Goal: Transaction & Acquisition: Purchase product/service

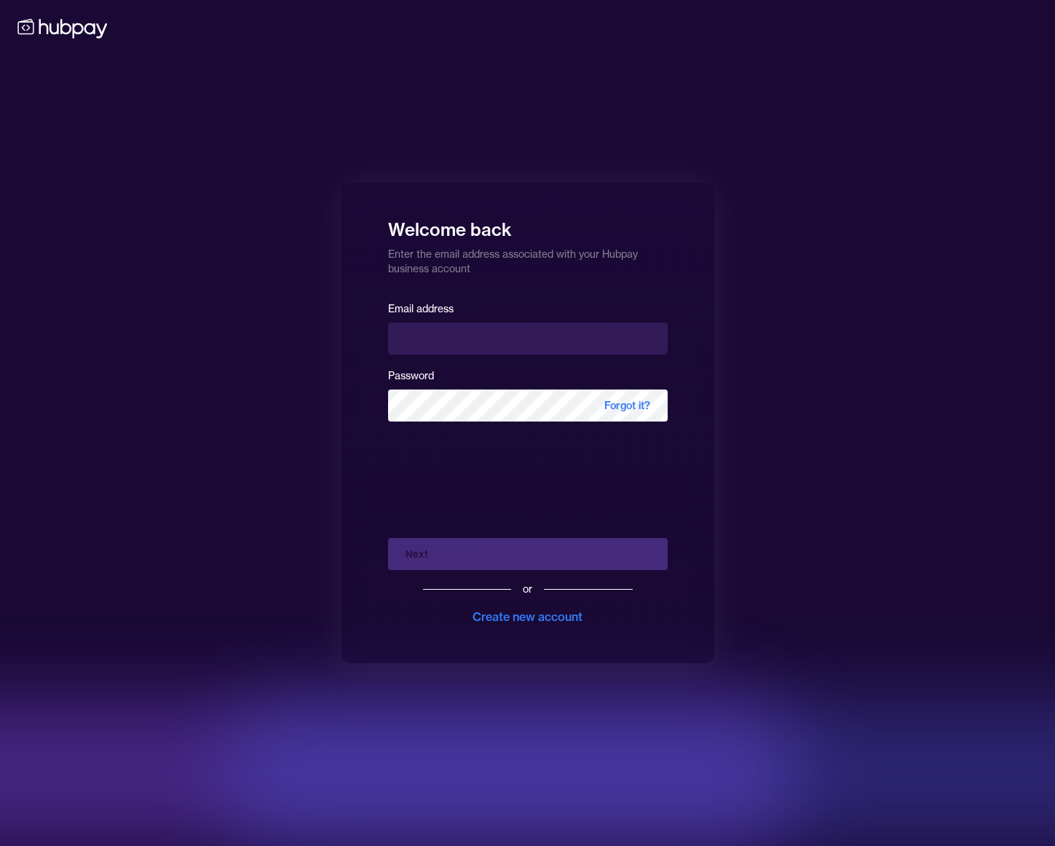
click at [487, 341] on input "email" at bounding box center [528, 339] width 280 height 32
type input "**********"
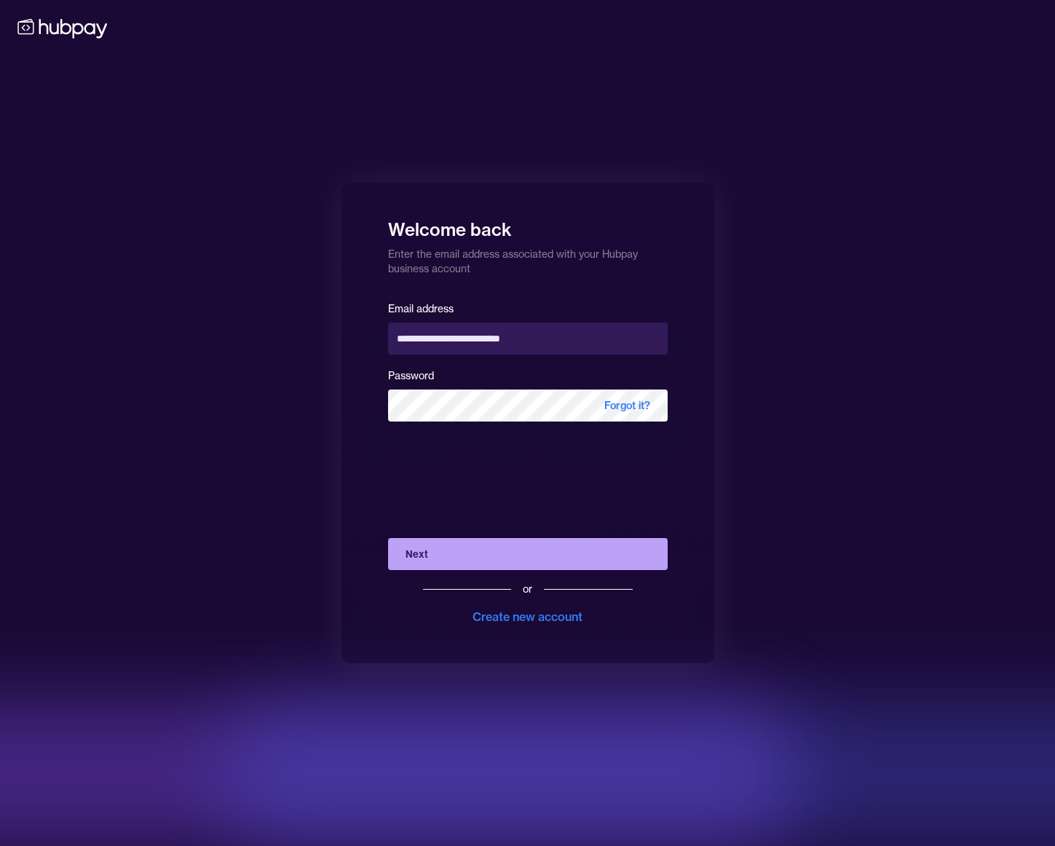
click at [558, 546] on button "Next" at bounding box center [528, 554] width 280 height 32
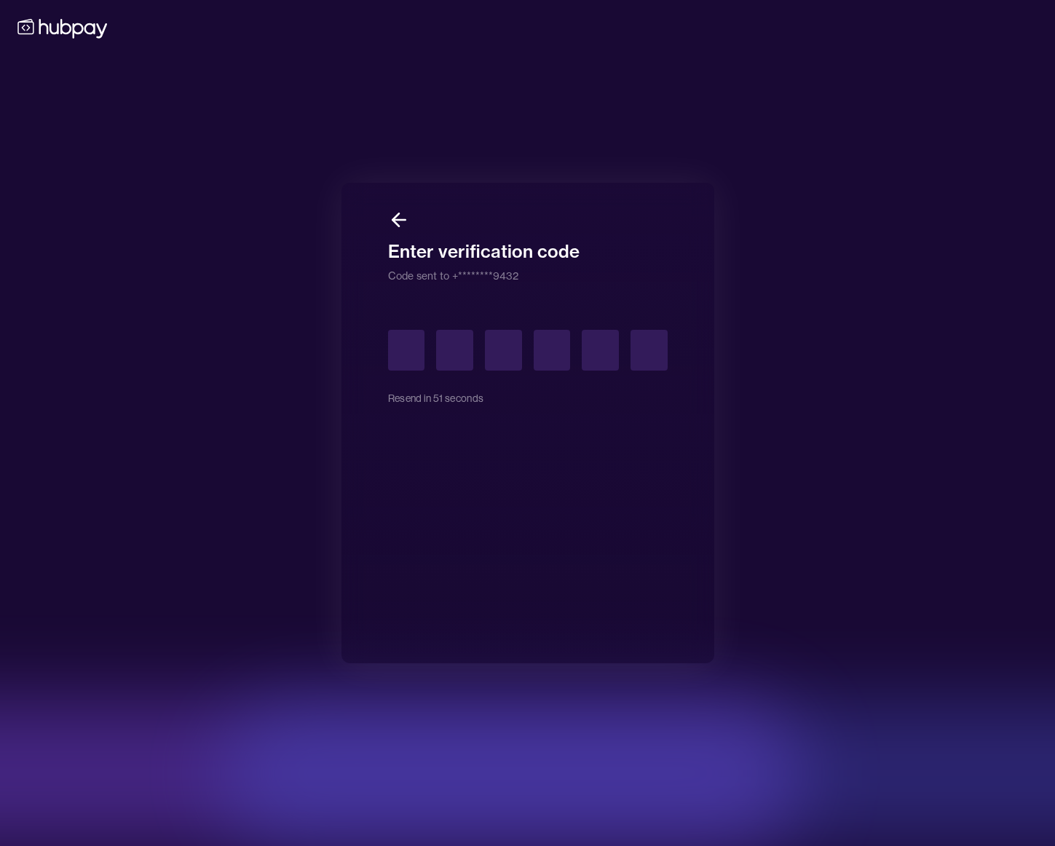
type input "*"
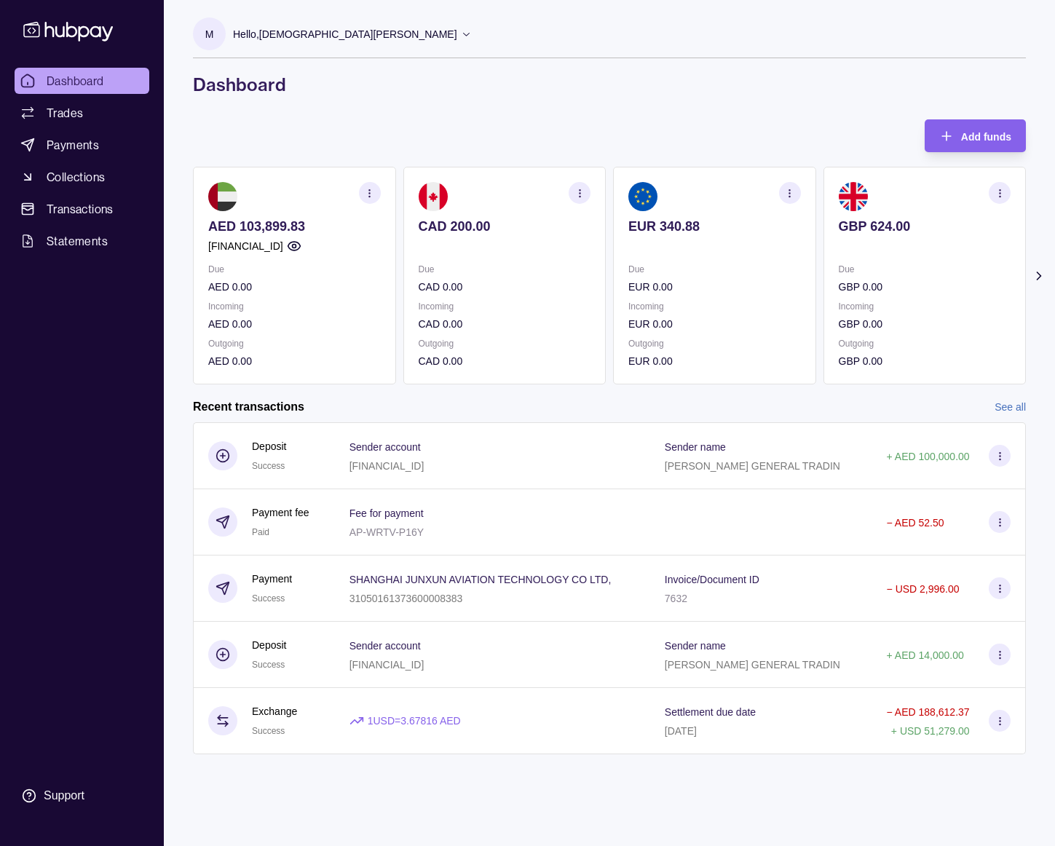
click at [1012, 408] on link "See all" at bounding box center [1009, 407] width 31 height 16
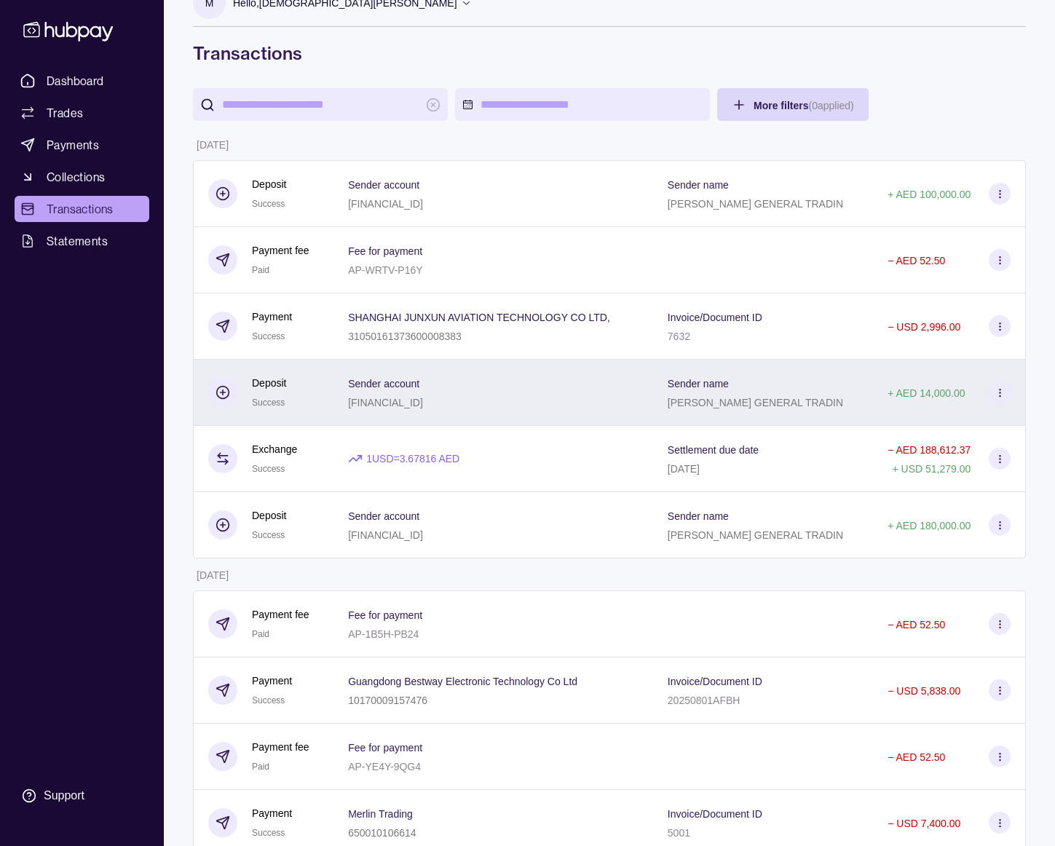
scroll to position [41, 0]
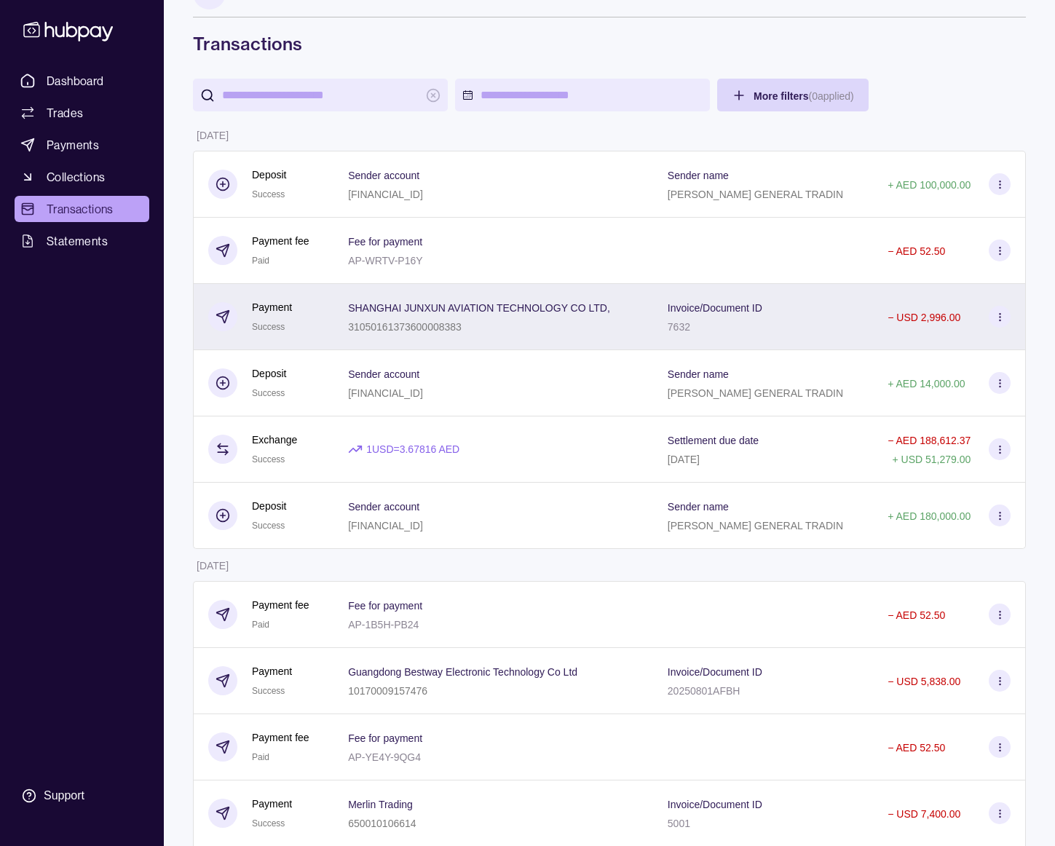
click at [545, 339] on div "SHANGHAI JUNXUN AVIATION TECHNOLOGY CO LTD, 31050161373600008383" at bounding box center [493, 317] width 320 height 66
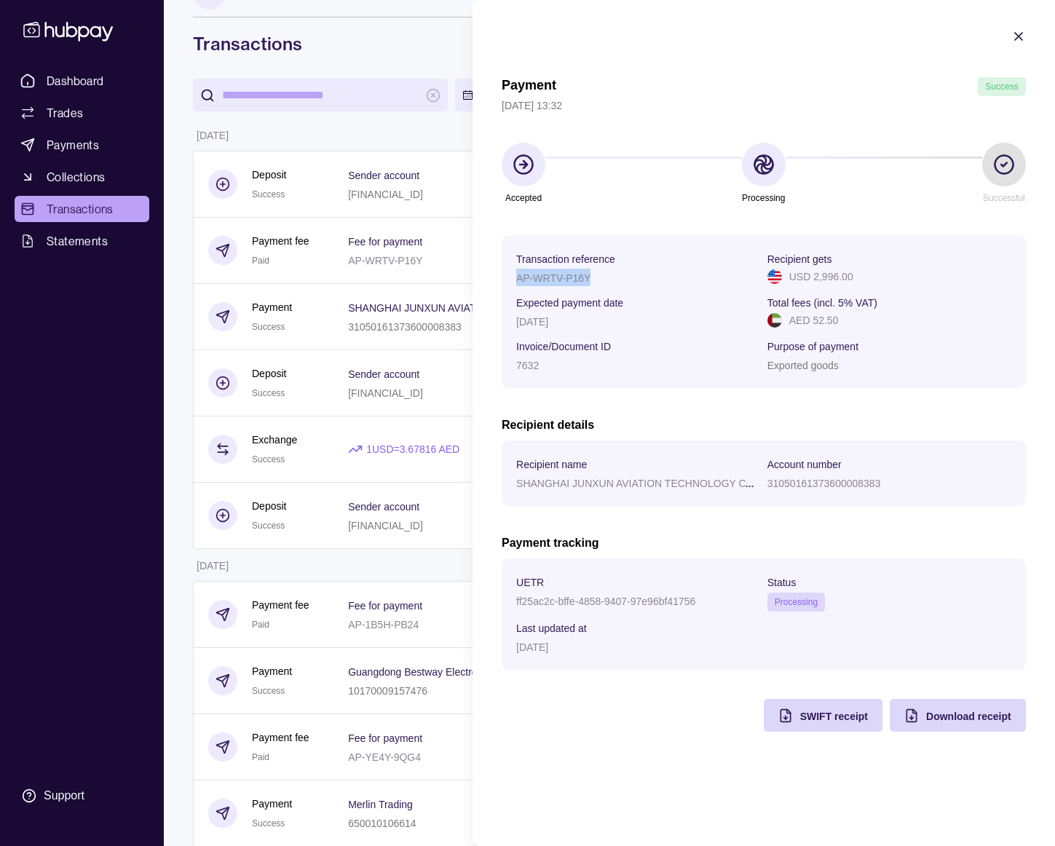
drag, startPoint x: 590, startPoint y: 275, endPoint x: 513, endPoint y: 277, distance: 76.5
click at [513, 277] on section "Transaction reference AP-WRTV-P16Y Recipient gets USD 2,996.00 Expected payment…" at bounding box center [764, 311] width 524 height 153
copy p "AP-WRTV-P16Y"
drag, startPoint x: 695, startPoint y: 599, endPoint x: 502, endPoint y: 592, distance: 193.1
click at [502, 592] on section "UETR ff25ac2c-bffe-4858-9407-97e96bf41756 Status Processing Last updated at [DA…" at bounding box center [764, 613] width 524 height 111
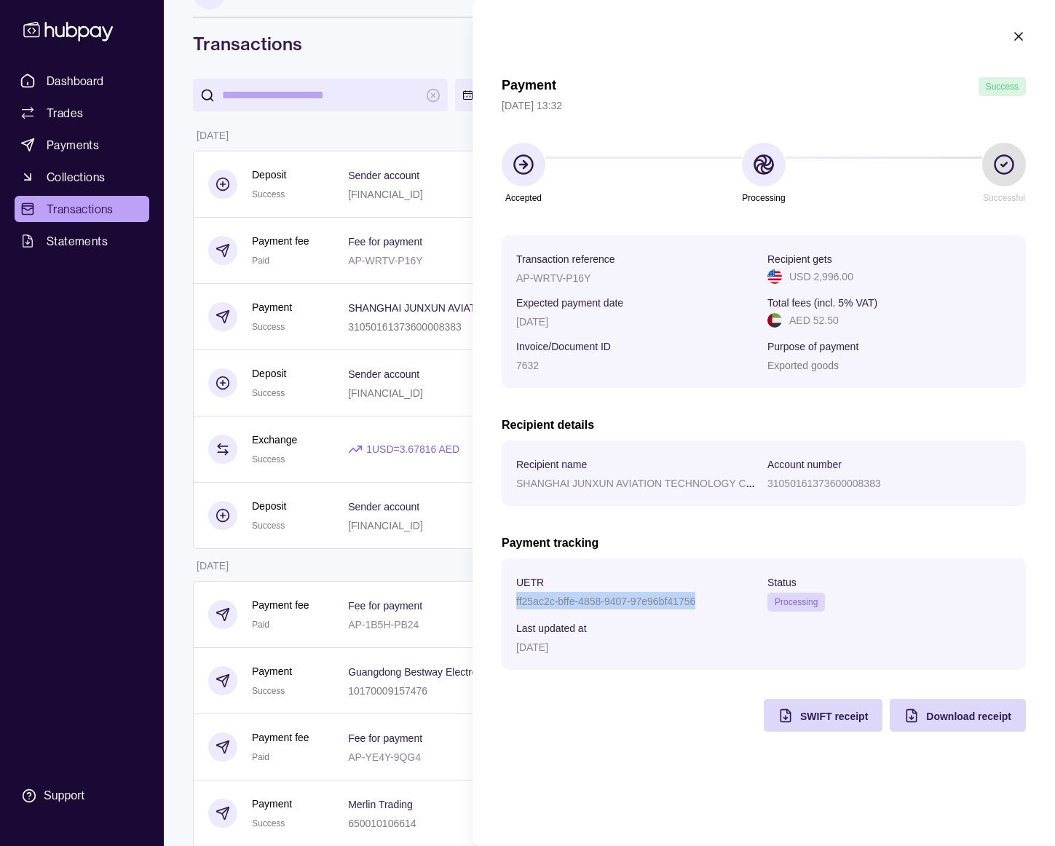
copy p "ff25ac2c-bffe-4858-9407-97e96bf41756"
click at [1016, 31] on icon "button" at bounding box center [1018, 36] width 15 height 15
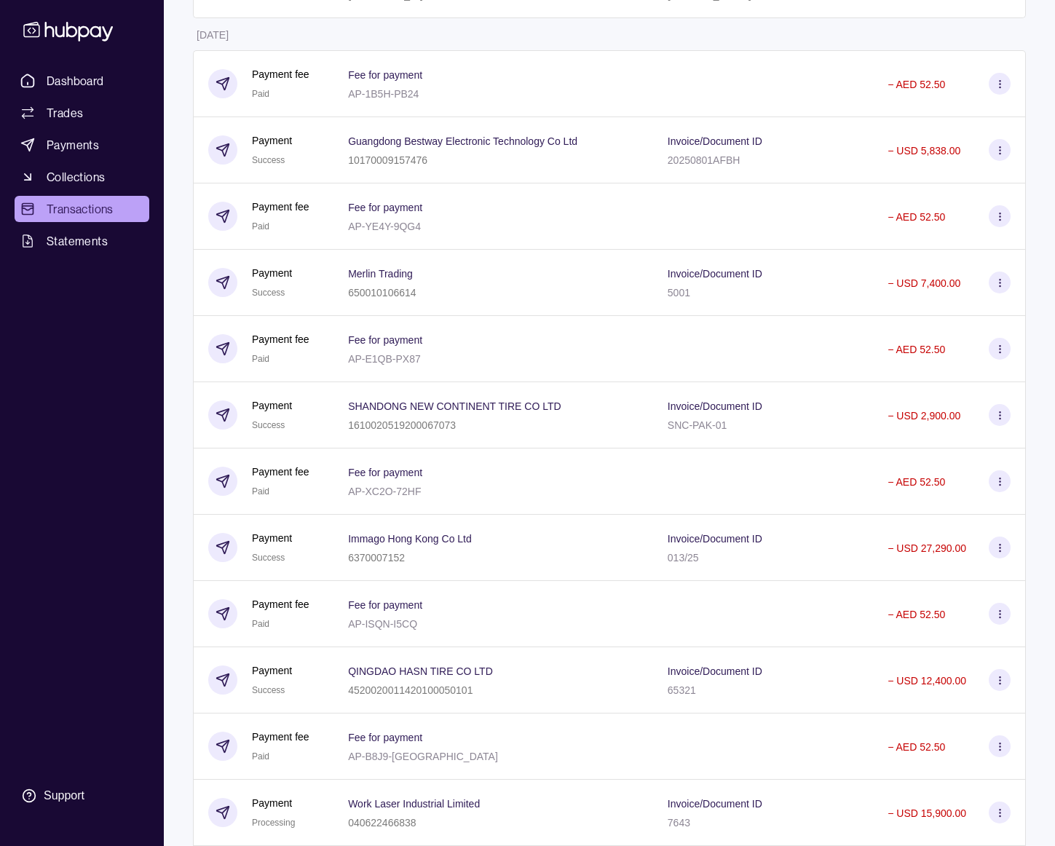
scroll to position [576, 0]
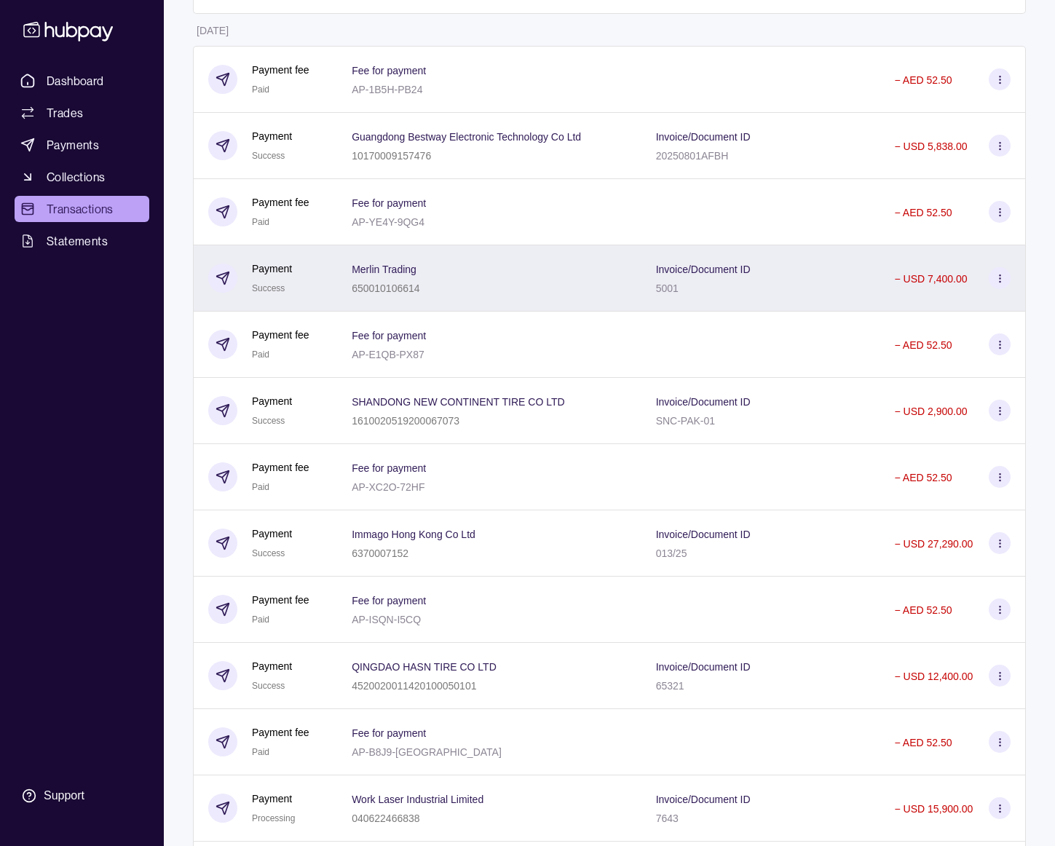
click at [646, 308] on div "Invoice/Document ID 5001" at bounding box center [760, 278] width 239 height 66
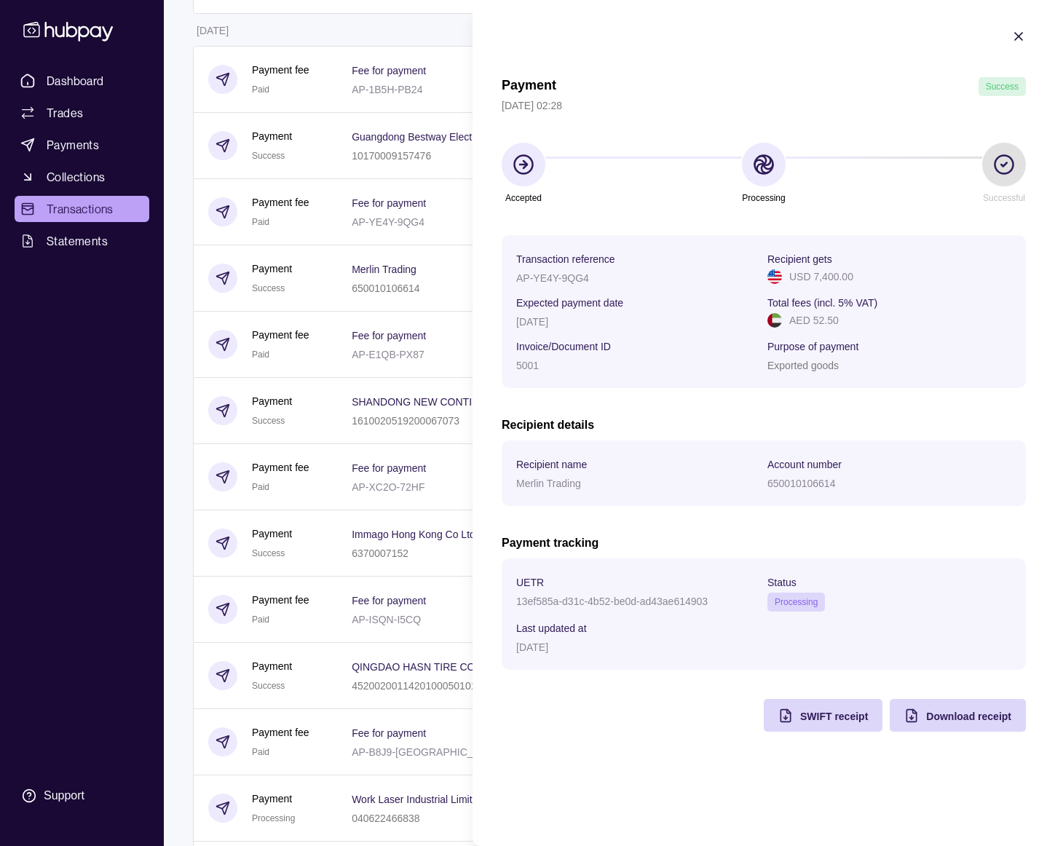
click at [1016, 38] on icon "button" at bounding box center [1018, 36] width 7 height 7
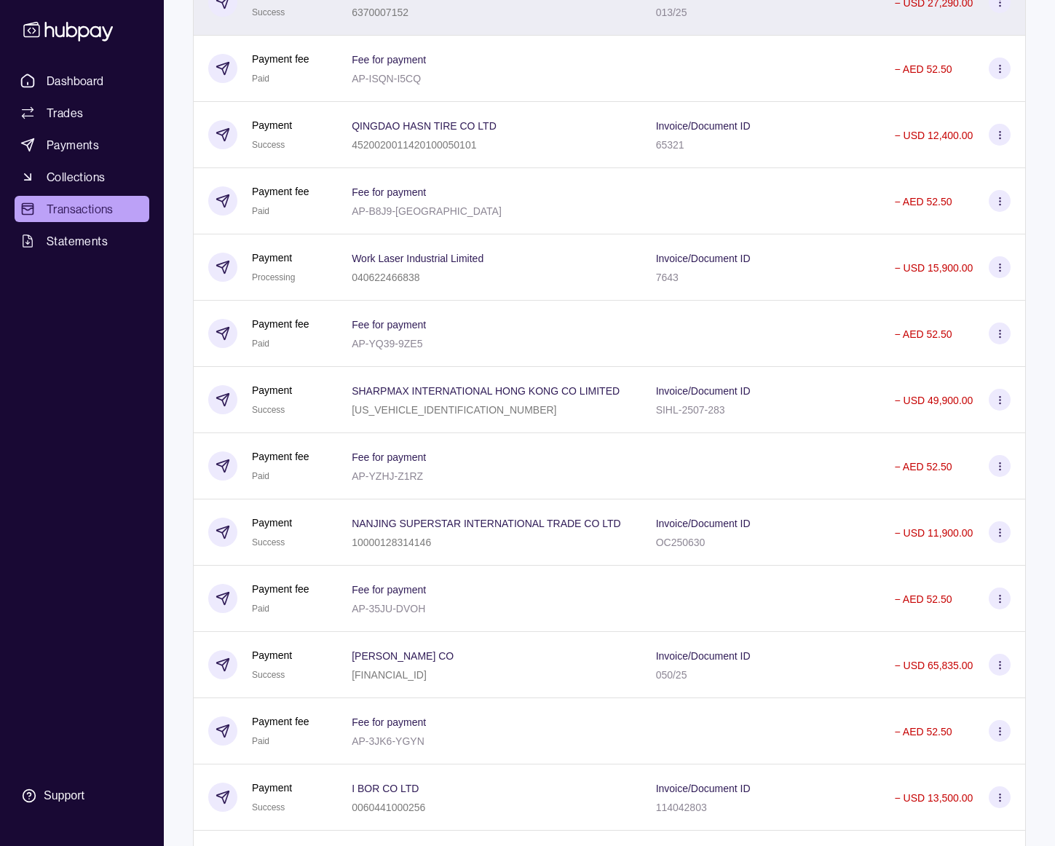
scroll to position [1155, 0]
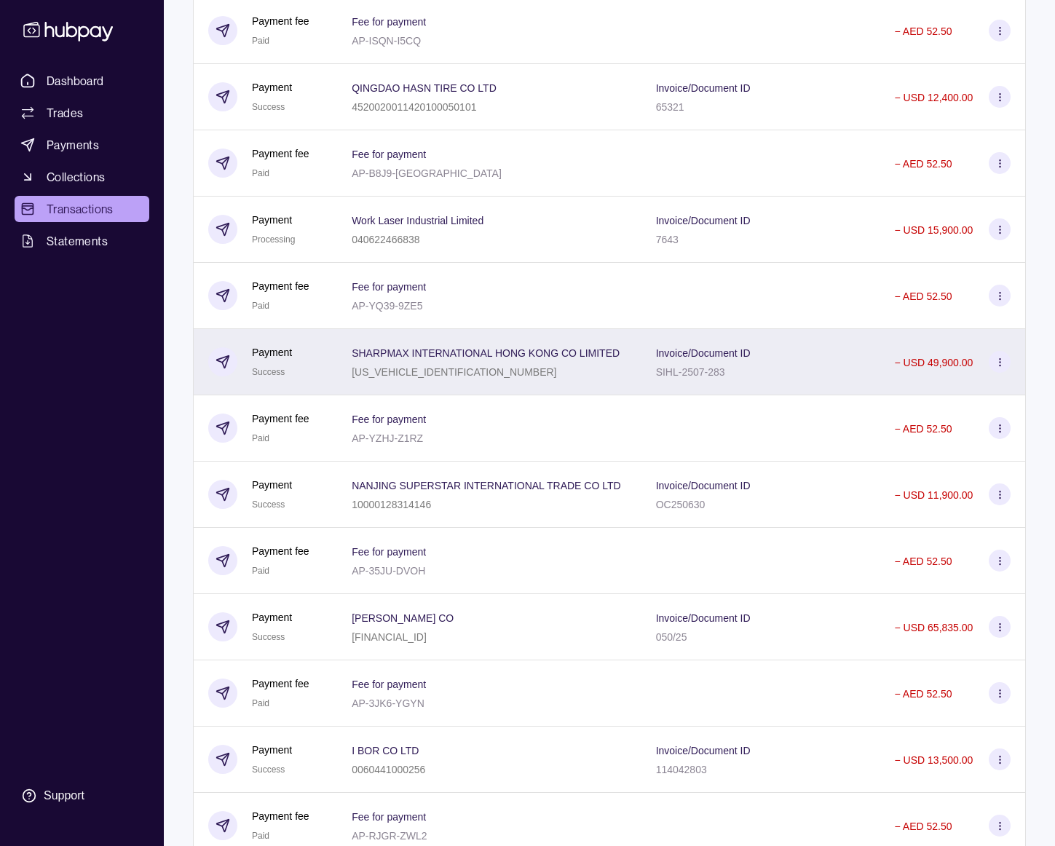
click at [570, 380] on div "SHARPMAX INTERNATIONAL HONG KONG CO LIMITED [US_VEHICLE_IDENTIFICATION_NUMBER]" at bounding box center [489, 362] width 304 height 66
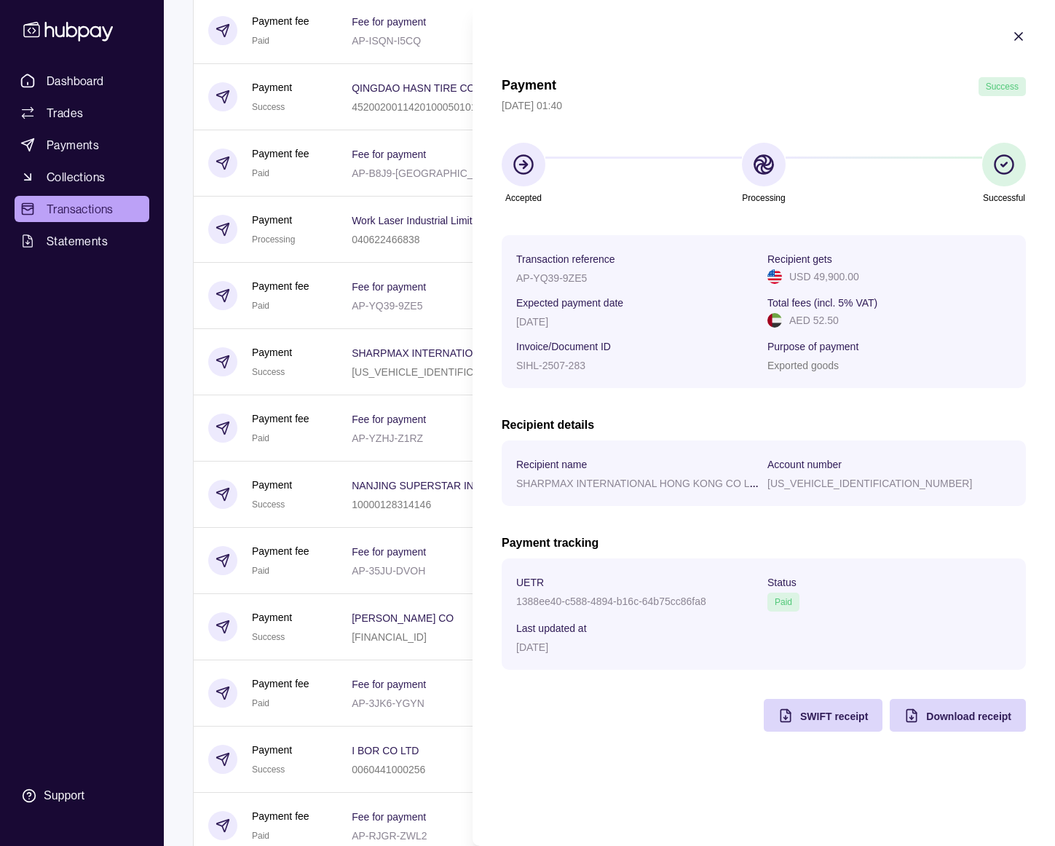
click at [705, 601] on div "1388ee40-c588-4894-b16c-64b75cc86fa8" at bounding box center [638, 600] width 244 height 17
drag, startPoint x: 705, startPoint y: 601, endPoint x: 515, endPoint y: 601, distance: 190.0
click at [515, 601] on section "UETR 1388ee40-c588-4894-b16c-64b75cc86fa8 Status Paid Last updated at [DATE]" at bounding box center [764, 613] width 524 height 111
copy p "1388ee40-c588-4894-b16c-64b75cc86fa8"
click at [614, 547] on h2 "Payment tracking" at bounding box center [764, 543] width 524 height 16
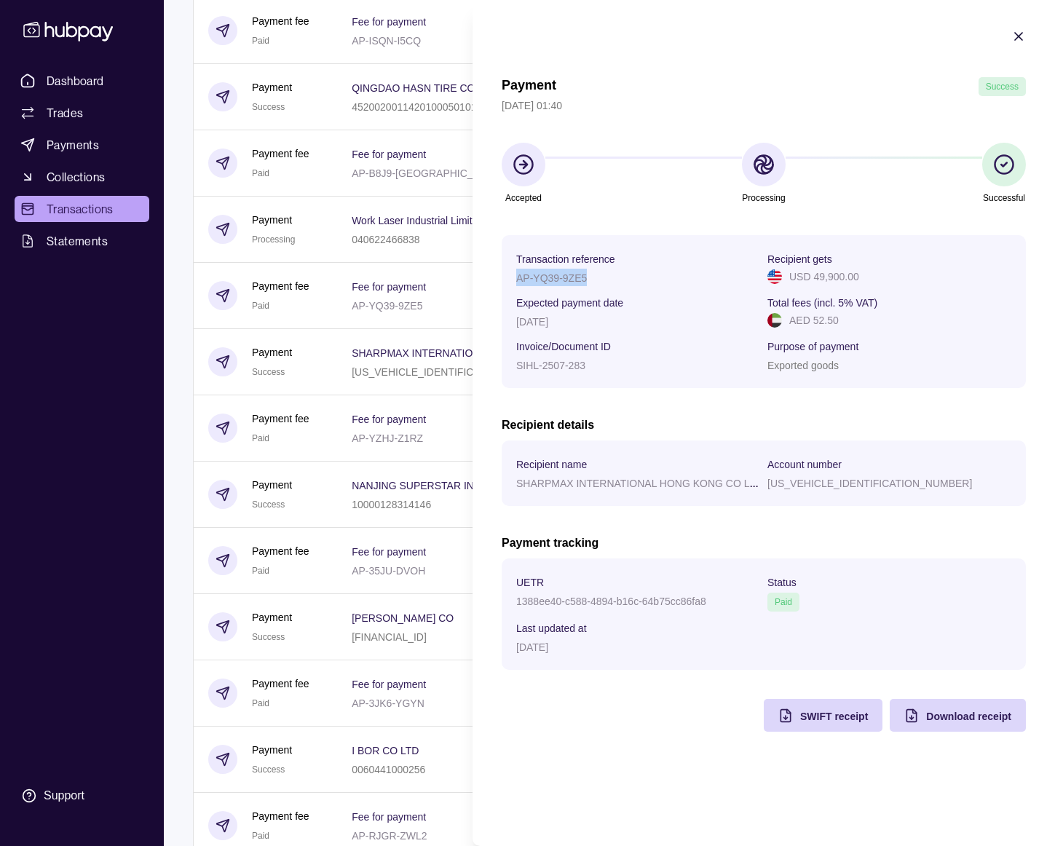
drag, startPoint x: 585, startPoint y: 277, endPoint x: 515, endPoint y: 280, distance: 70.0
click at [515, 280] on section "Transaction reference AP-YQ39-9ZE5 Recipient gets USD 49,900.00 Expected paymen…" at bounding box center [764, 311] width 524 height 153
copy p "AP-YQ39-9ZE5"
click at [1021, 33] on icon "button" at bounding box center [1018, 36] width 7 height 7
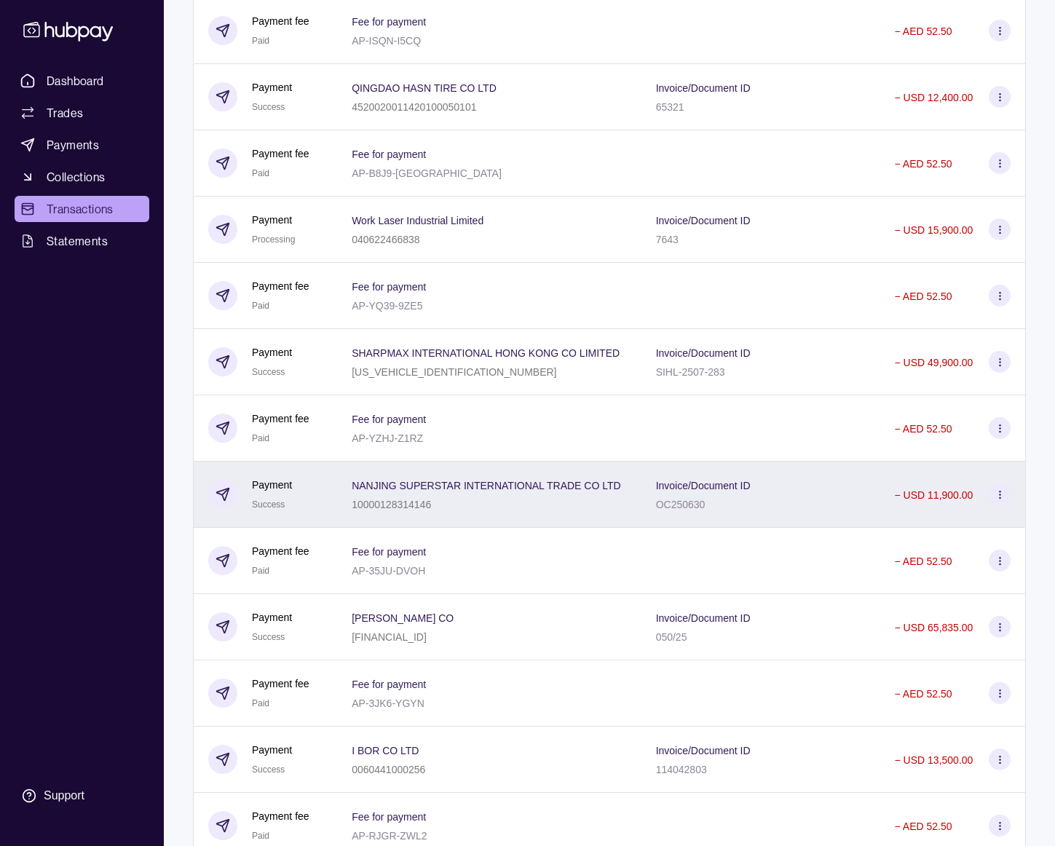
click at [492, 478] on span "NANJING SUPERSTAR INTERNATIONAL TRADE CO LTD" at bounding box center [486, 484] width 269 height 17
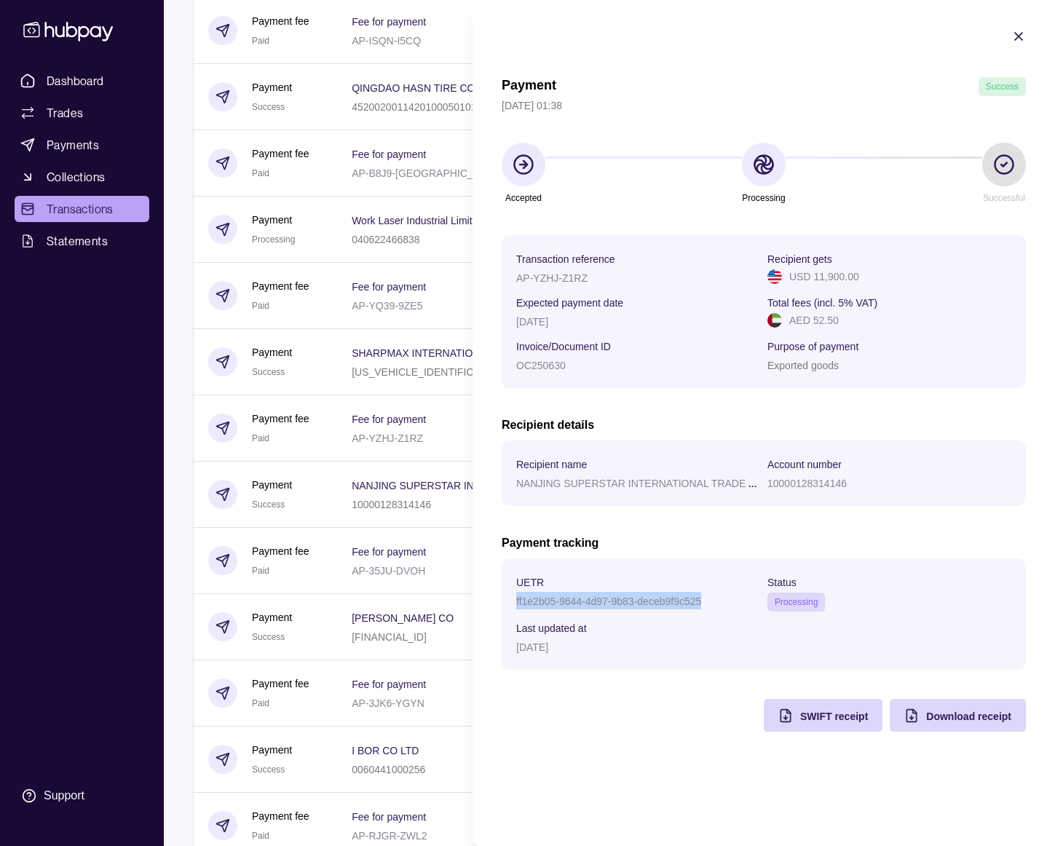
drag, startPoint x: 701, startPoint y: 600, endPoint x: 507, endPoint y: 595, distance: 194.4
click at [507, 595] on section "UETR ff1e2b05-9644-4d97-9b83-deceb9f9c525 Status Processing Last updated at [DA…" at bounding box center [764, 613] width 524 height 111
copy p "ff1e2b05-9644-4d97-9b83-deceb9f9c525"
click at [581, 274] on p "AP-YZHJ-Z1RZ" at bounding box center [551, 278] width 71 height 12
click at [581, 275] on p "AP-YZHJ-Z1RZ" at bounding box center [551, 278] width 71 height 12
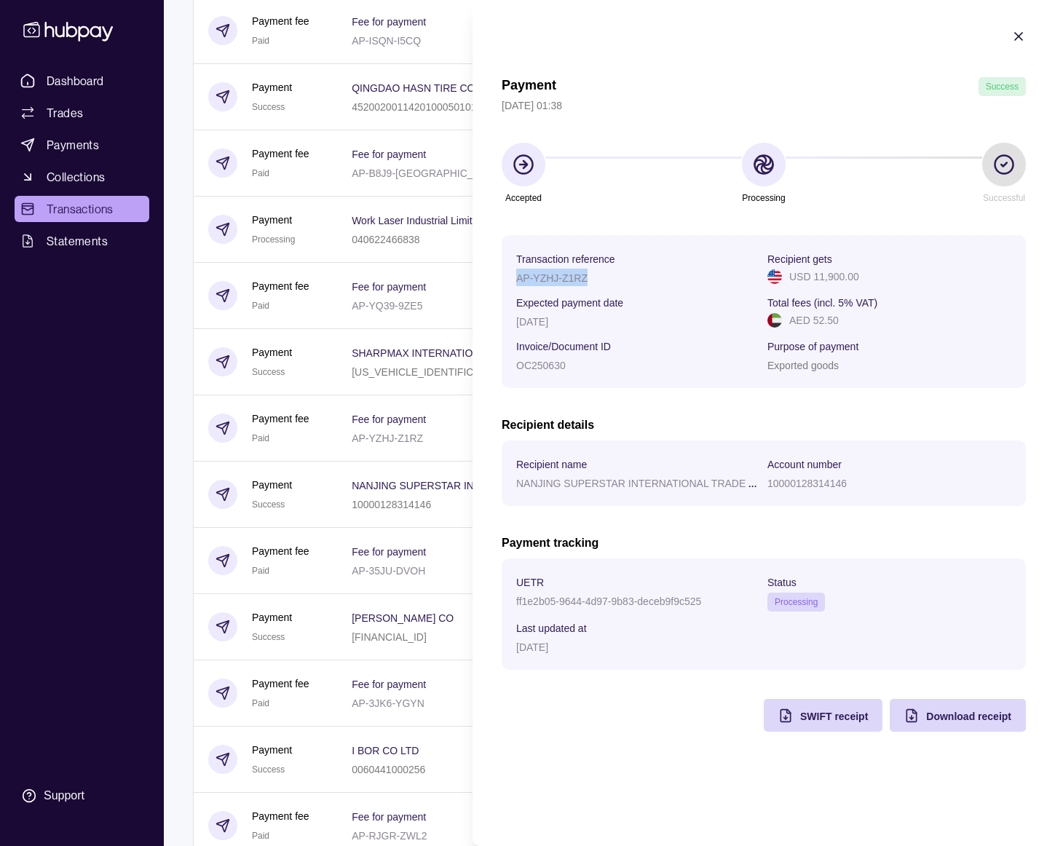
click at [581, 275] on p "AP-YZHJ-Z1RZ" at bounding box center [551, 278] width 71 height 12
copy p "AP-YZHJ-Z1RZ"
click at [1016, 39] on icon "button" at bounding box center [1018, 36] width 7 height 7
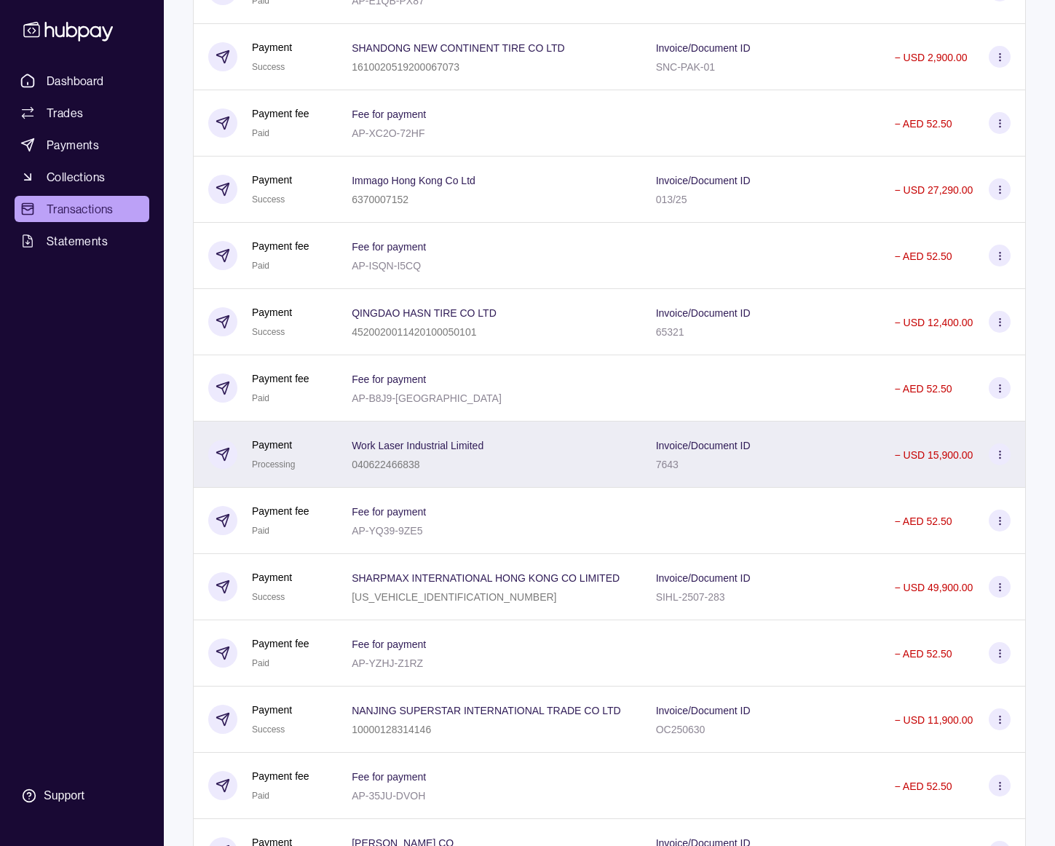
scroll to position [928, 0]
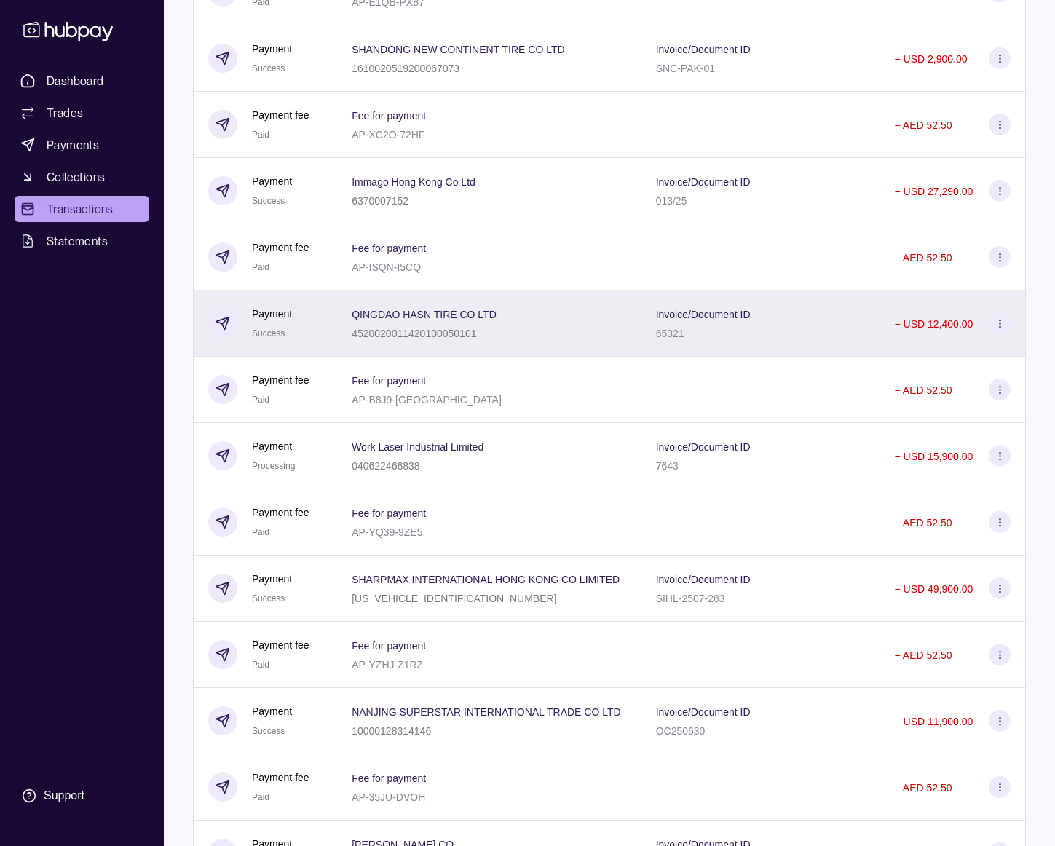
click at [486, 335] on div "4520020011420100050101" at bounding box center [424, 332] width 145 height 17
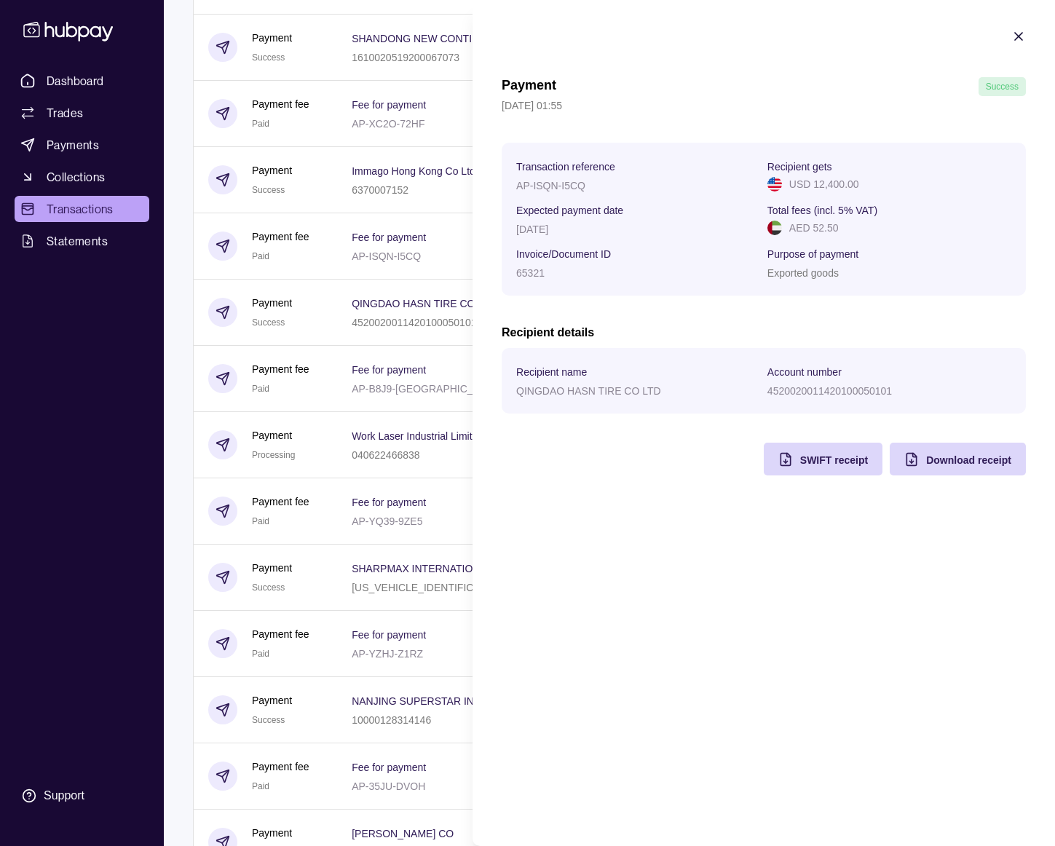
scroll to position [942, 0]
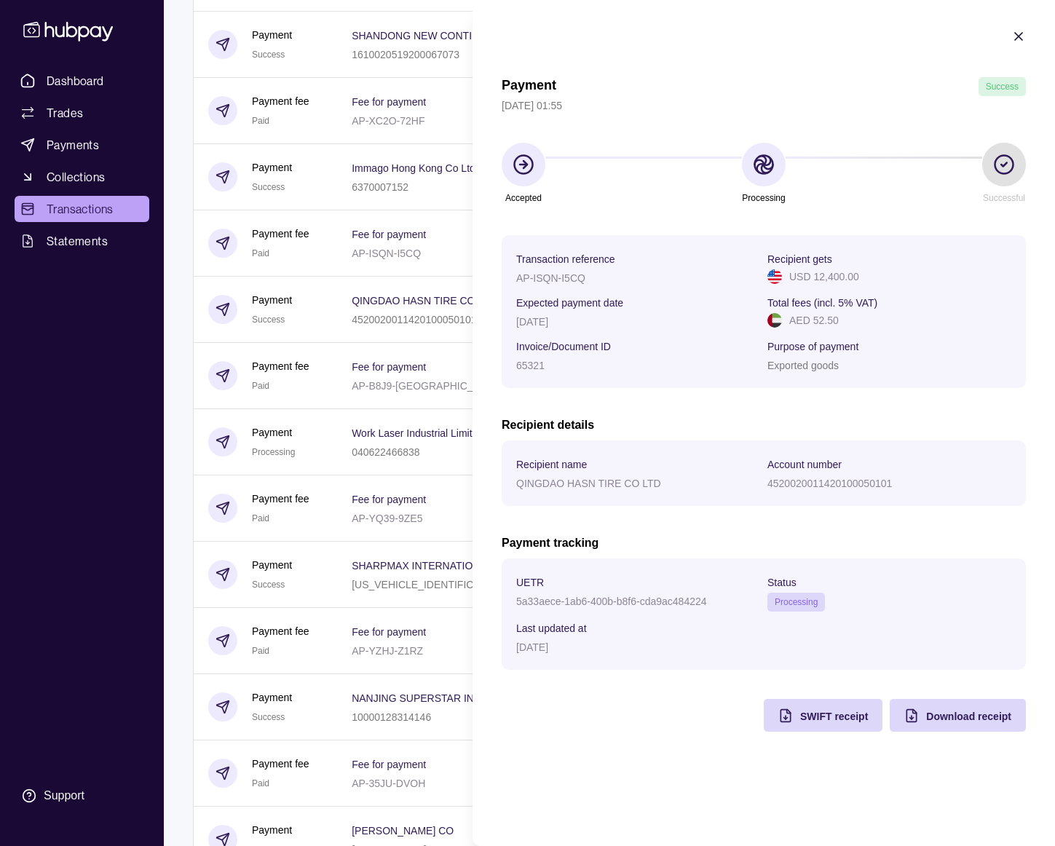
click at [596, 601] on p "5a33aece-1ab6-400b-b8f6-cda9ac484224" at bounding box center [611, 602] width 191 height 12
copy p "5a33aece-1ab6-400b-b8f6-cda9ac484224"
click at [561, 280] on p "AP-ISQN-I5CQ" at bounding box center [550, 278] width 69 height 12
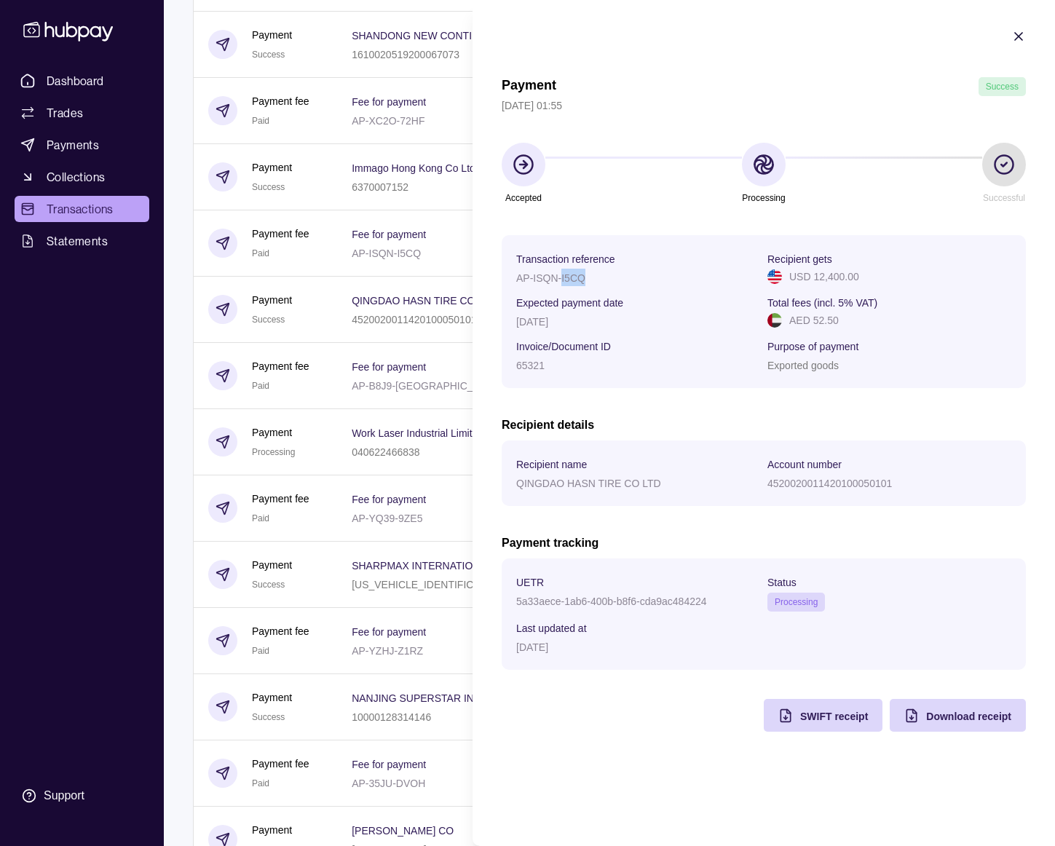
click at [561, 279] on p "AP-ISQN-I5CQ" at bounding box center [550, 278] width 69 height 12
copy p "AP-ISQN-I5CQ"
click at [1017, 37] on icon "button" at bounding box center [1018, 36] width 7 height 7
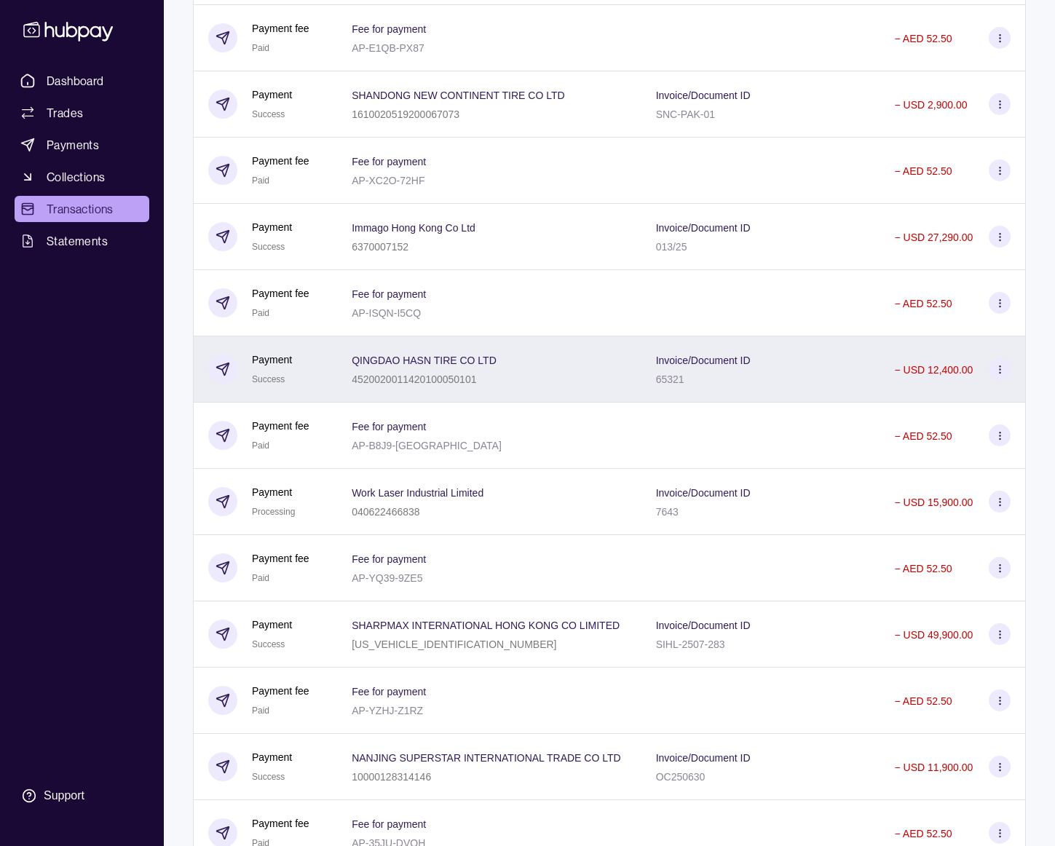
scroll to position [882, 0]
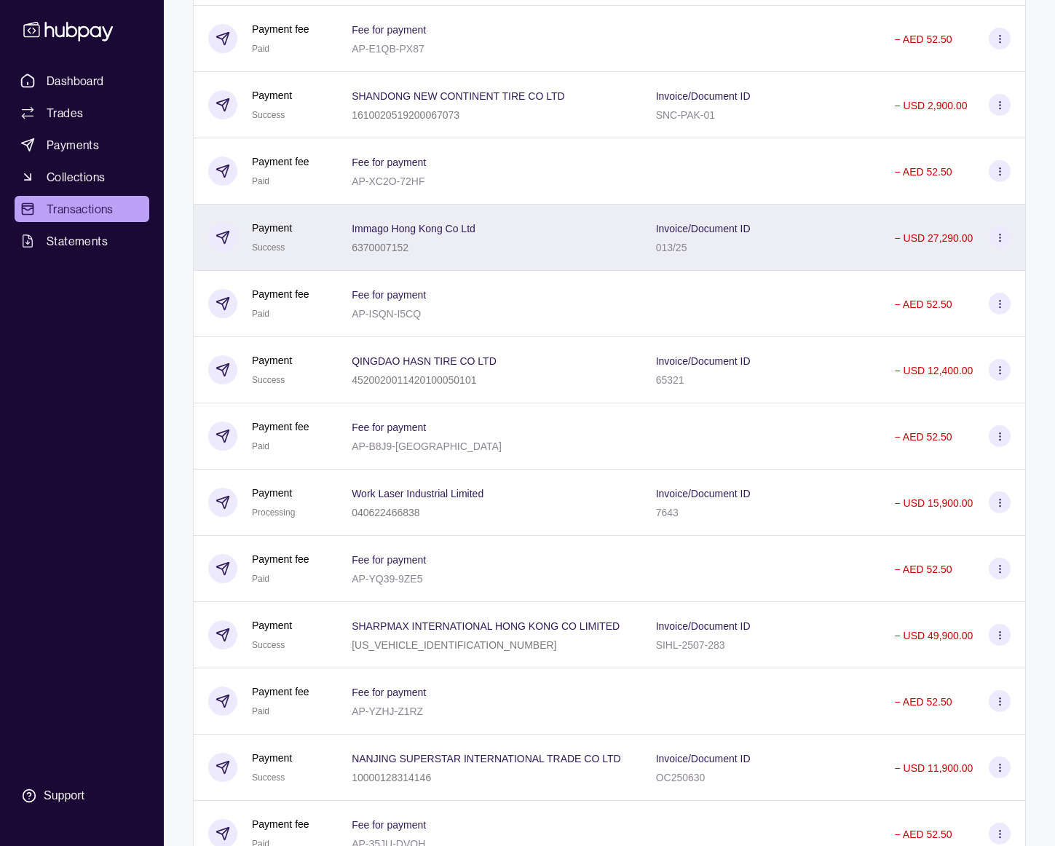
click at [835, 260] on div "Invoice/Document ID 013/25" at bounding box center [760, 238] width 239 height 66
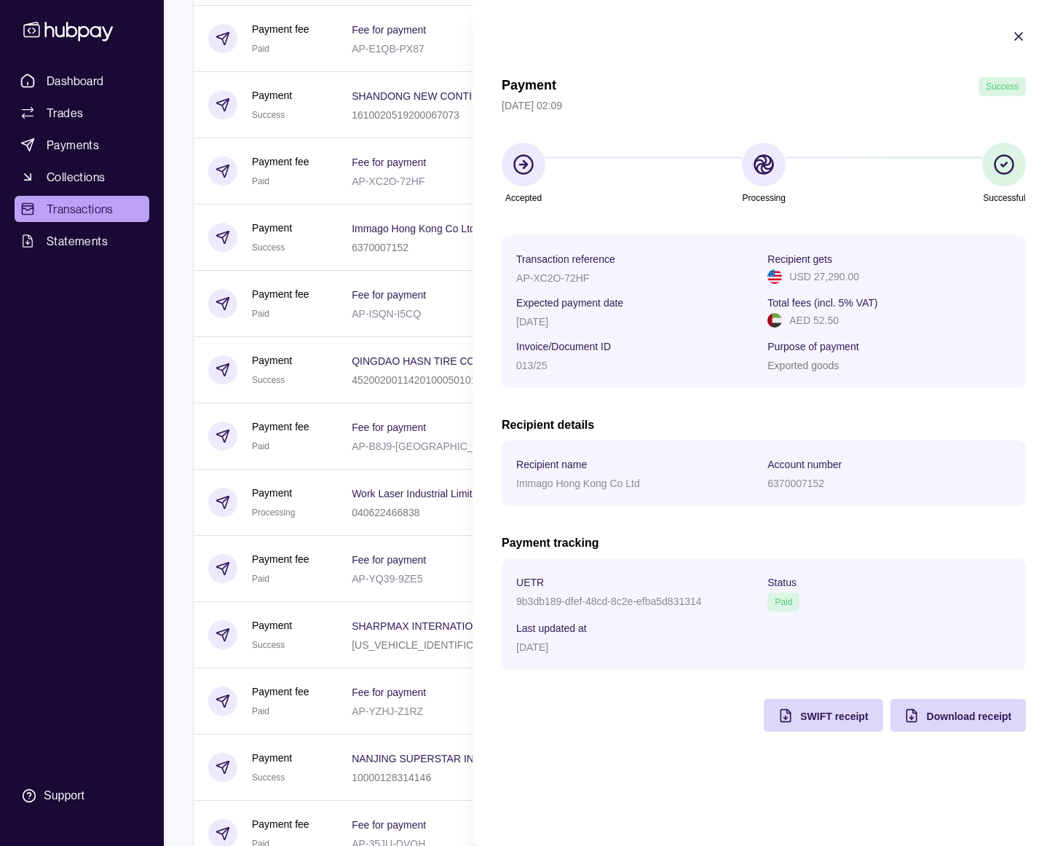
click at [641, 597] on p "9b3db189-dfef-48cd-8c2e-efba5d831314" at bounding box center [609, 602] width 186 height 12
copy p "9b3db189-dfef-48cd-8c2e-efba5d831314"
click at [555, 279] on p "AP-XC2O-72HF" at bounding box center [552, 278] width 73 height 12
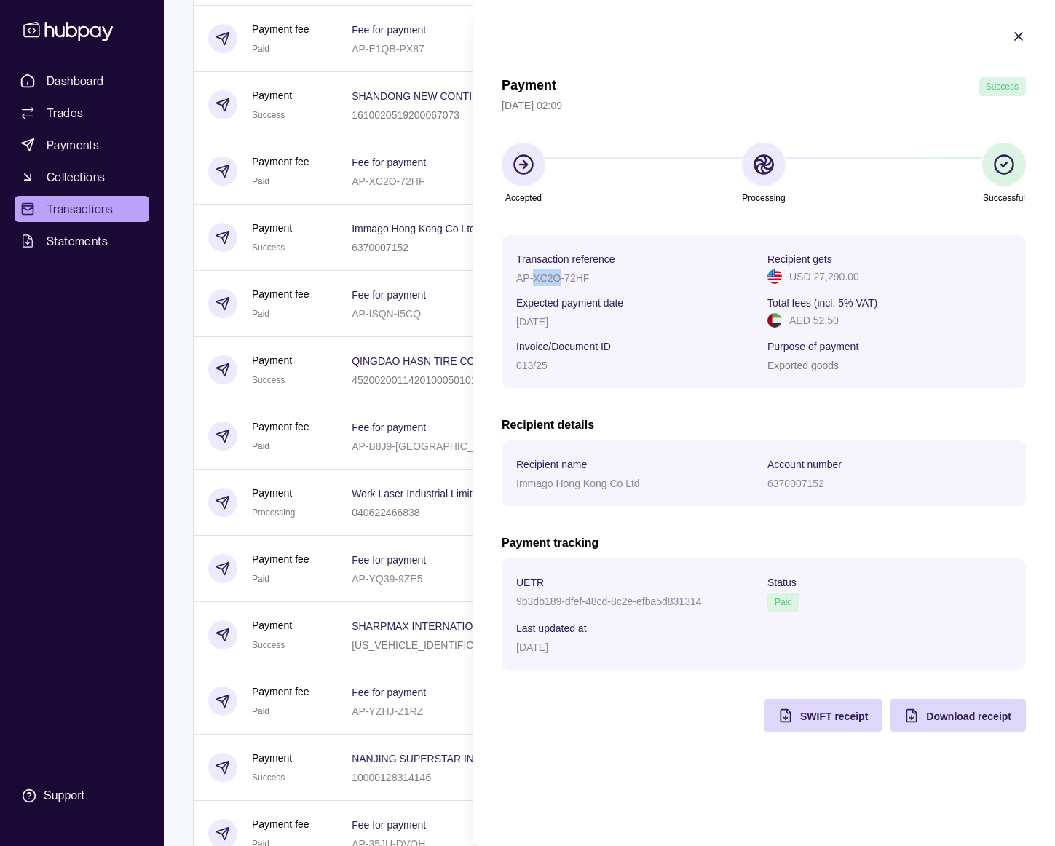
click at [555, 279] on p "AP-XC2O-72HF" at bounding box center [552, 278] width 73 height 12
copy p "AP-XC2O-72HF"
click at [1024, 38] on icon "button" at bounding box center [1018, 36] width 15 height 15
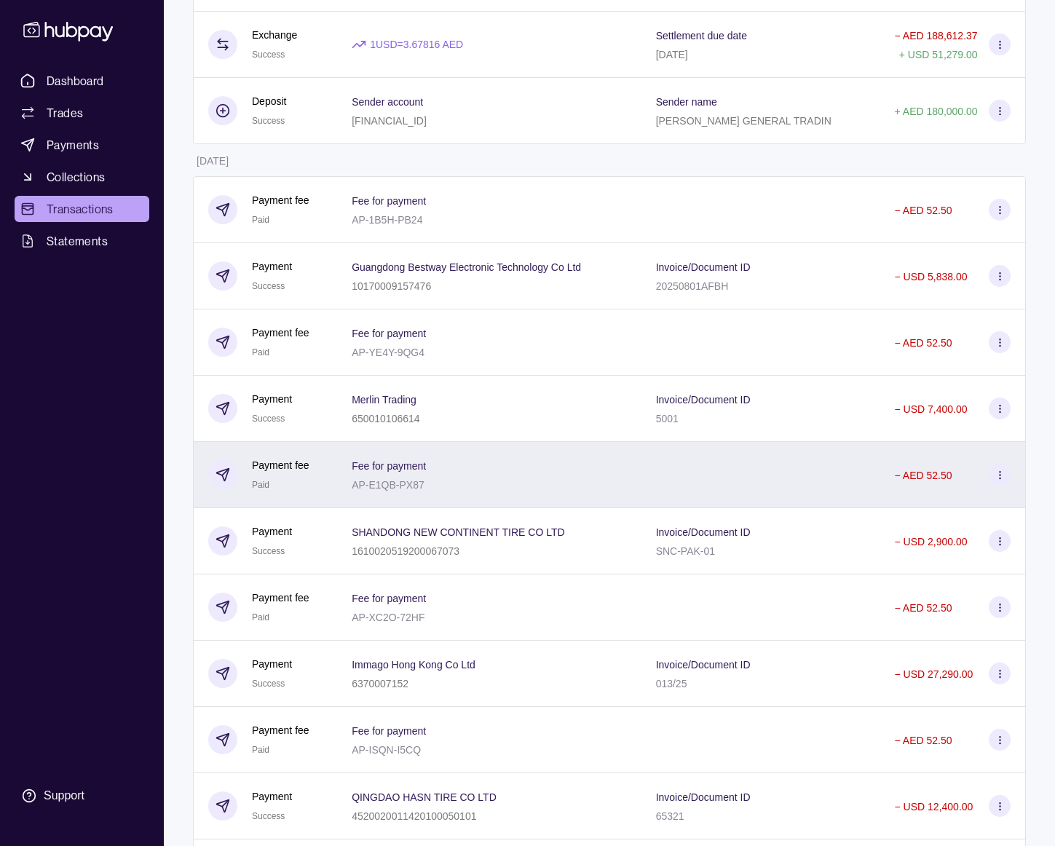
scroll to position [445, 0]
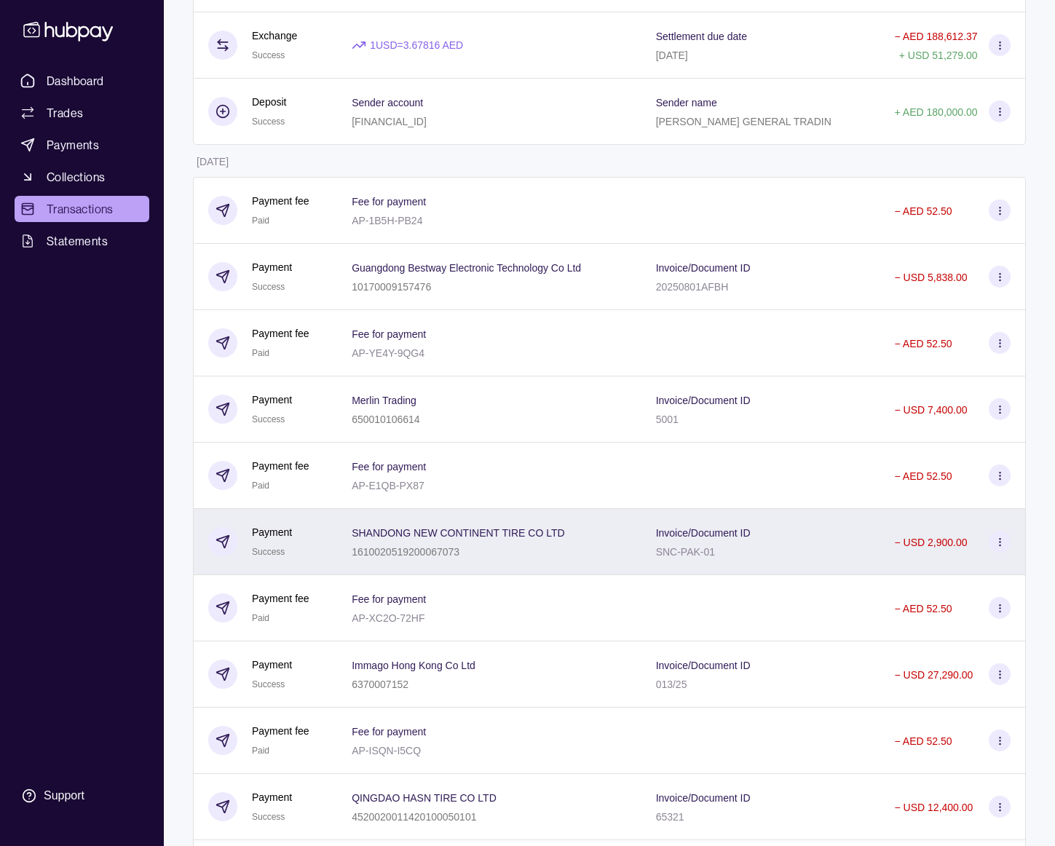
click at [802, 523] on div "Invoice/Document ID SNC-PAK-01" at bounding box center [761, 541] width 210 height 36
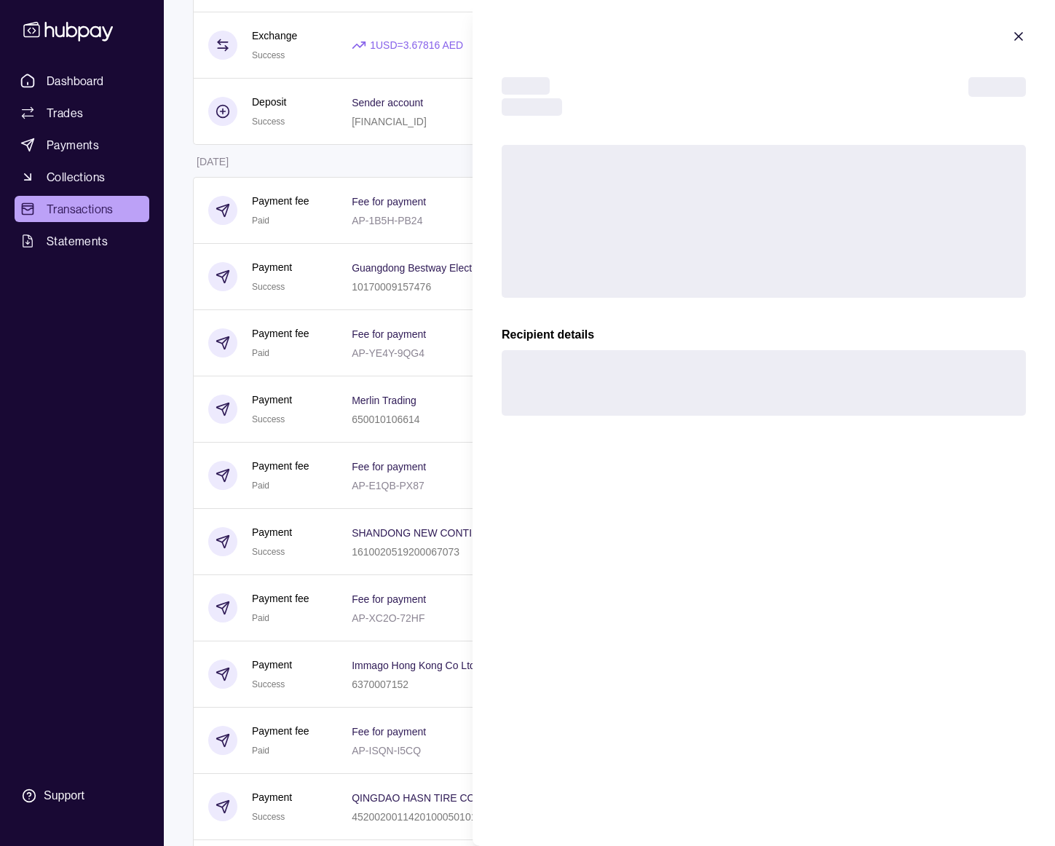
scroll to position [447, 0]
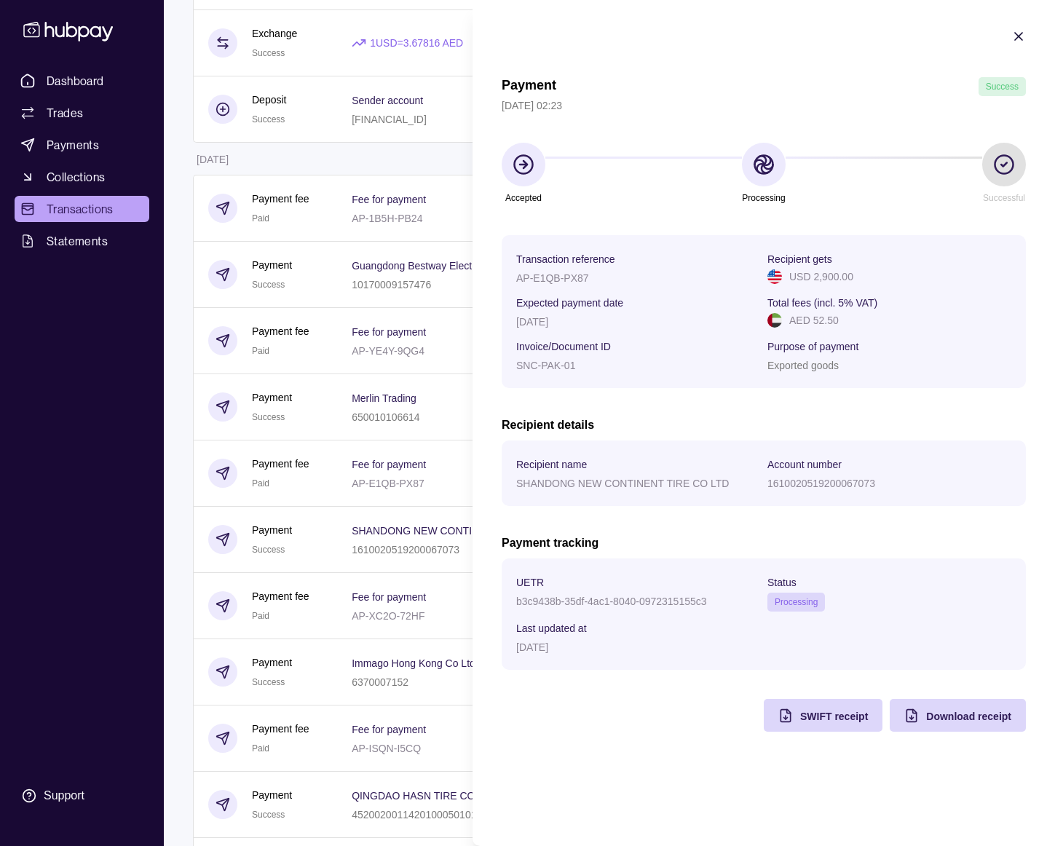
click at [633, 601] on p "b3c9438b-35df-4ac1-8040-0972315155c3" at bounding box center [611, 602] width 191 height 12
click at [633, 602] on p "b3c9438b-35df-4ac1-8040-0972315155c3" at bounding box center [611, 602] width 191 height 12
click at [542, 271] on div "AP-E1QB-PX87" at bounding box center [638, 277] width 244 height 17
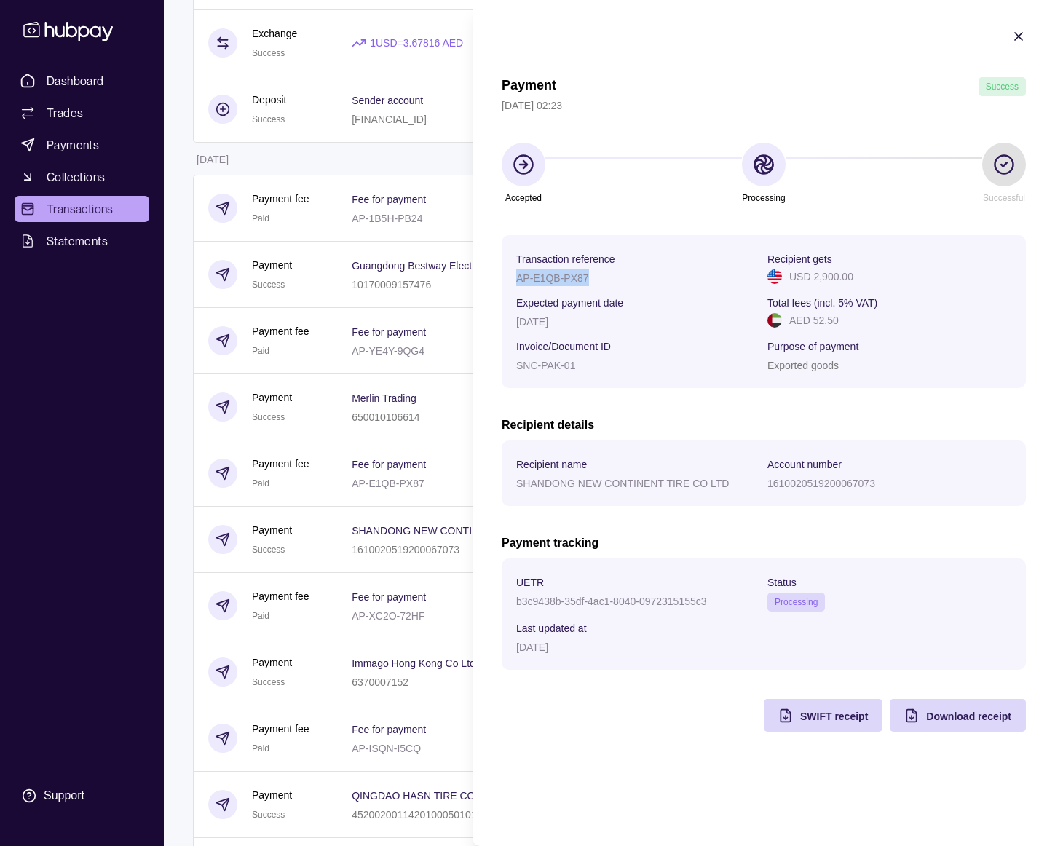
click at [542, 272] on div "AP-E1QB-PX87" at bounding box center [638, 277] width 244 height 17
click at [1016, 38] on icon "button" at bounding box center [1018, 36] width 7 height 7
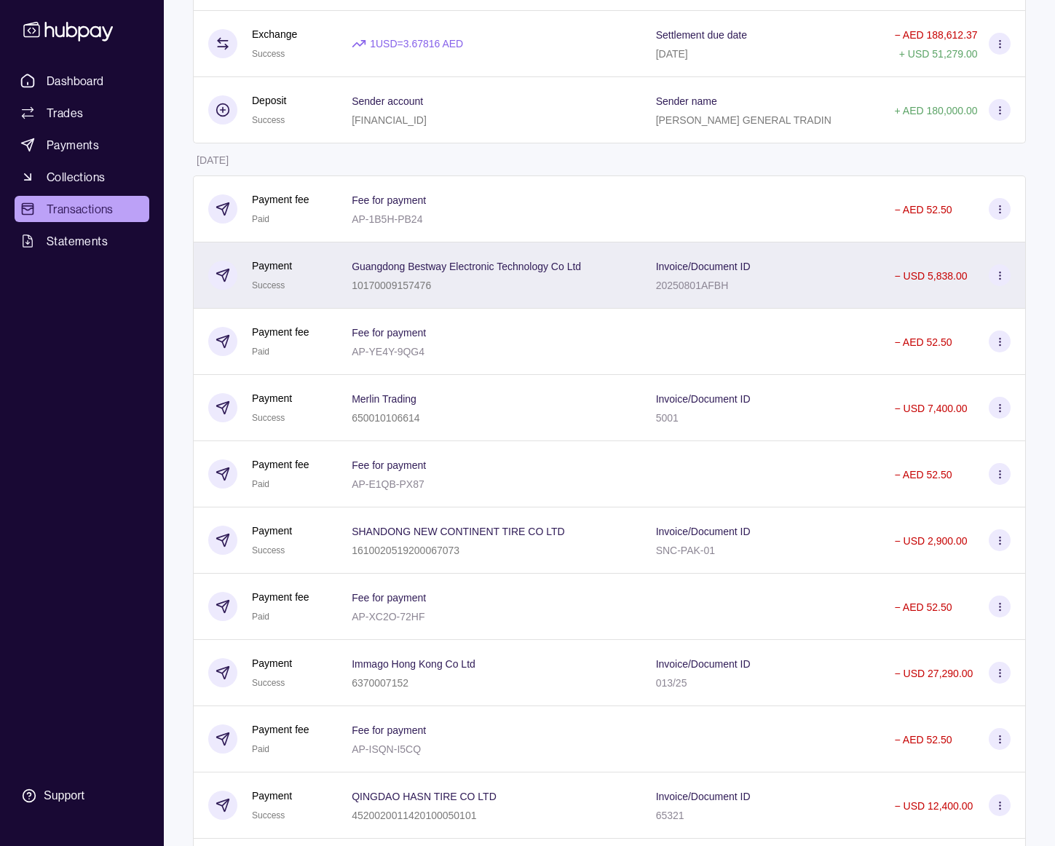
click at [799, 253] on div "Invoice/Document ID 20250801AFBH" at bounding box center [760, 275] width 239 height 66
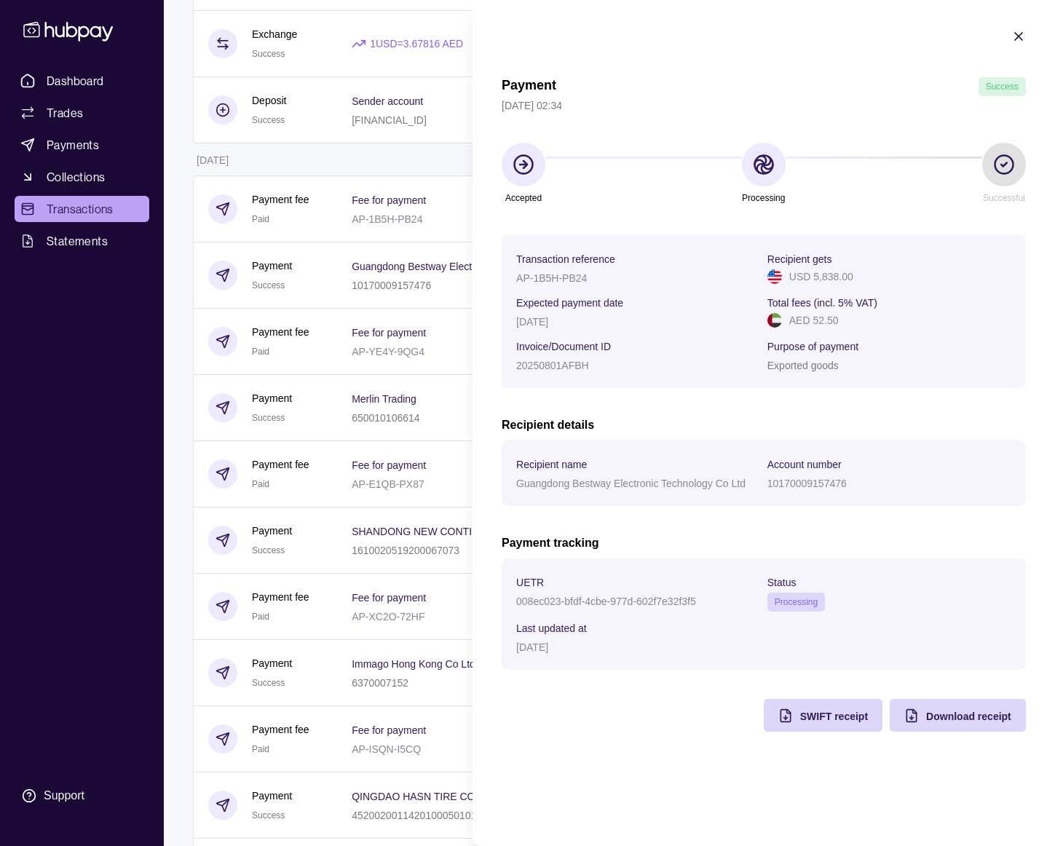
click at [611, 599] on p "008ec023-bfdf-4cbe-977d-602f7e32f3f5" at bounding box center [606, 602] width 180 height 12
click at [610, 601] on p "008ec023-bfdf-4cbe-977d-602f7e32f3f5" at bounding box center [606, 602] width 180 height 12
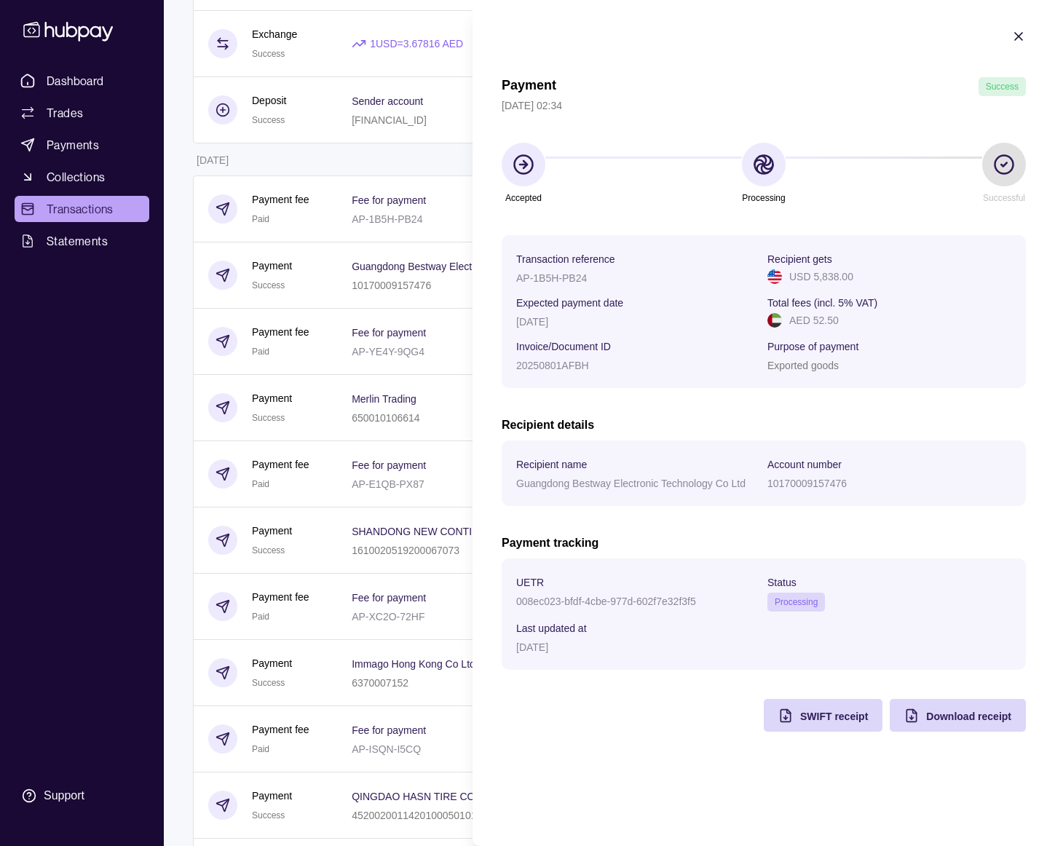
drag, startPoint x: 569, startPoint y: 285, endPoint x: 568, endPoint y: 274, distance: 10.9
click at [569, 286] on div "AP-1B5H-PB24" at bounding box center [638, 277] width 244 height 17
click at [569, 276] on p "AP-1B5H-PB24" at bounding box center [551, 278] width 71 height 12
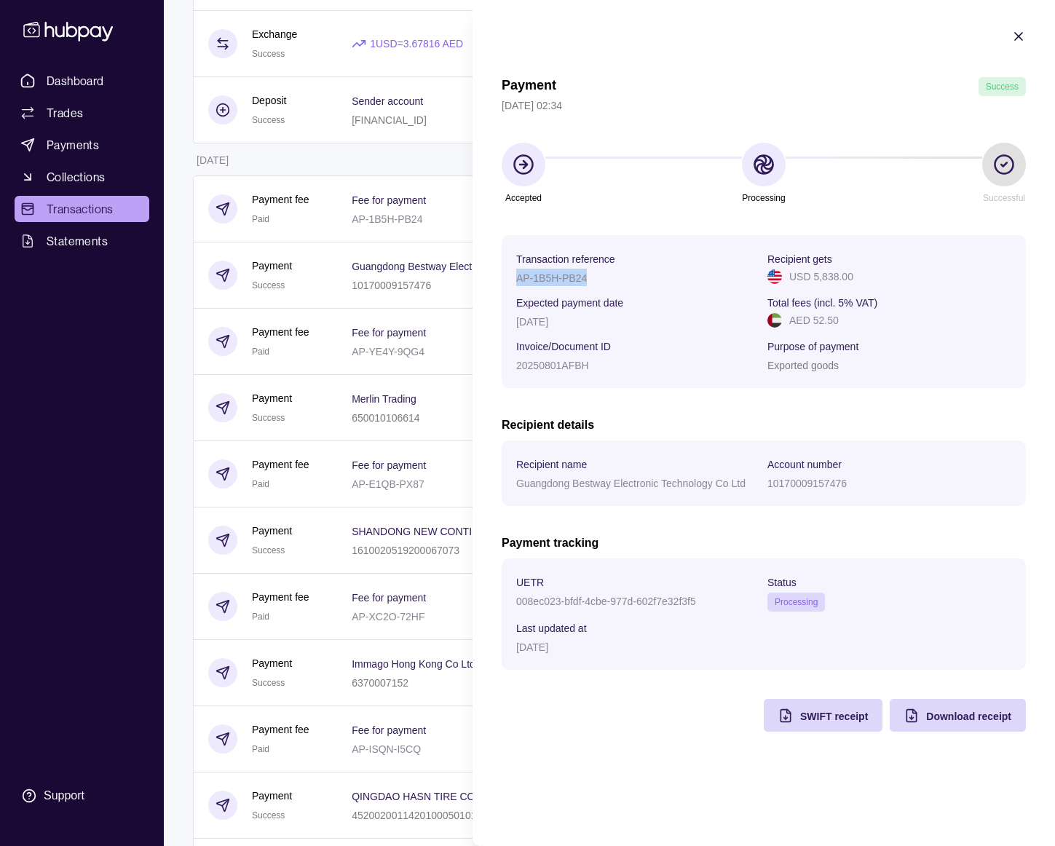
click at [1019, 34] on icon "button" at bounding box center [1018, 36] width 15 height 15
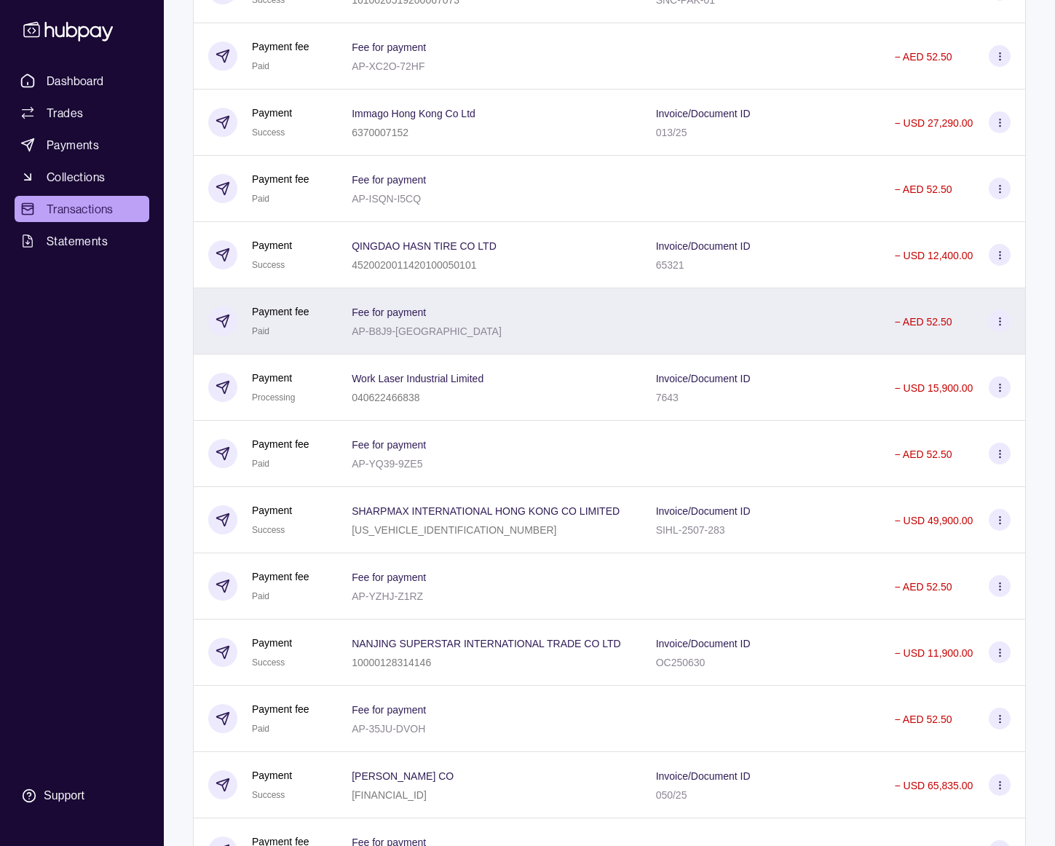
scroll to position [999, 0]
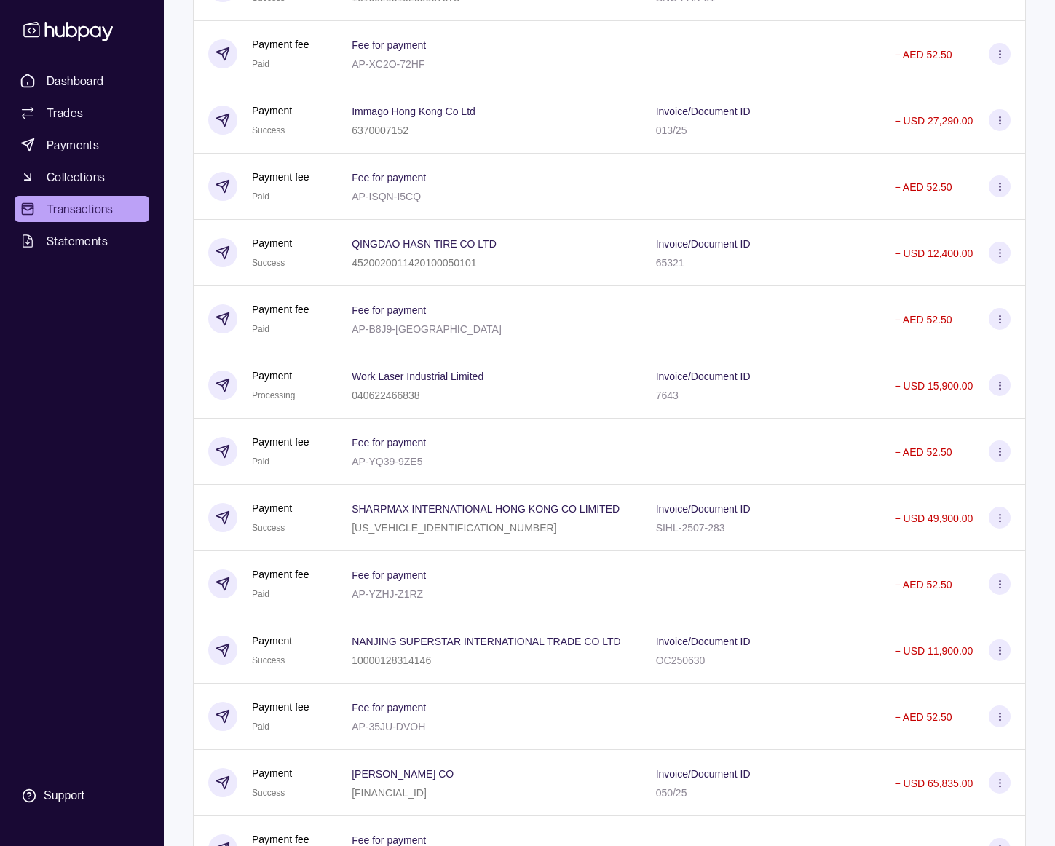
click at [600, 801] on div "[PERSON_NAME] CO [FINANCIAL_ID]" at bounding box center [489, 782] width 274 height 36
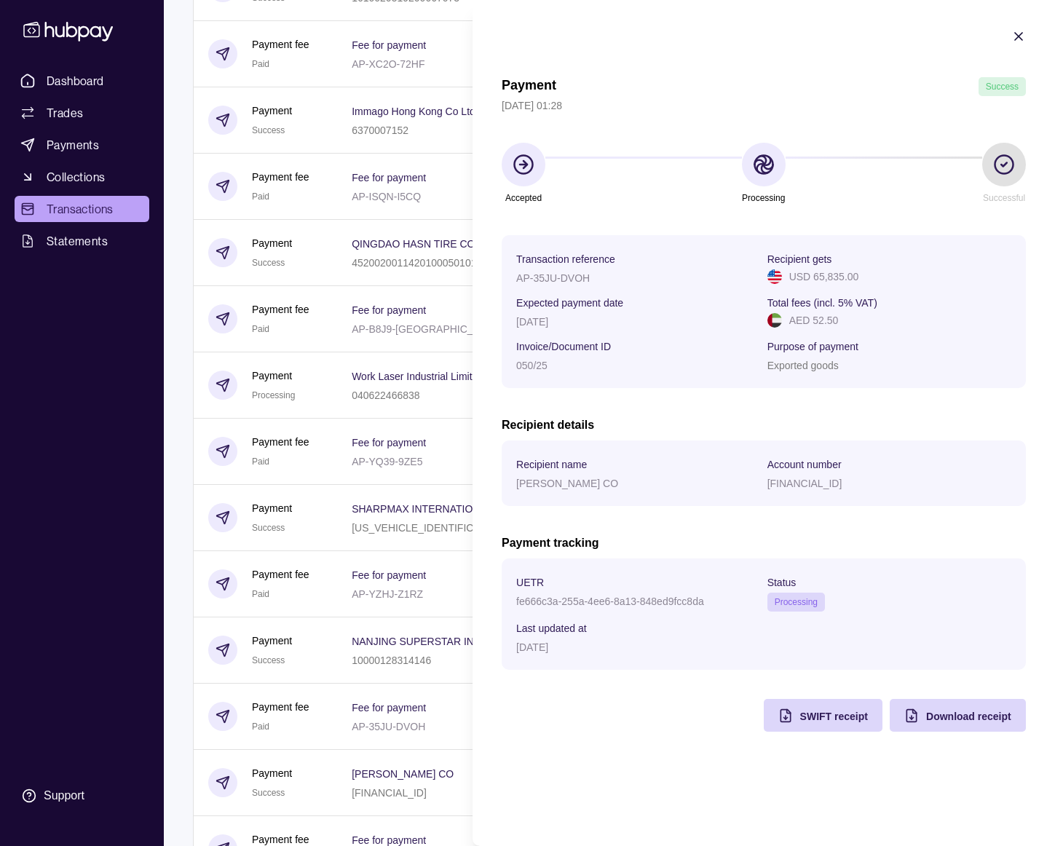
click at [612, 601] on p "fe666c3a-255a-4ee6-8a13-848ed9fcc8da" at bounding box center [610, 602] width 188 height 12
click at [555, 283] on p "AP-35JU-DVOH" at bounding box center [553, 278] width 74 height 12
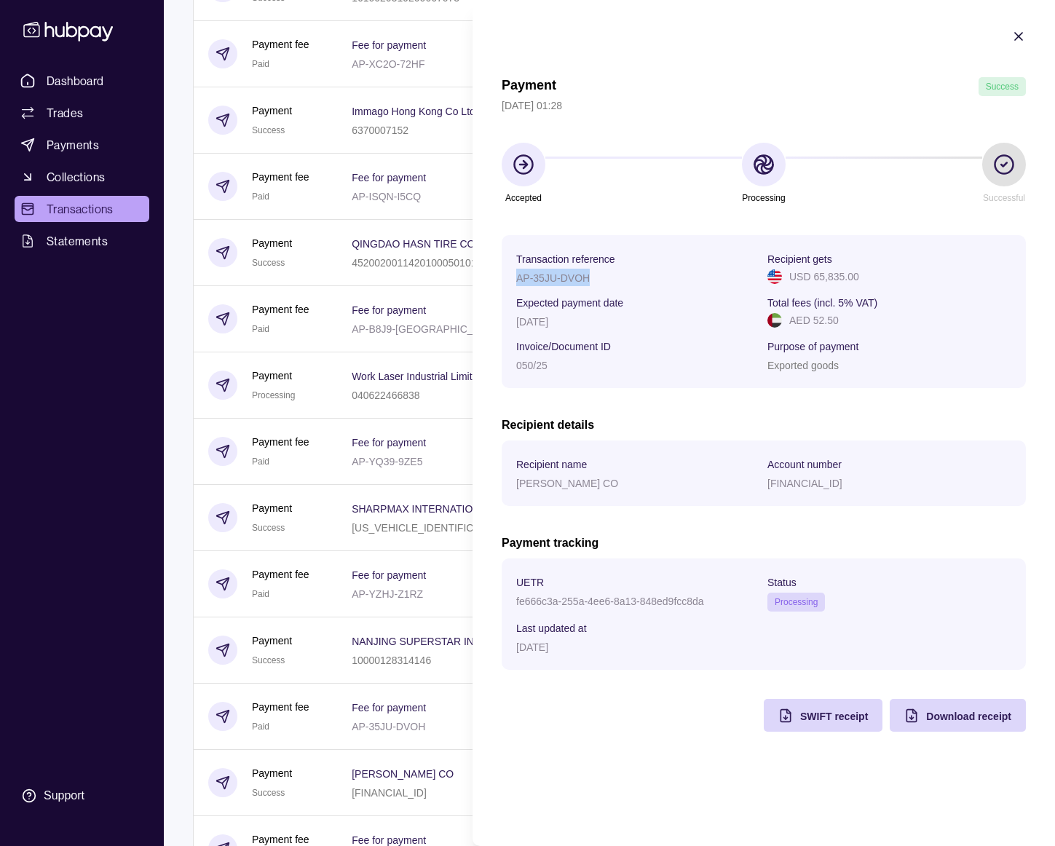
click at [555, 283] on p "AP-35JU-DVOH" at bounding box center [553, 278] width 74 height 12
click at [1022, 38] on icon "button" at bounding box center [1018, 36] width 15 height 15
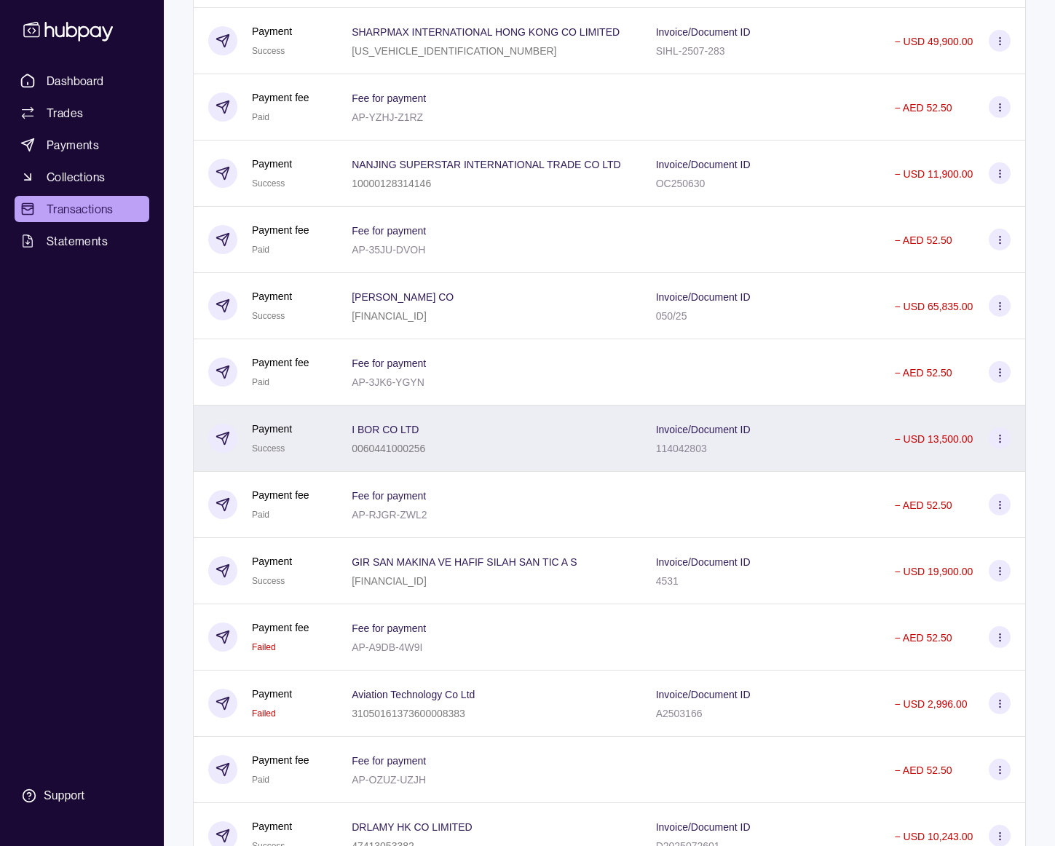
scroll to position [1477, 0]
click at [541, 455] on div "I BOR CO LTD 0060441000256" at bounding box center [489, 437] width 274 height 36
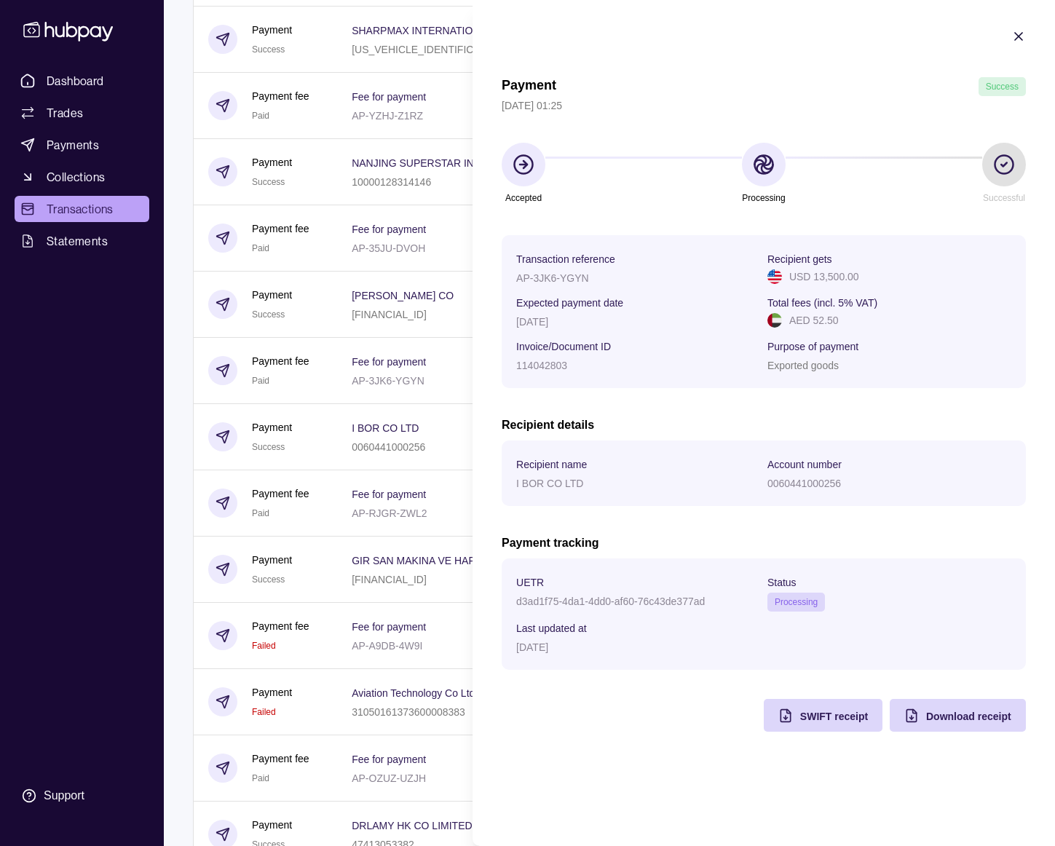
click at [575, 597] on p "d3ad1f75-4da1-4dd0-af60-76c43de377ad" at bounding box center [610, 602] width 189 height 12
click at [576, 597] on p "d3ad1f75-4da1-4dd0-af60-76c43de377ad" at bounding box center [610, 602] width 189 height 12
click at [575, 597] on p "d3ad1f75-4da1-4dd0-af60-76c43de377ad" at bounding box center [610, 602] width 189 height 12
click at [589, 277] on div "AP-3JK6-YGYN" at bounding box center [638, 277] width 244 height 17
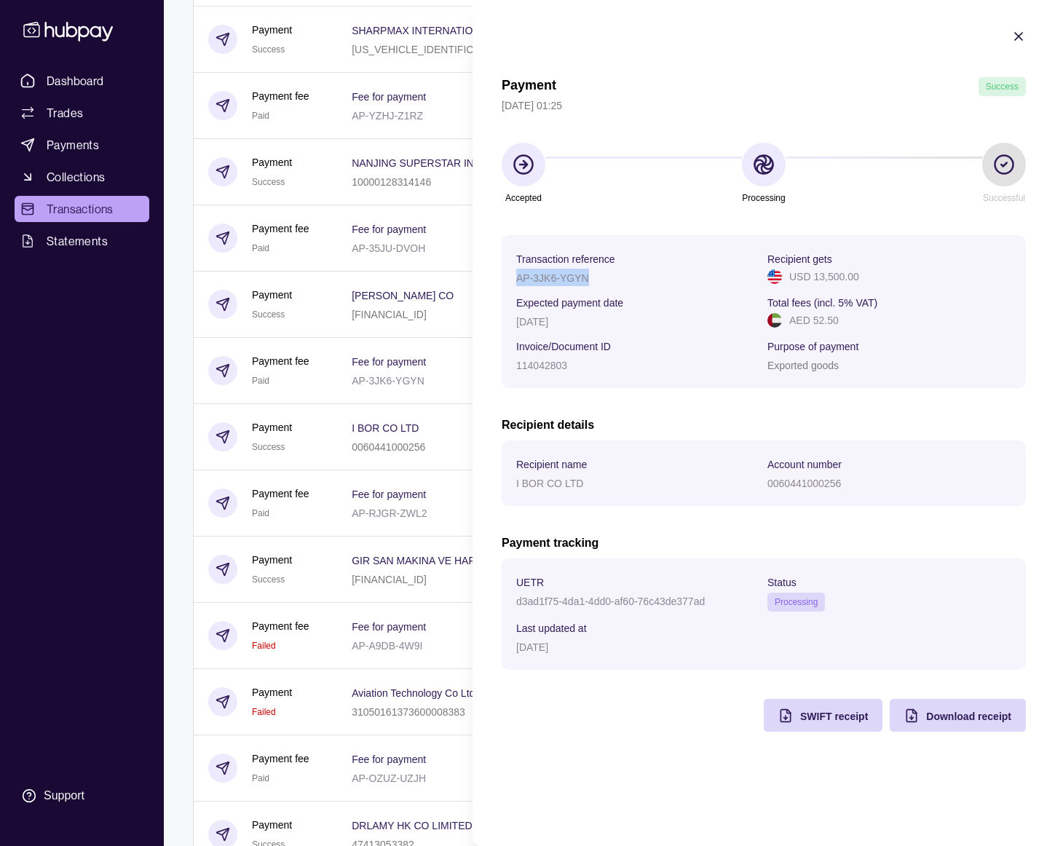
click at [589, 277] on div "AP-3JK6-YGYN" at bounding box center [638, 277] width 244 height 17
click at [1020, 39] on icon "button" at bounding box center [1018, 36] width 15 height 15
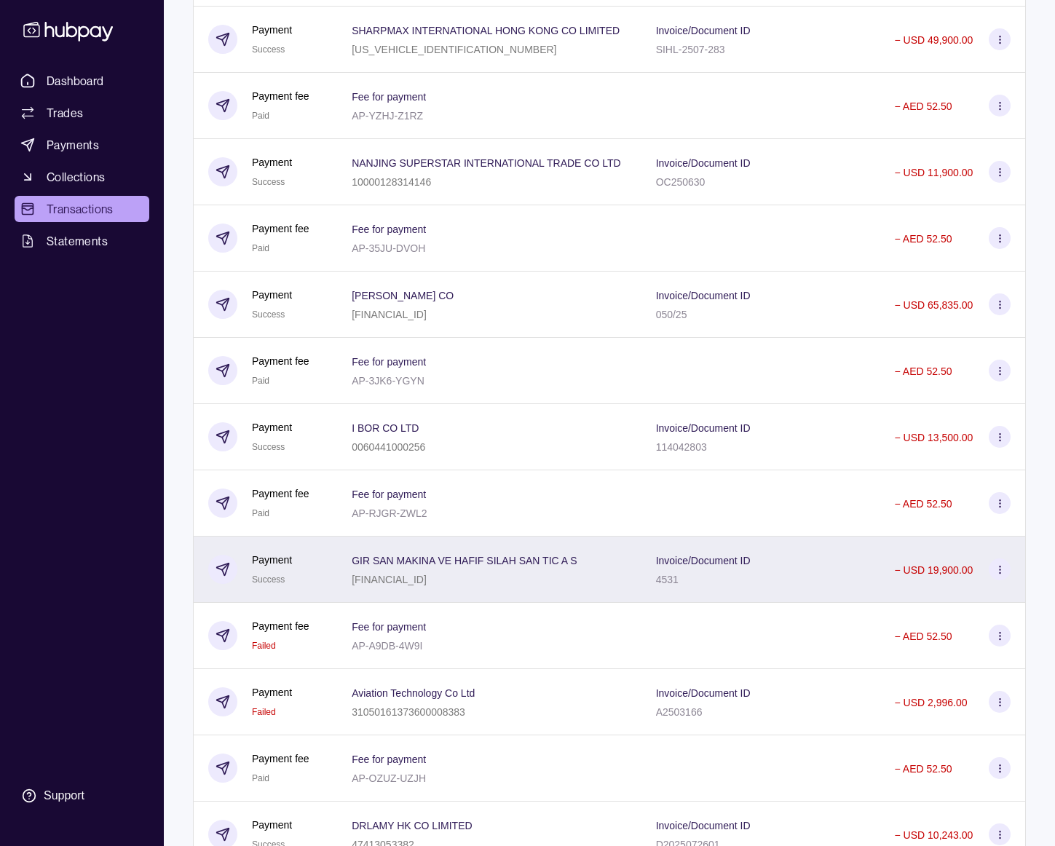
click at [347, 598] on div "GIR SAN MAKINA VE HAFIF SILAH SAN TIC A S [FINANCIAL_ID]" at bounding box center [489, 570] width 304 height 66
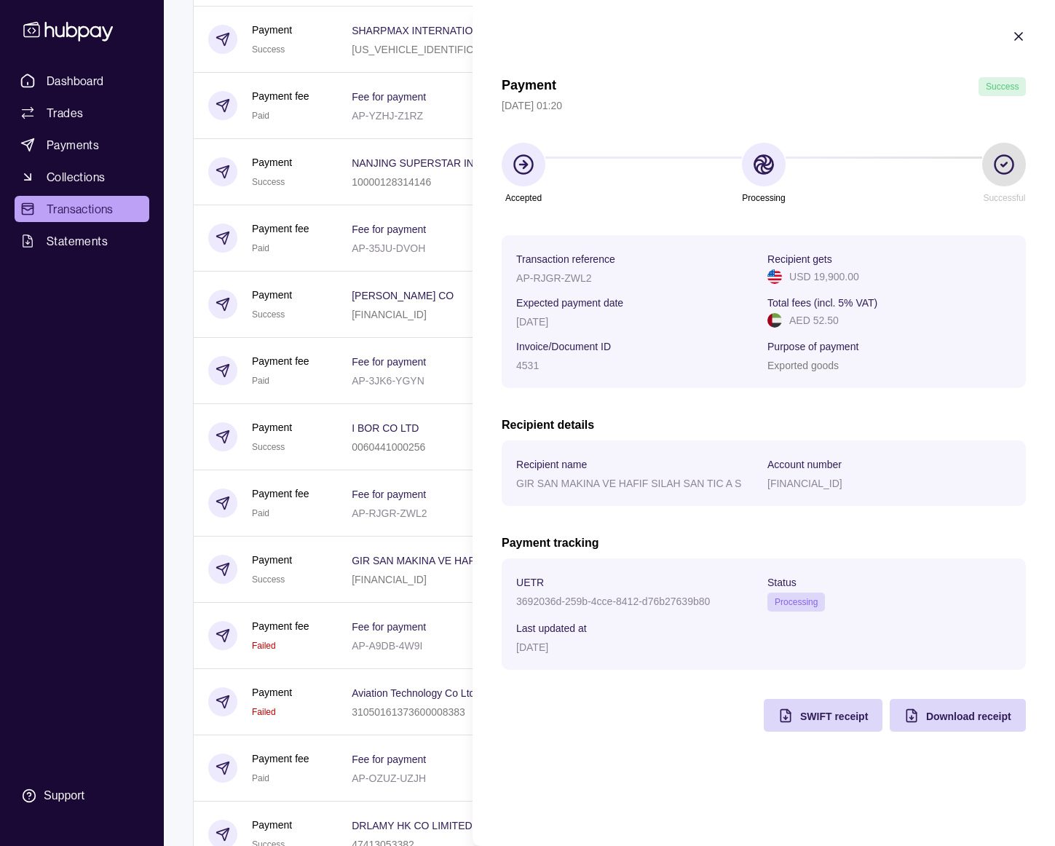
click at [604, 599] on p "3692036d-259b-4cce-8412-d76b27639b80" at bounding box center [613, 602] width 194 height 12
click at [604, 598] on p "3692036d-259b-4cce-8412-d76b27639b80" at bounding box center [613, 602] width 194 height 12
click at [555, 277] on p "AP-RJGR-ZWL2" at bounding box center [553, 278] width 75 height 12
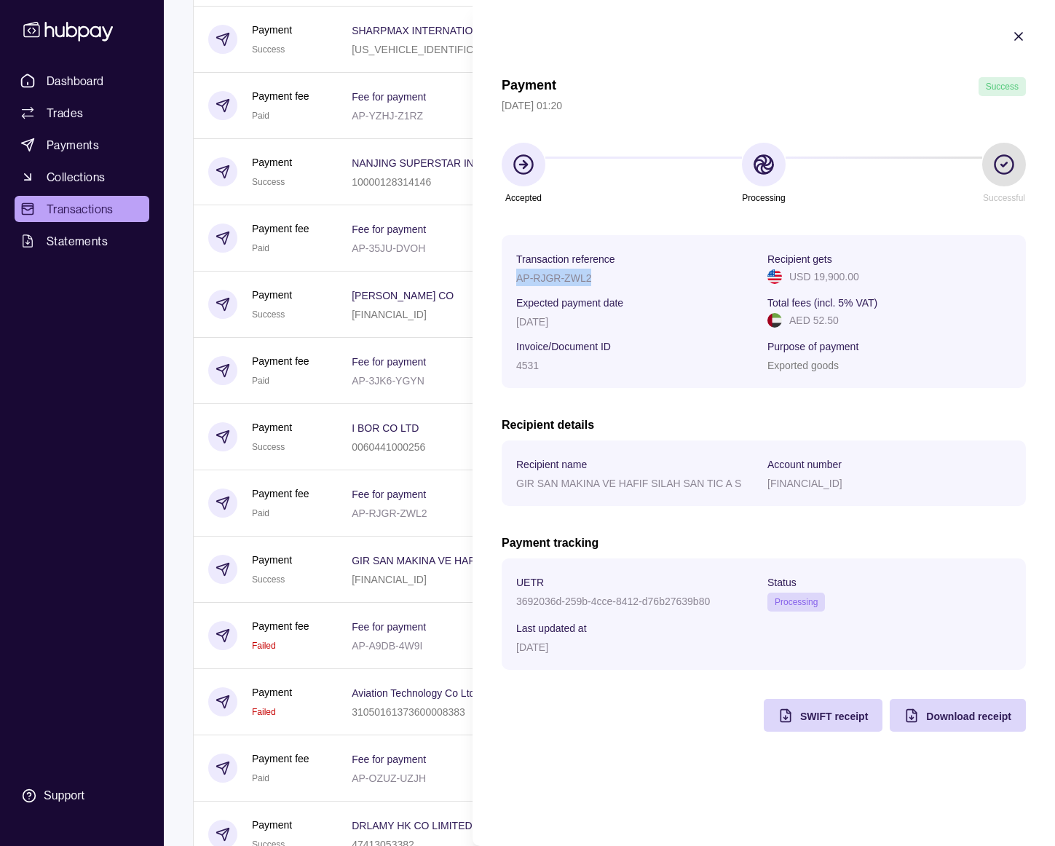
click at [555, 277] on p "AP-RJGR-ZWL2" at bounding box center [553, 278] width 75 height 12
click at [1021, 37] on icon "button" at bounding box center [1018, 36] width 15 height 15
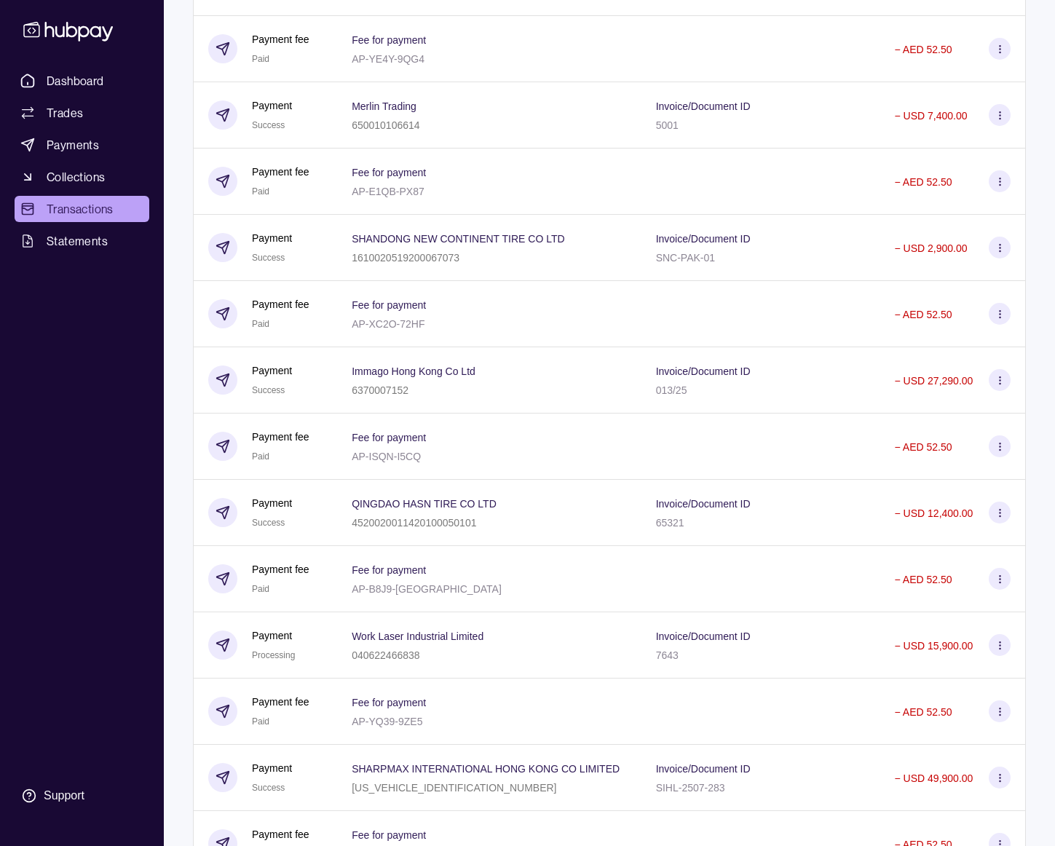
scroll to position [0, 0]
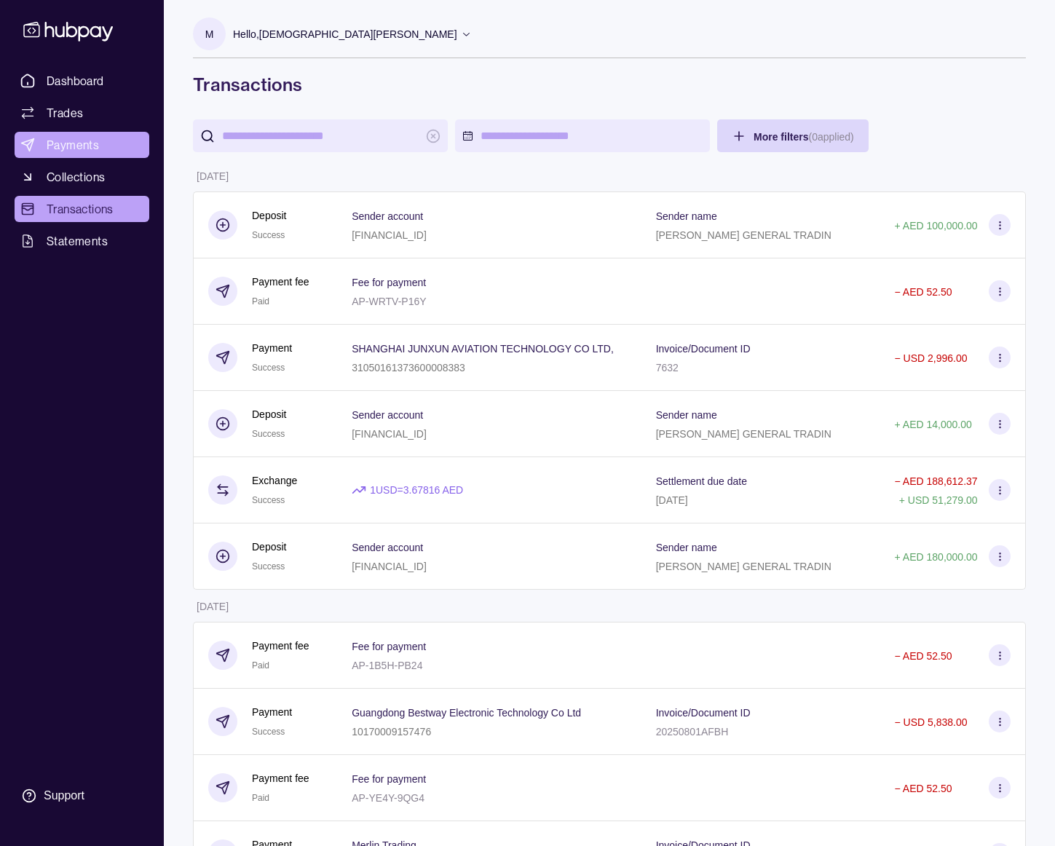
click at [71, 142] on span "Payments" at bounding box center [73, 144] width 52 height 17
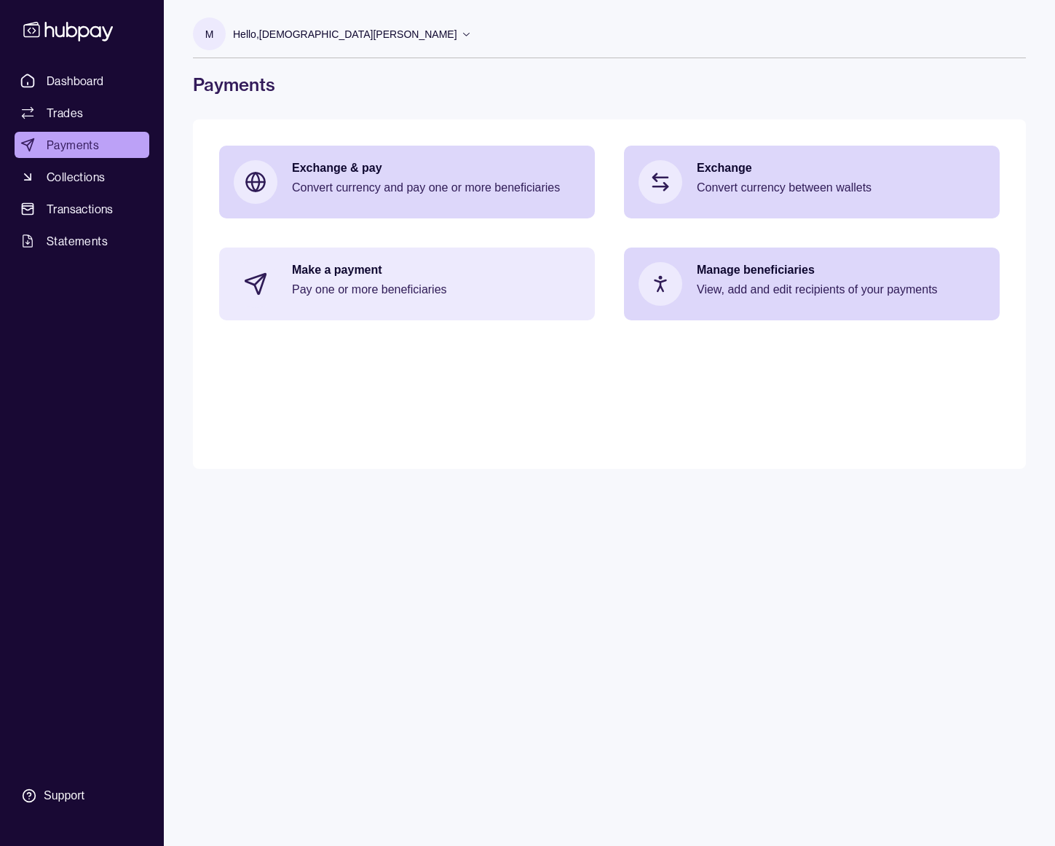
click at [474, 285] on p "Pay one or more beneficiaries" at bounding box center [436, 290] width 288 height 16
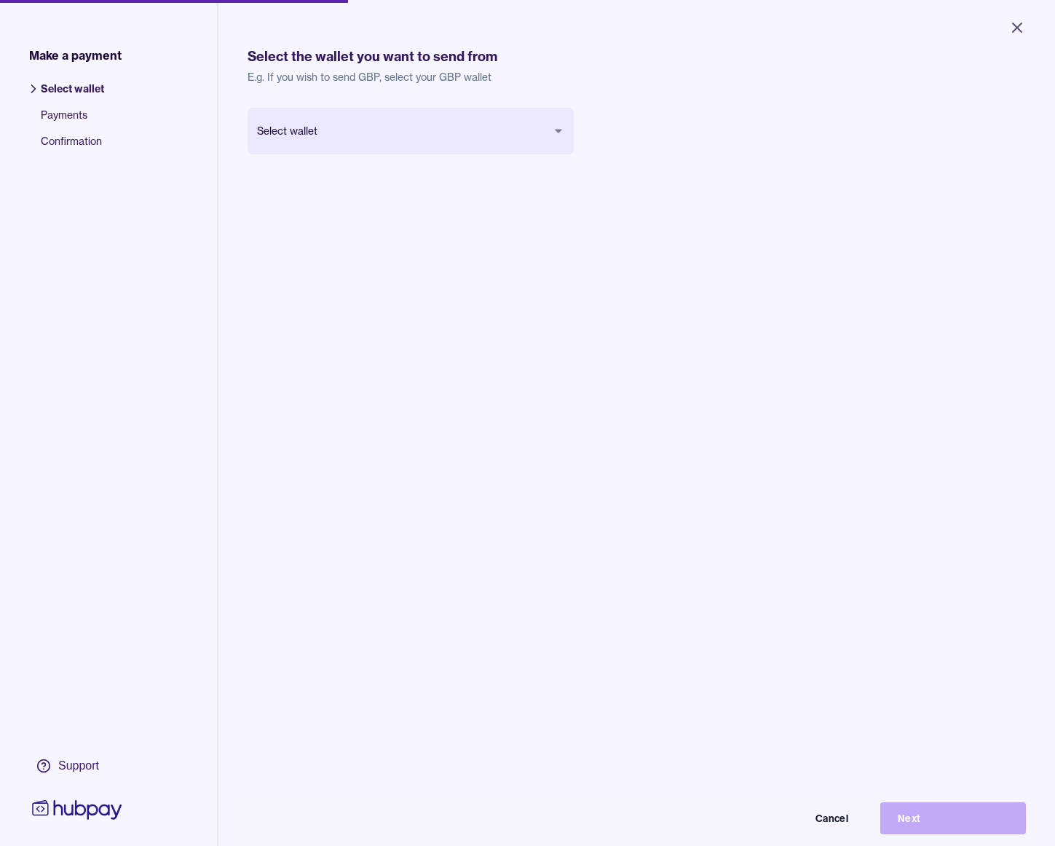
click at [438, 144] on body "Close Make a payment Select wallet Payments Confirmation Support Select the wal…" at bounding box center [527, 423] width 1055 height 846
click at [898, 807] on button "Next" at bounding box center [953, 818] width 146 height 32
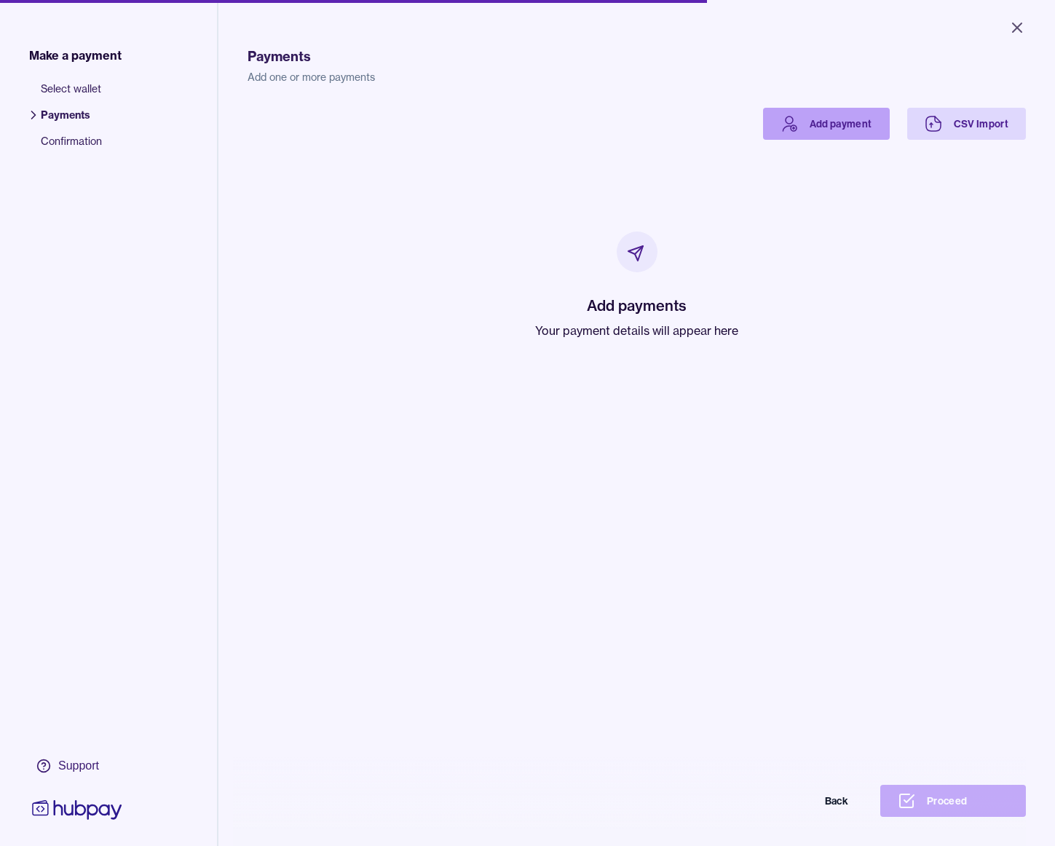
click at [845, 136] on link "Add payment" at bounding box center [826, 124] width 127 height 32
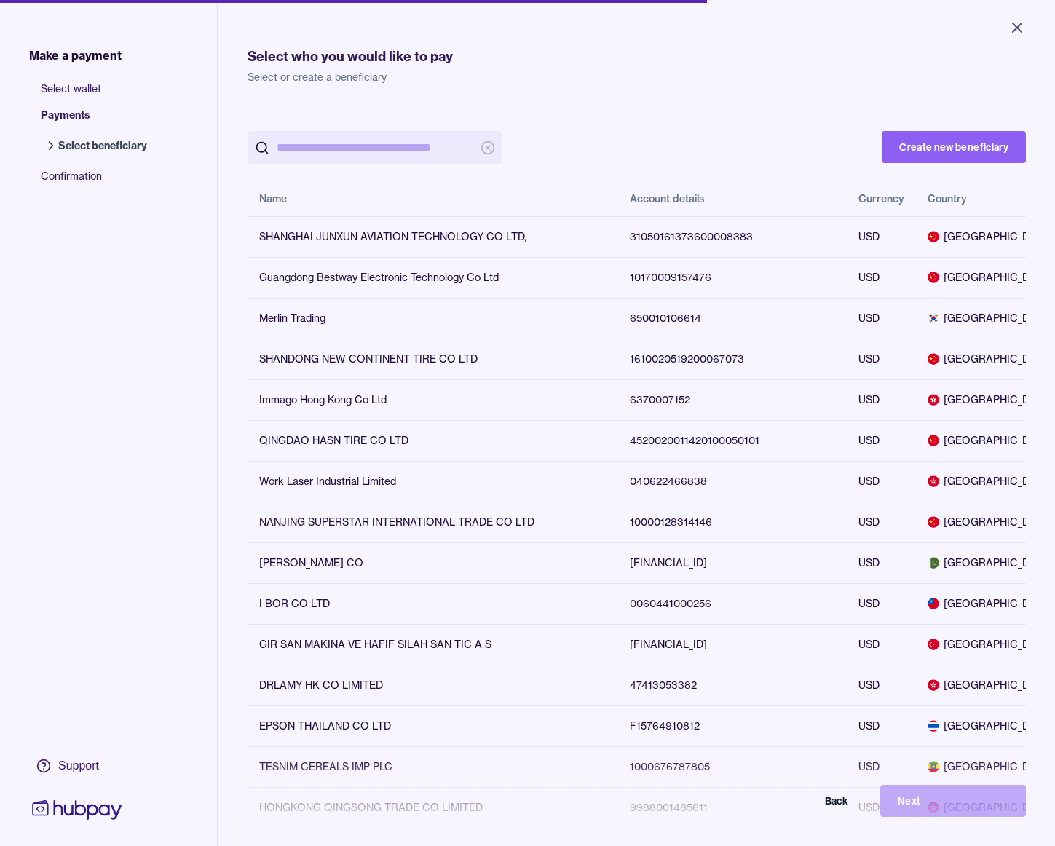
click at [404, 143] on input "search" at bounding box center [375, 147] width 197 height 33
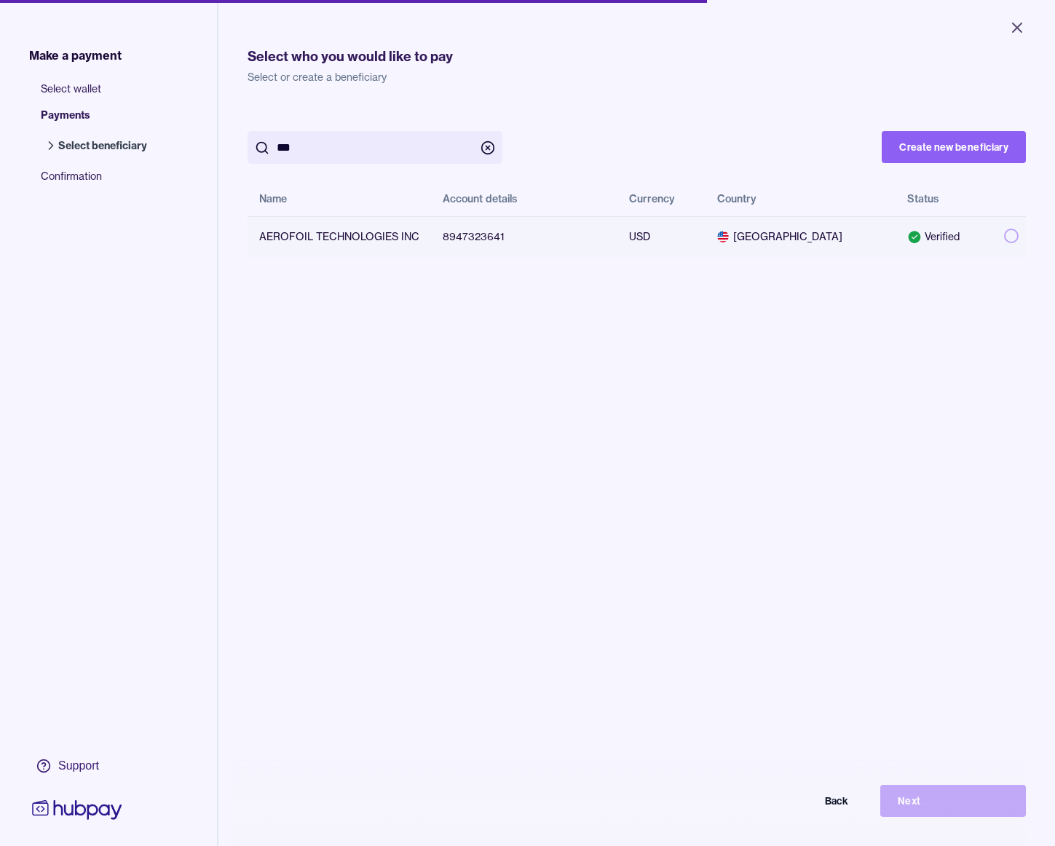
type input "***"
click at [407, 248] on td "AEROFOIL TECHNOLOGIES INC" at bounding box center [339, 236] width 183 height 41
click at [944, 812] on button "Next" at bounding box center [953, 801] width 146 height 32
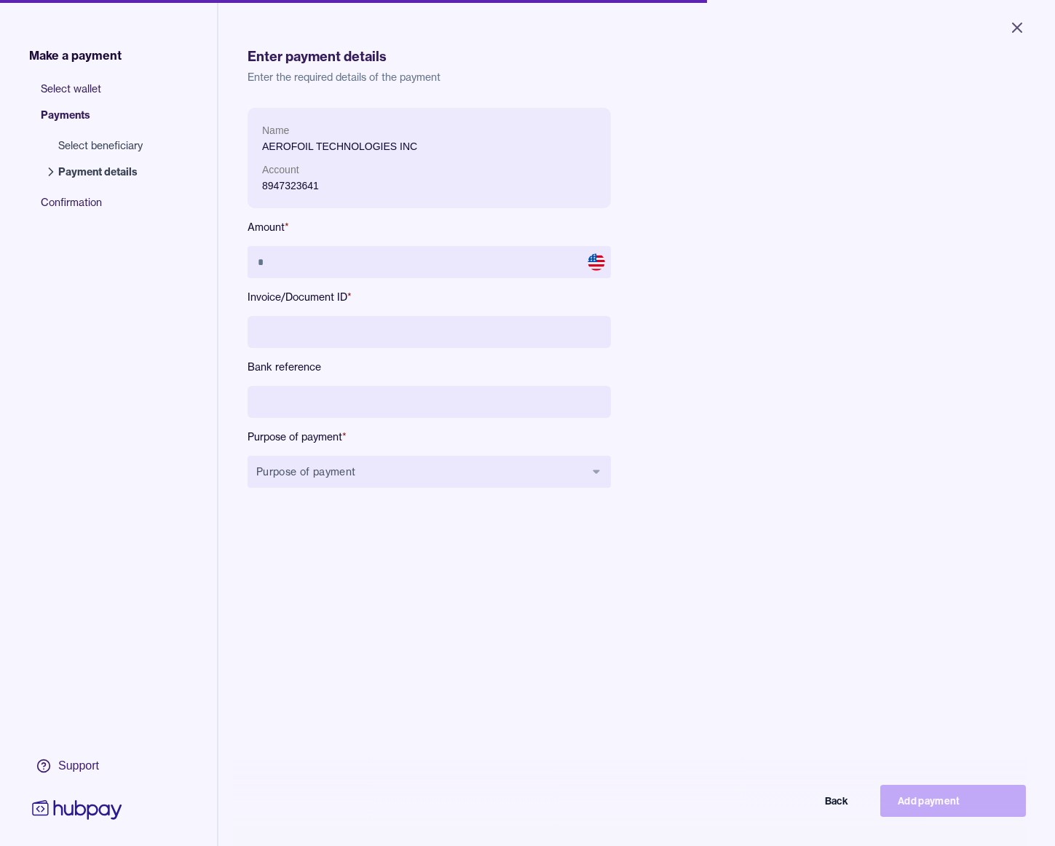
click at [389, 242] on div "Name AEROFOIL TECHNOLOGIES INC Account 8947323641 Amount * Invoice/Document ID …" at bounding box center [429, 309] width 363 height 403
click at [388, 248] on input "text" at bounding box center [429, 262] width 363 height 32
type input "******"
click at [365, 320] on input at bounding box center [429, 332] width 363 height 32
type input "*********"
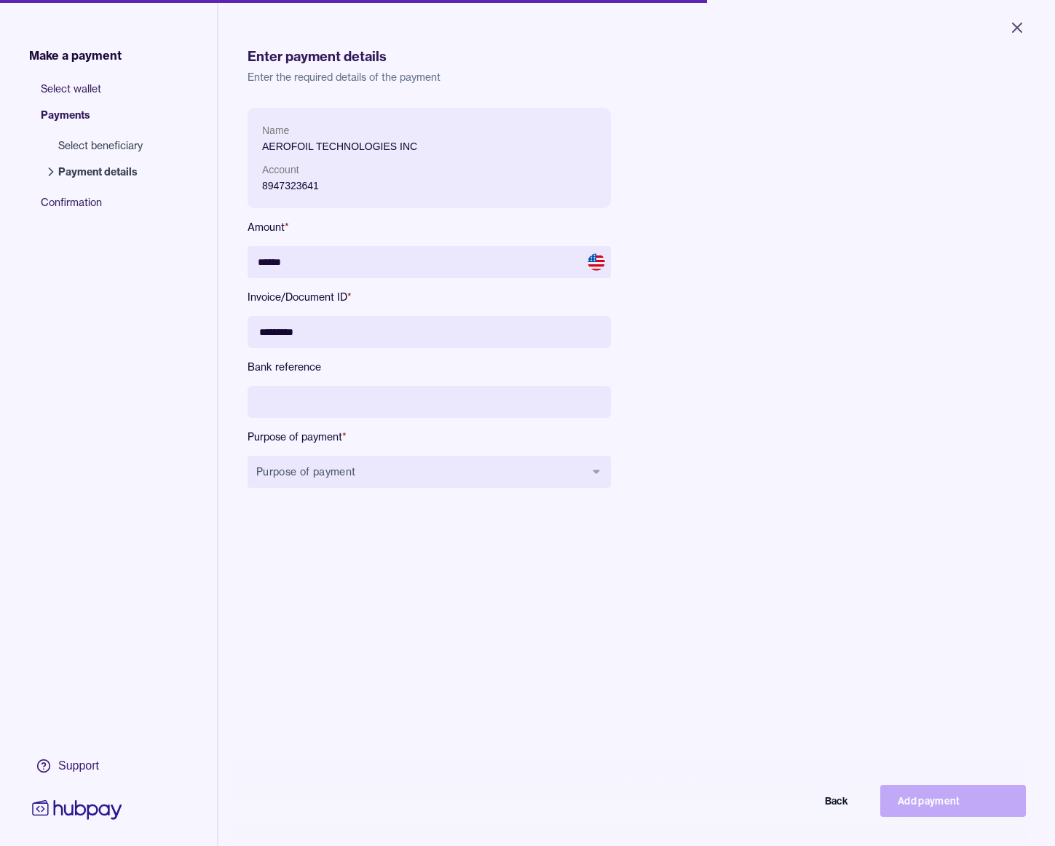
click at [315, 406] on input at bounding box center [429, 402] width 363 height 32
type input "**********"
click at [323, 470] on button "Purpose of payment" at bounding box center [429, 472] width 363 height 32
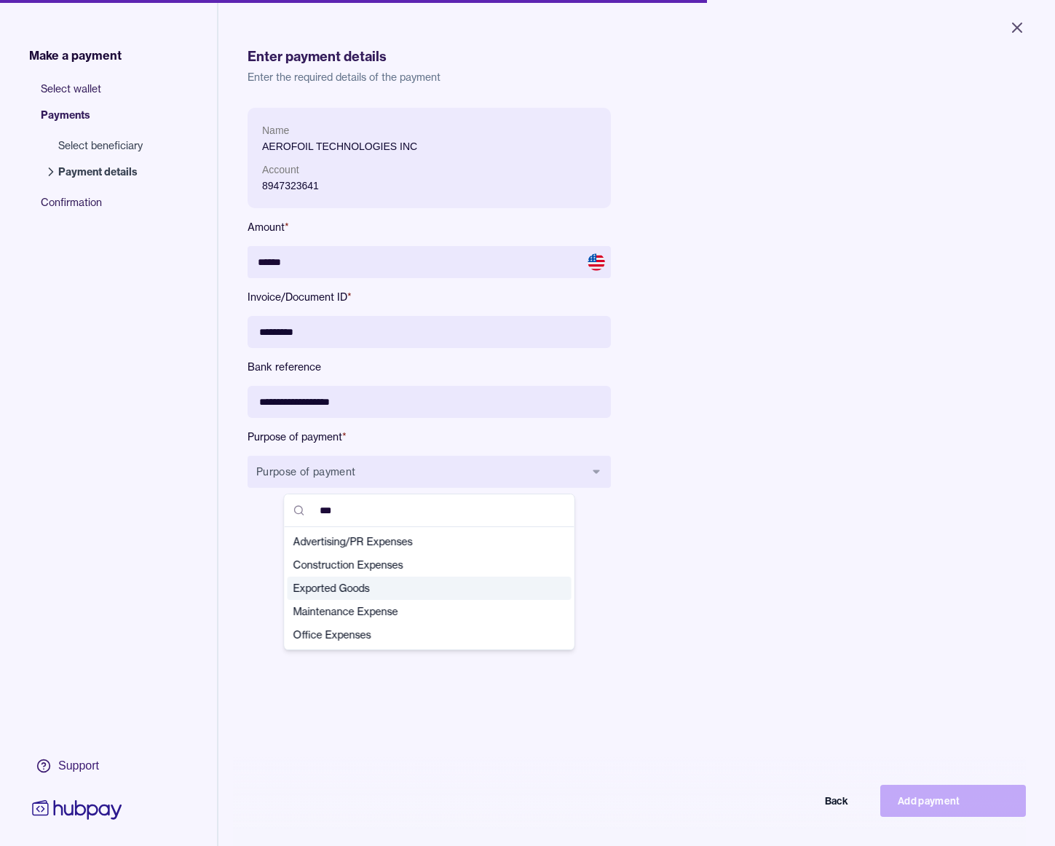
type input "***"
click at [341, 588] on span "Exported Goods" at bounding box center [420, 588] width 255 height 15
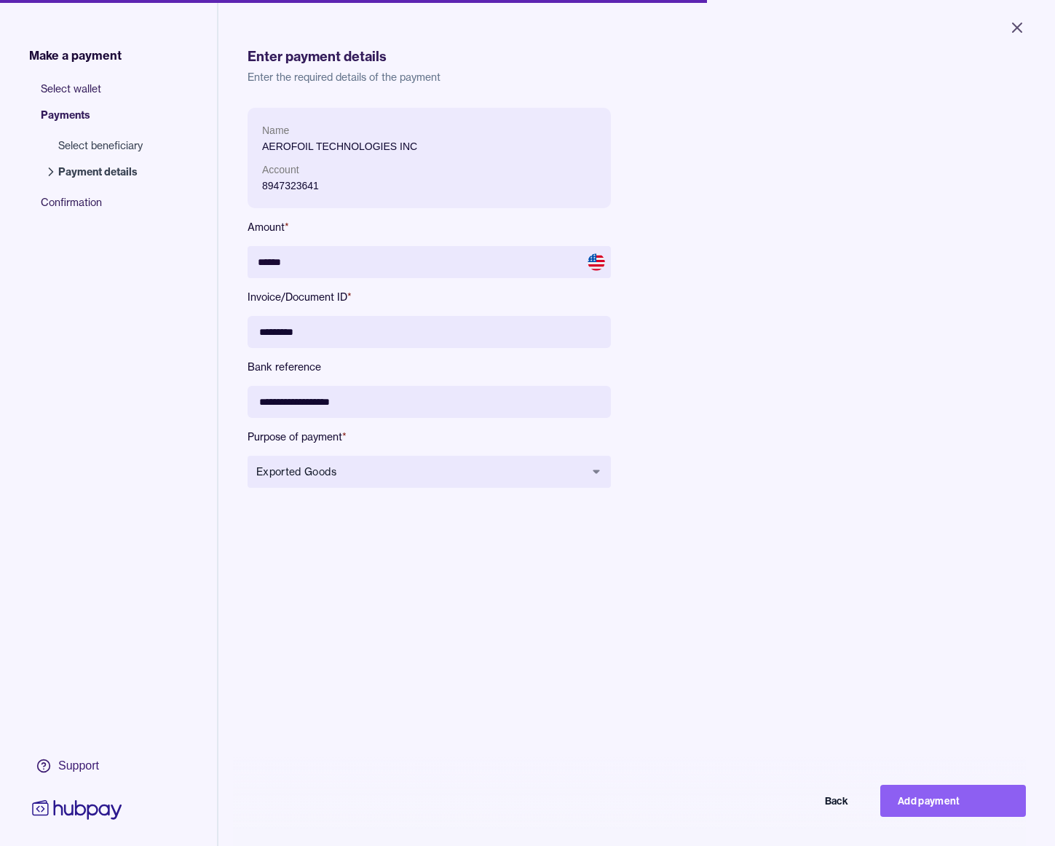
click at [982, 791] on button "Add payment" at bounding box center [953, 801] width 146 height 32
type input "*****"
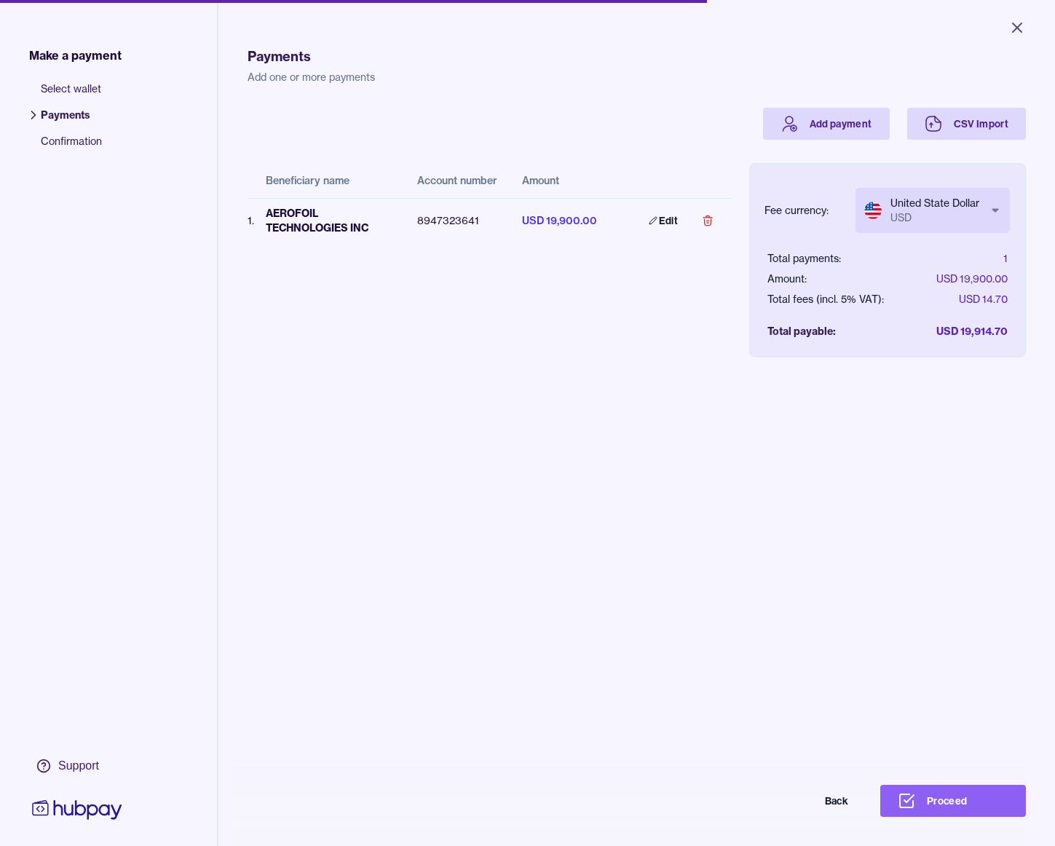
click at [945, 202] on body "Close Make a payment Select wallet Payments Confirmation Support Payments Add o…" at bounding box center [527, 423] width 1055 height 846
select select "***"
click at [954, 792] on button "Proceed" at bounding box center [953, 801] width 146 height 32
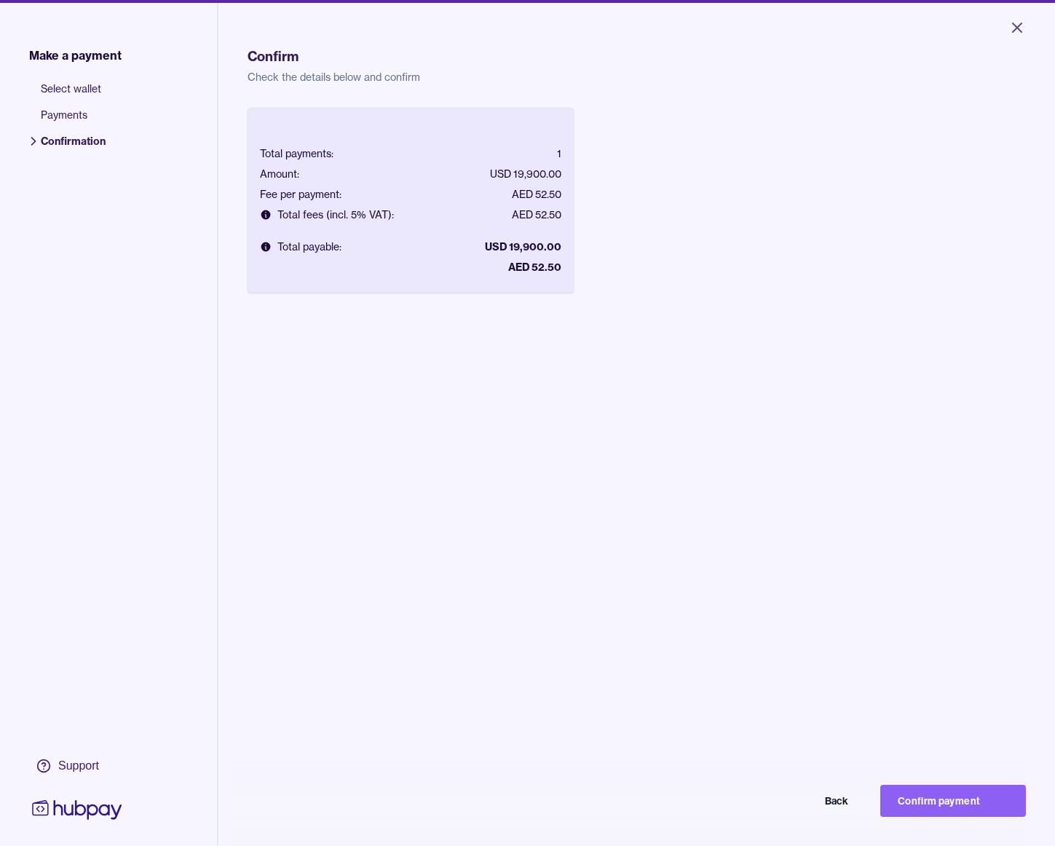
click at [954, 791] on button "Confirm payment" at bounding box center [953, 801] width 146 height 32
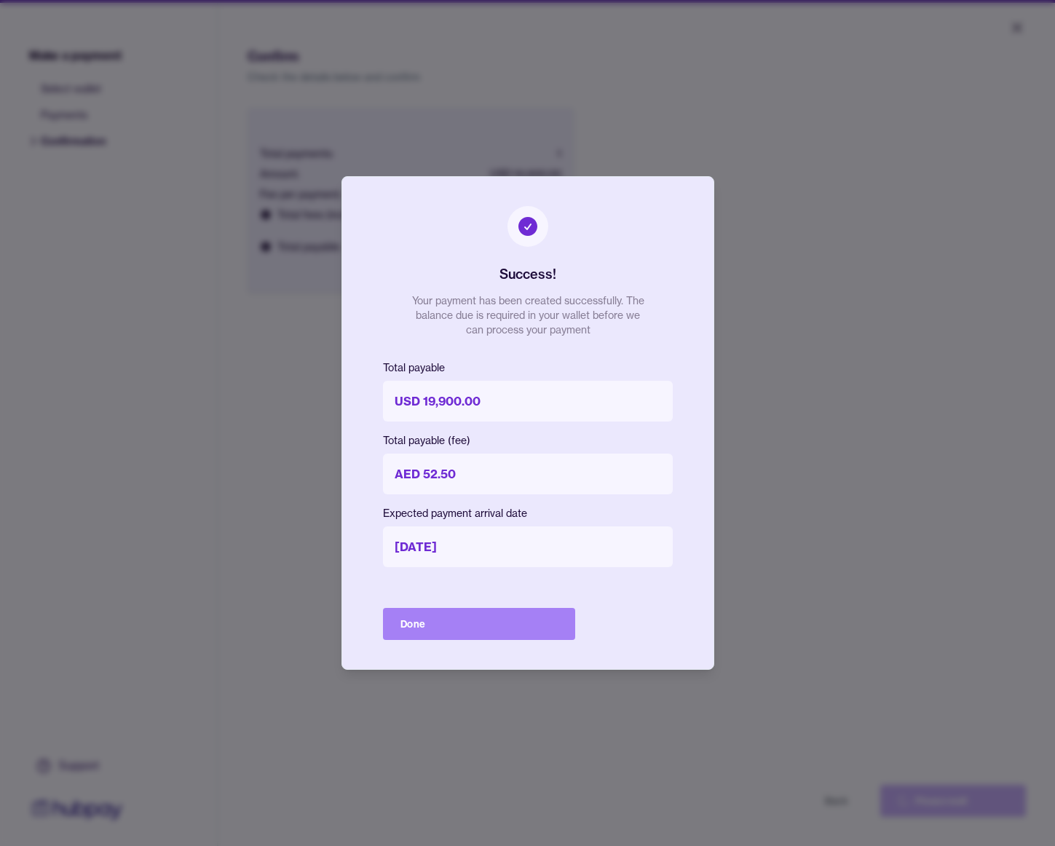
click at [468, 612] on button "Done" at bounding box center [479, 624] width 192 height 32
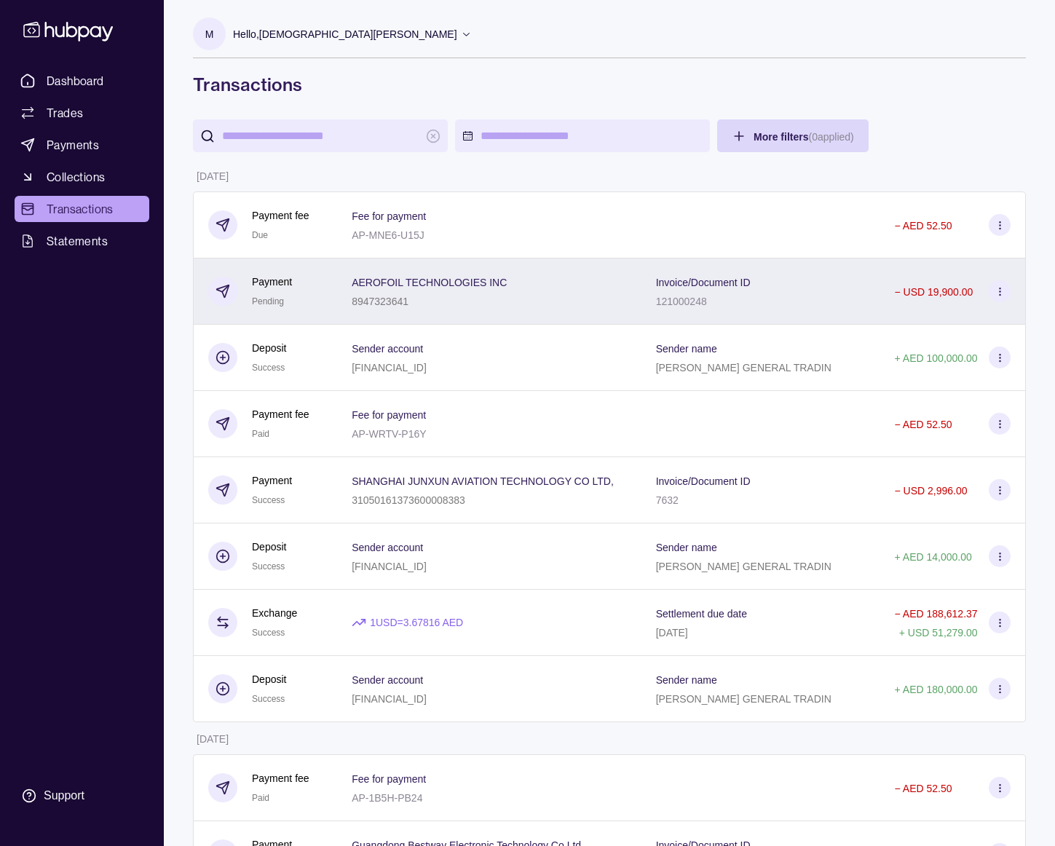
click at [409, 310] on div "AEROFOIL TECHNOLOGIES INC 8947323641" at bounding box center [489, 291] width 304 height 66
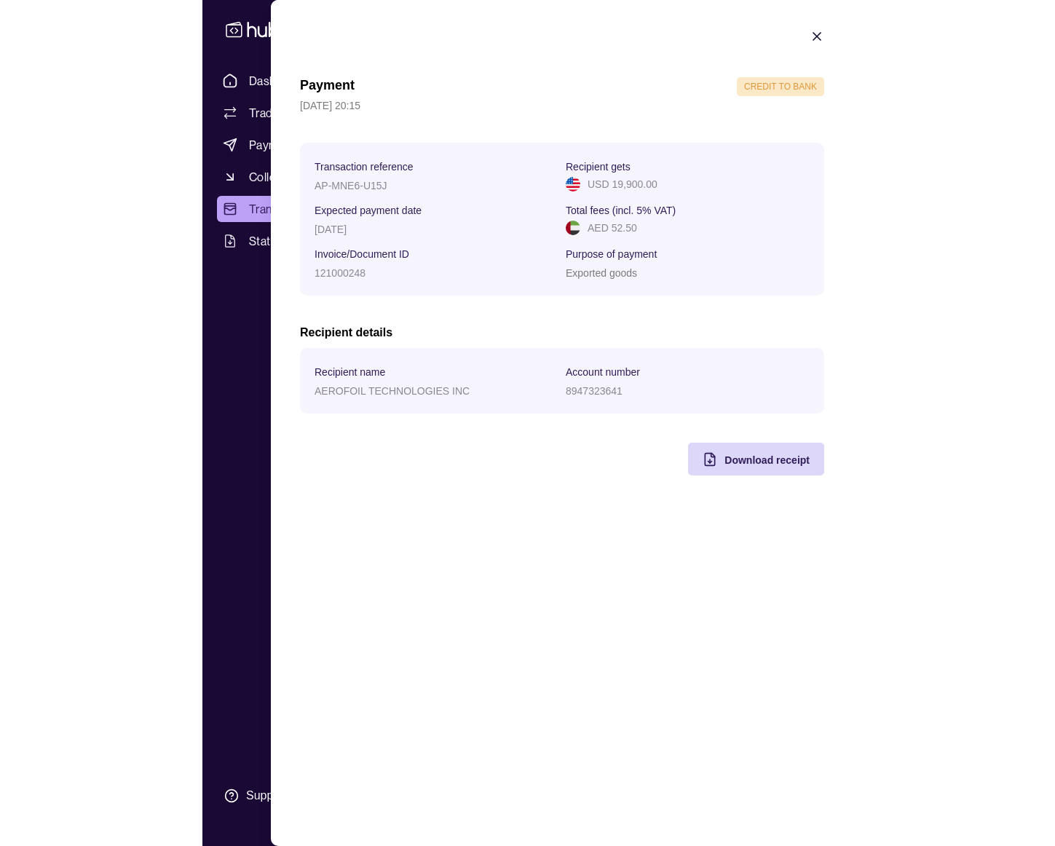
scroll to position [4, 0]
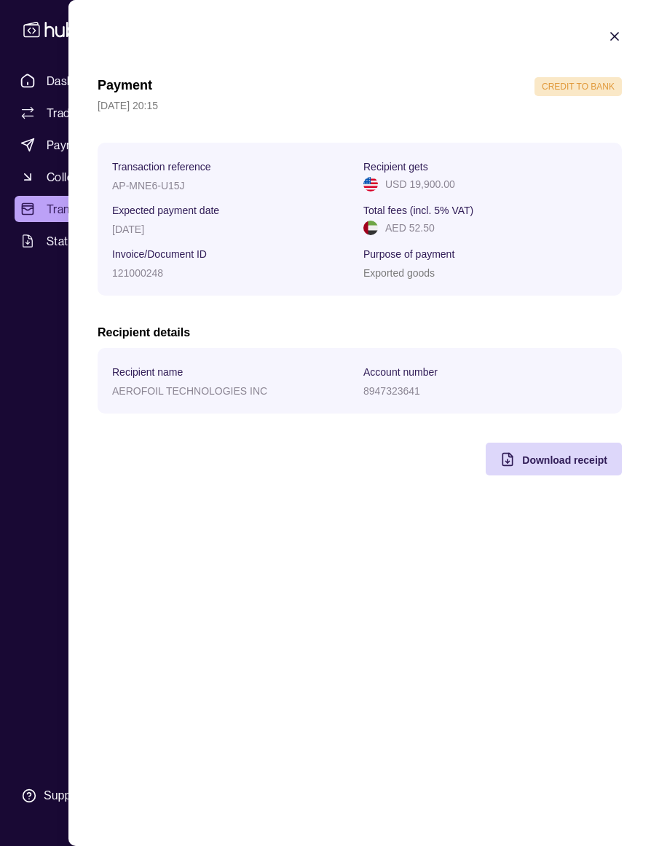
click at [135, 229] on p "[DATE]" at bounding box center [128, 230] width 32 height 12
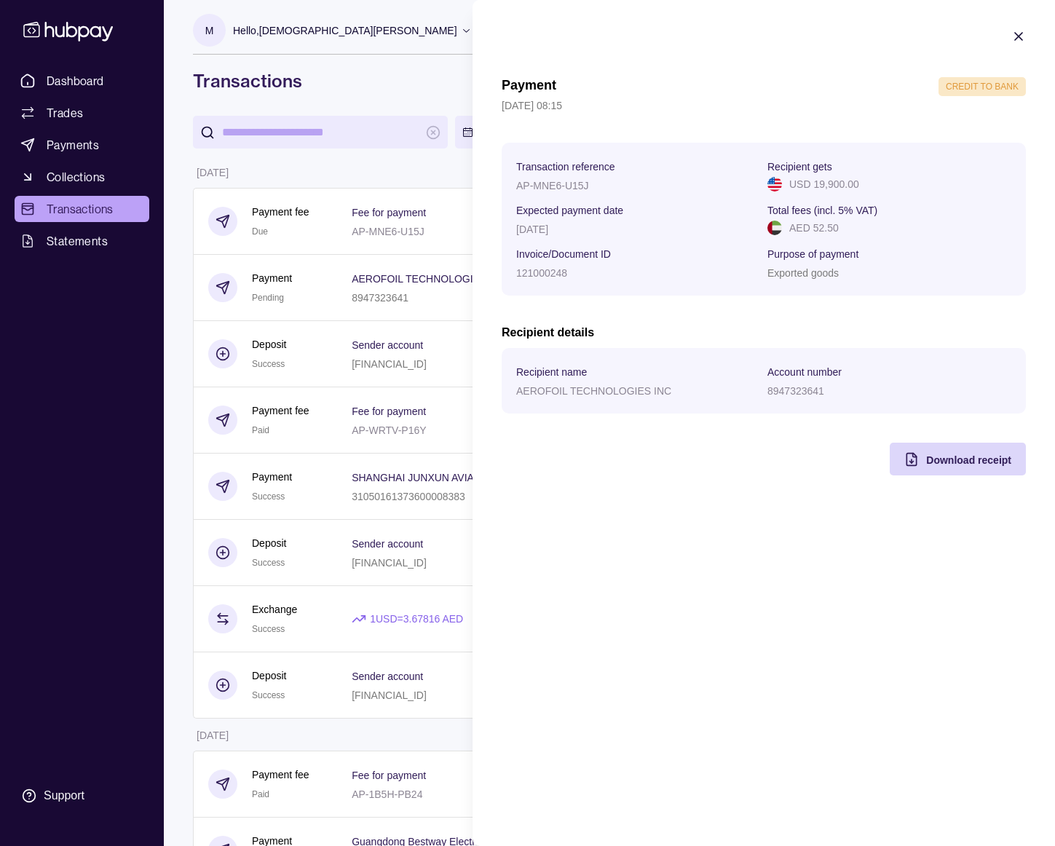
click at [1016, 31] on icon "button" at bounding box center [1018, 36] width 15 height 15
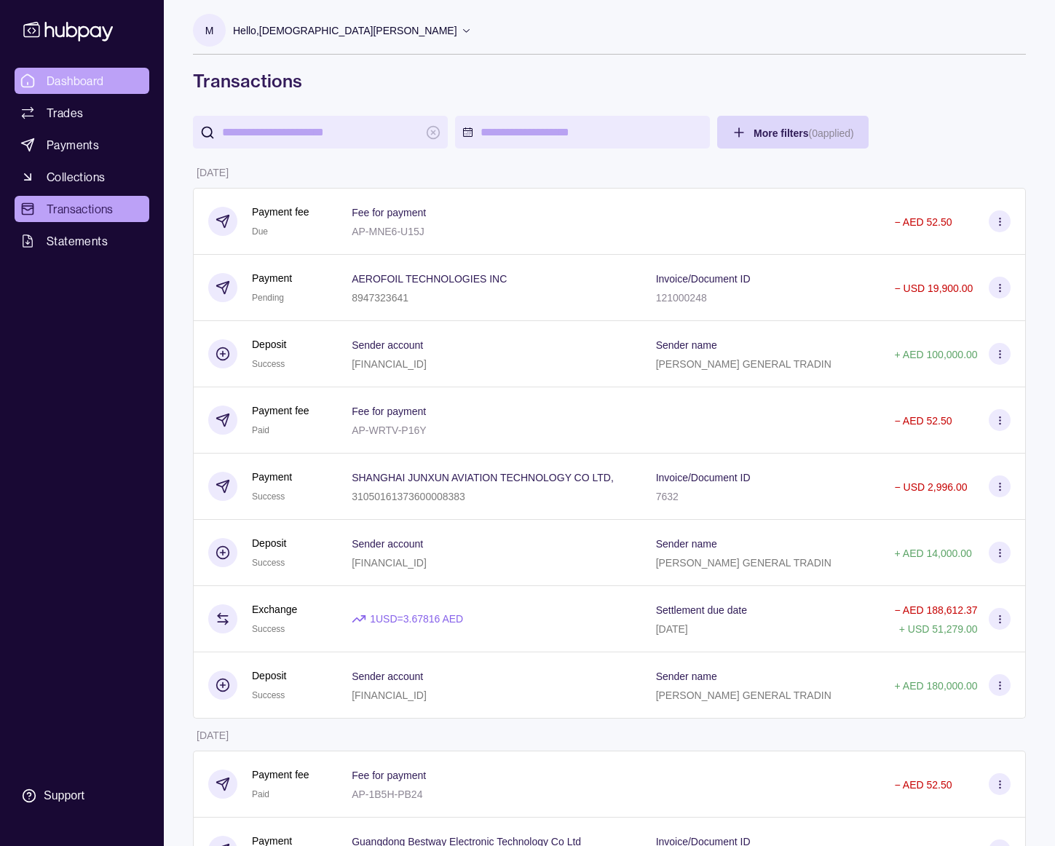
click at [116, 71] on link "Dashboard" at bounding box center [82, 81] width 135 height 26
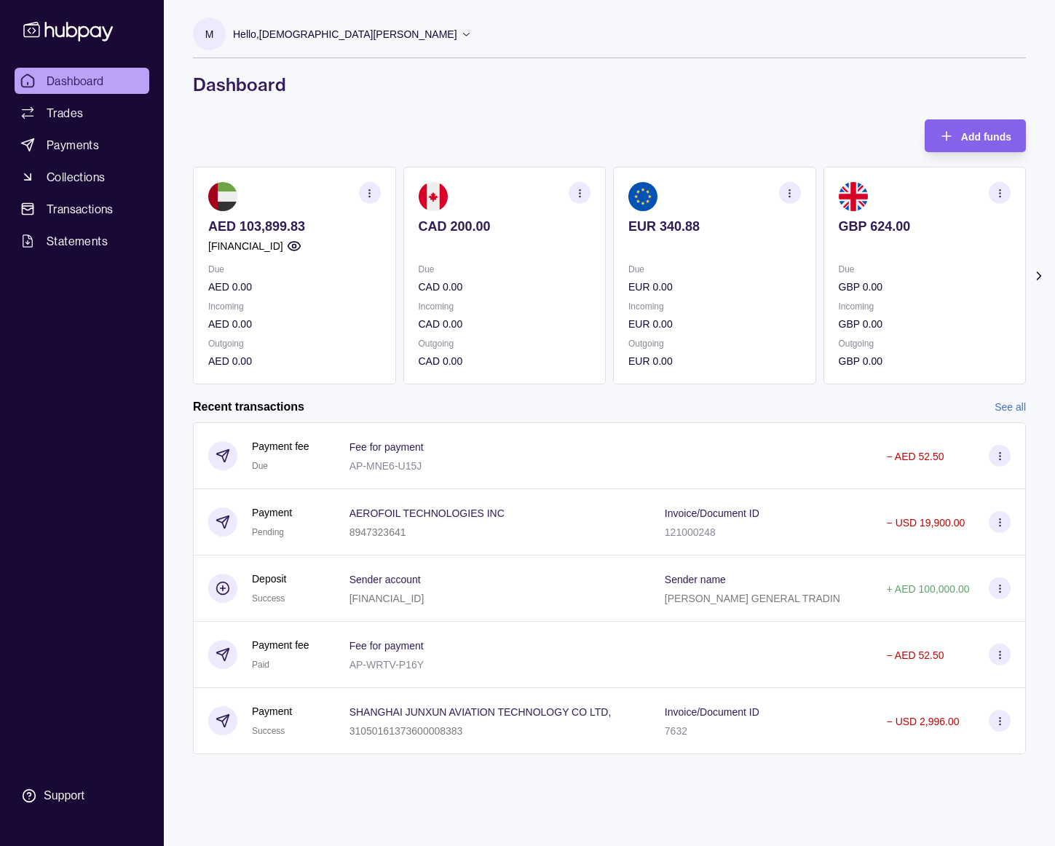
click at [1044, 273] on icon at bounding box center [1039, 276] width 15 height 15
click at [1044, 274] on icon at bounding box center [1039, 276] width 15 height 15
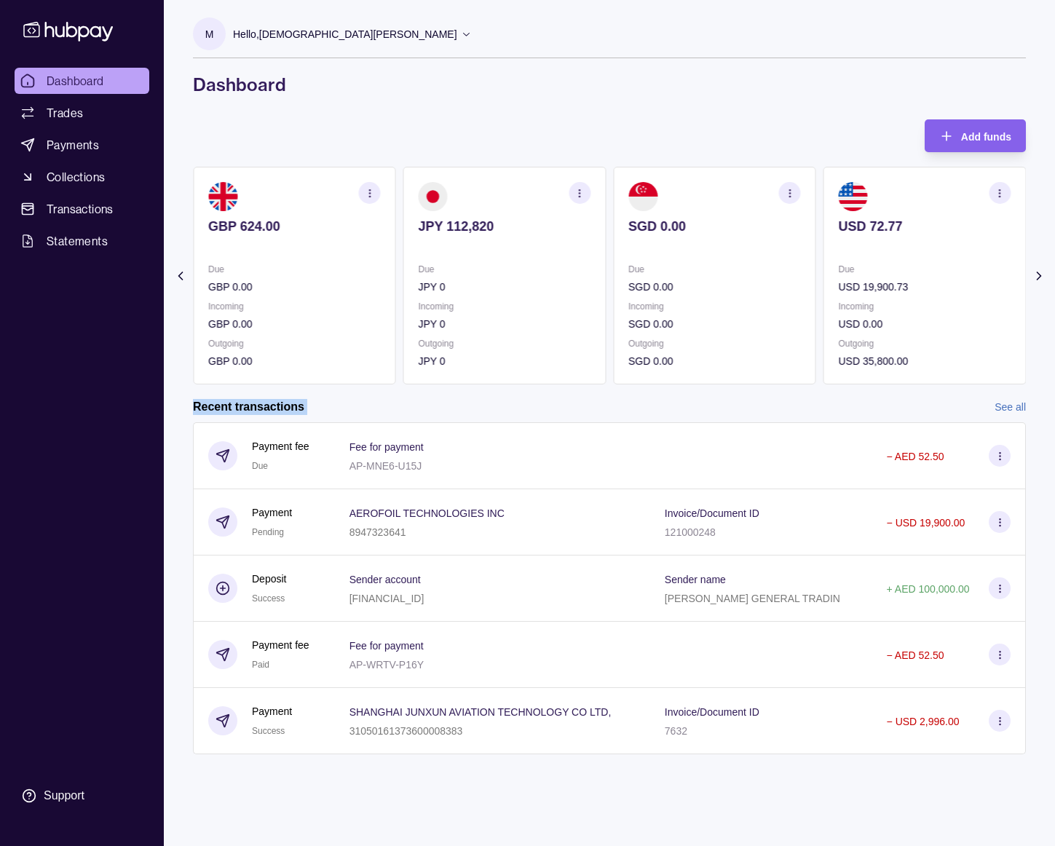
click at [1044, 274] on icon at bounding box center [1039, 276] width 15 height 15
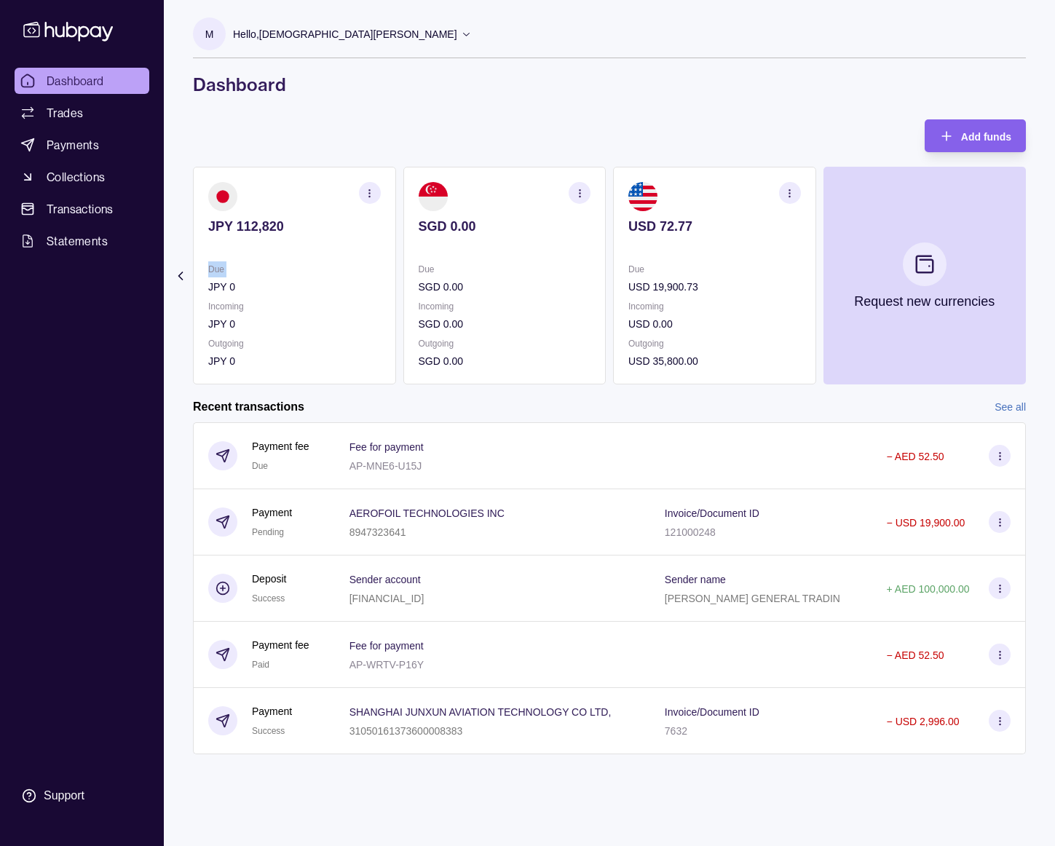
click at [1044, 274] on section "Add funds AED 103,899.83 [FINANCIAL_ID] Due AED 0.00 Incoming AED 0.00 Outgoing…" at bounding box center [609, 451] width 891 height 664
click at [102, 111] on link "Trades" at bounding box center [82, 113] width 135 height 26
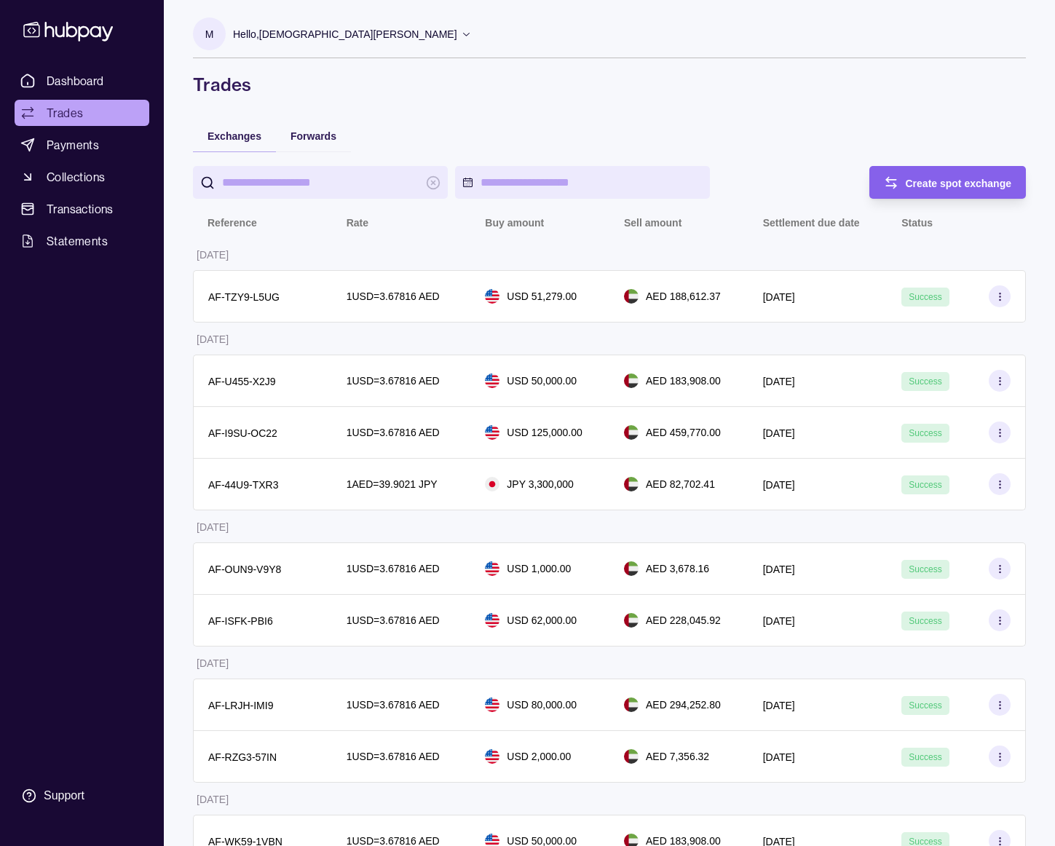
click at [1016, 188] on section "Create spot exchange" at bounding box center [947, 182] width 157 height 33
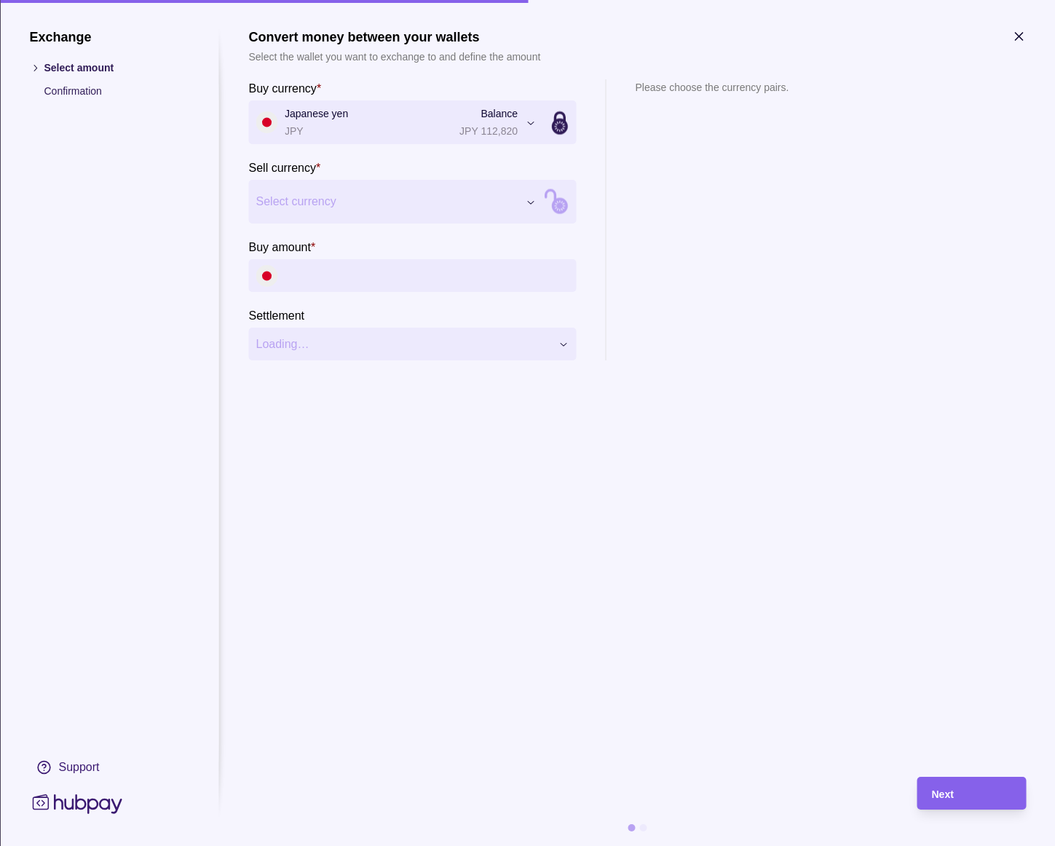
click at [395, 174] on section "Sell currency * Select currency *** *** *** *** *** *** ***" at bounding box center [412, 191] width 328 height 65
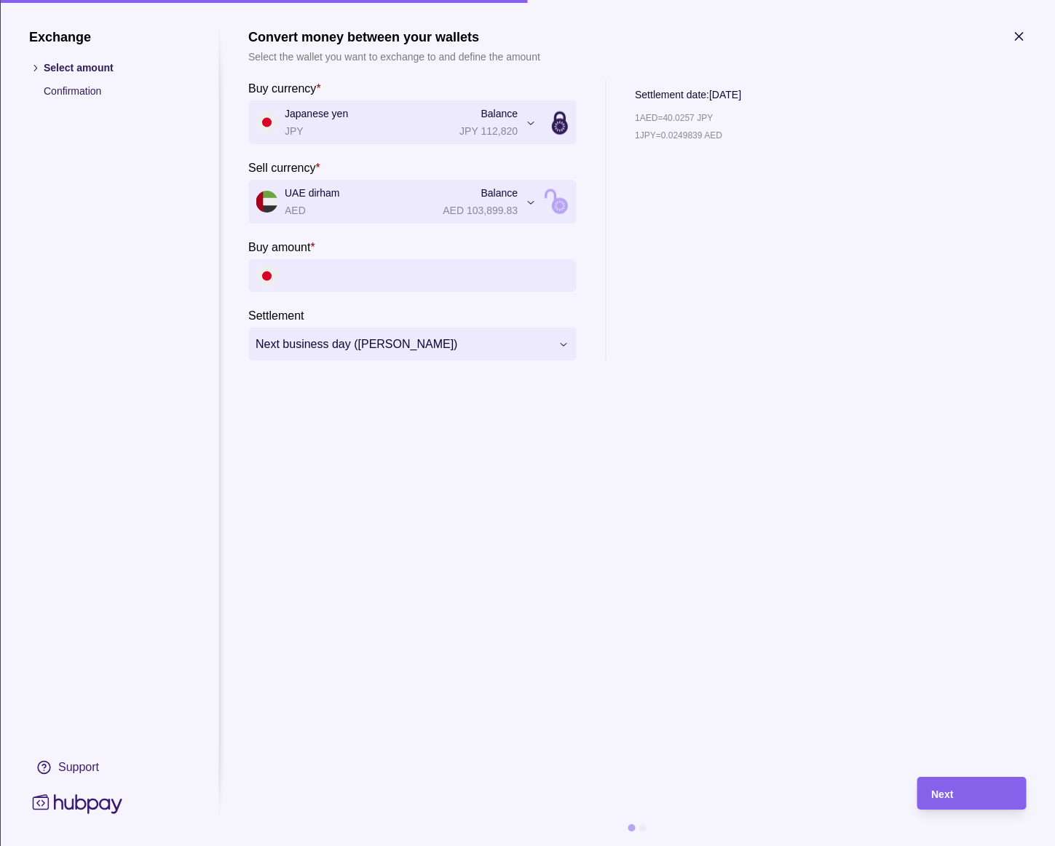
click at [374, 269] on input "Buy amount *" at bounding box center [427, 275] width 284 height 33
type input "*********"
click at [961, 796] on div "Next" at bounding box center [971, 793] width 80 height 17
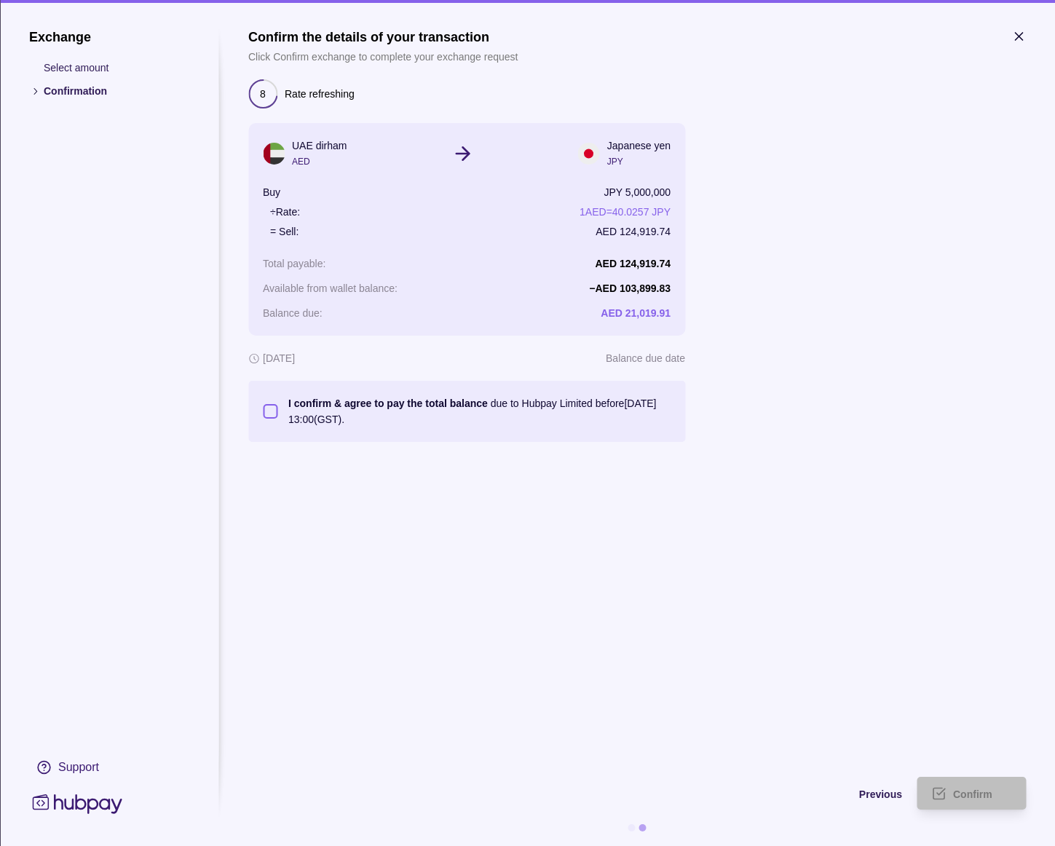
click at [285, 417] on div "I confirm & agree to pay the total balance due to Hubpay Limited before [DATE] …" at bounding box center [478, 411] width 386 height 32
click at [277, 417] on button "I confirm & agree to pay the total balance due to Hubpay Limited before [DATE] …" at bounding box center [270, 411] width 15 height 15
click at [971, 809] on div "Confirm" at bounding box center [960, 793] width 102 height 33
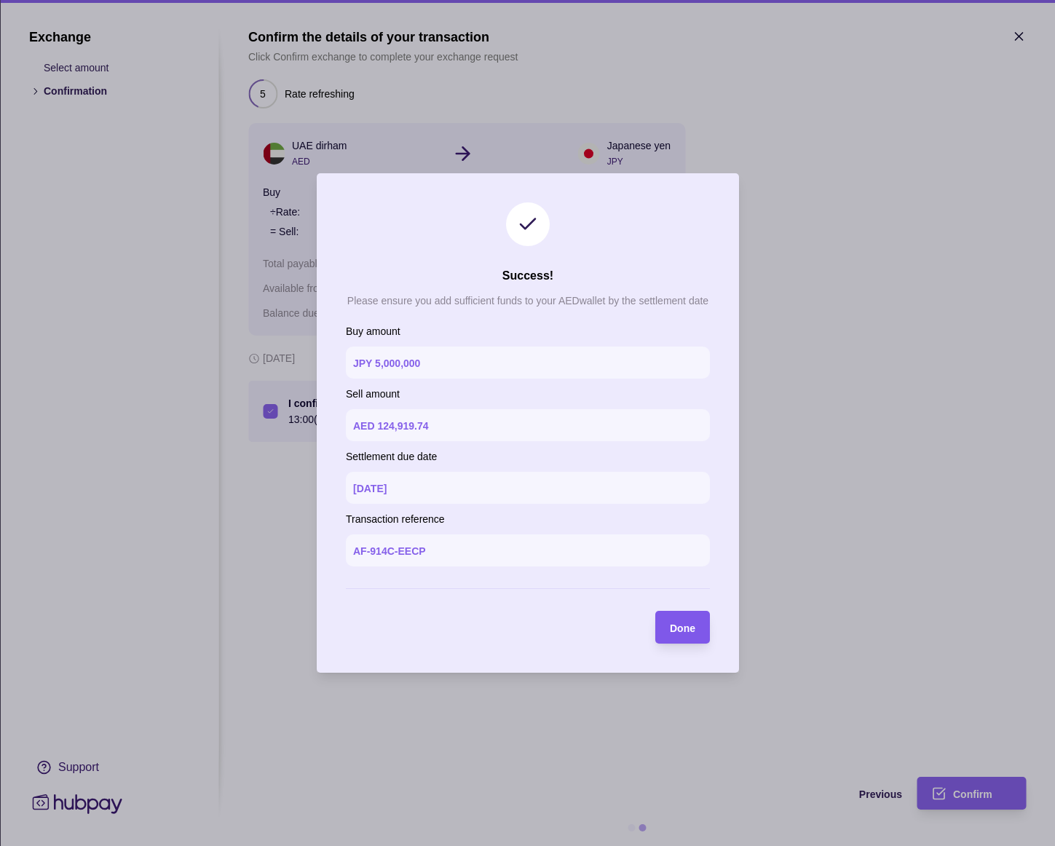
click at [684, 622] on span "Done" at bounding box center [682, 628] width 25 height 12
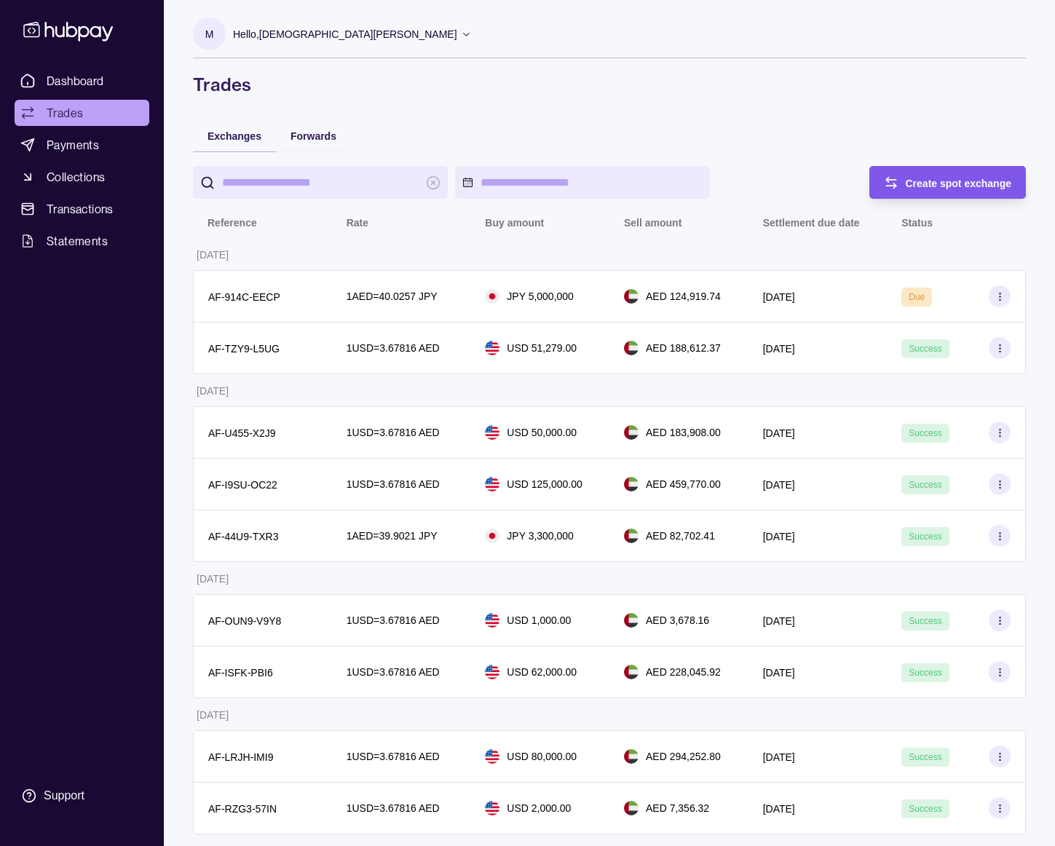
click at [946, 189] on div "Create spot exchange" at bounding box center [959, 182] width 106 height 17
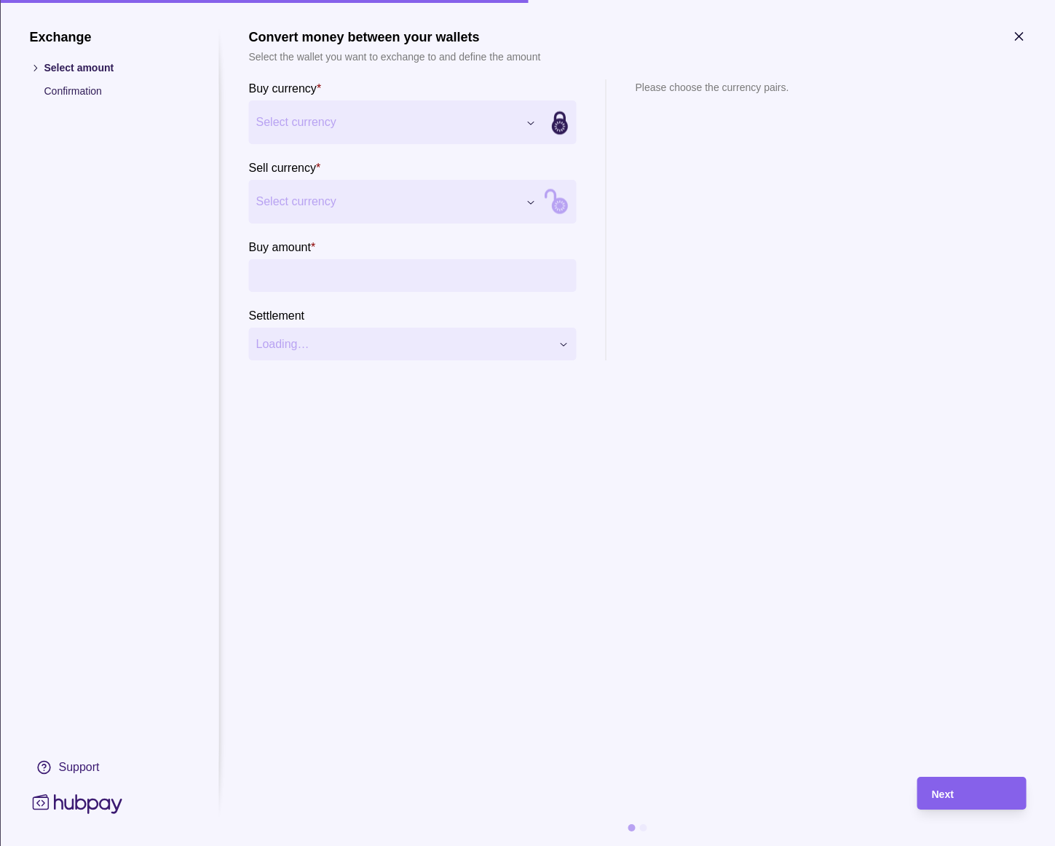
click at [353, 278] on input "Buy amount *" at bounding box center [427, 275] width 284 height 33
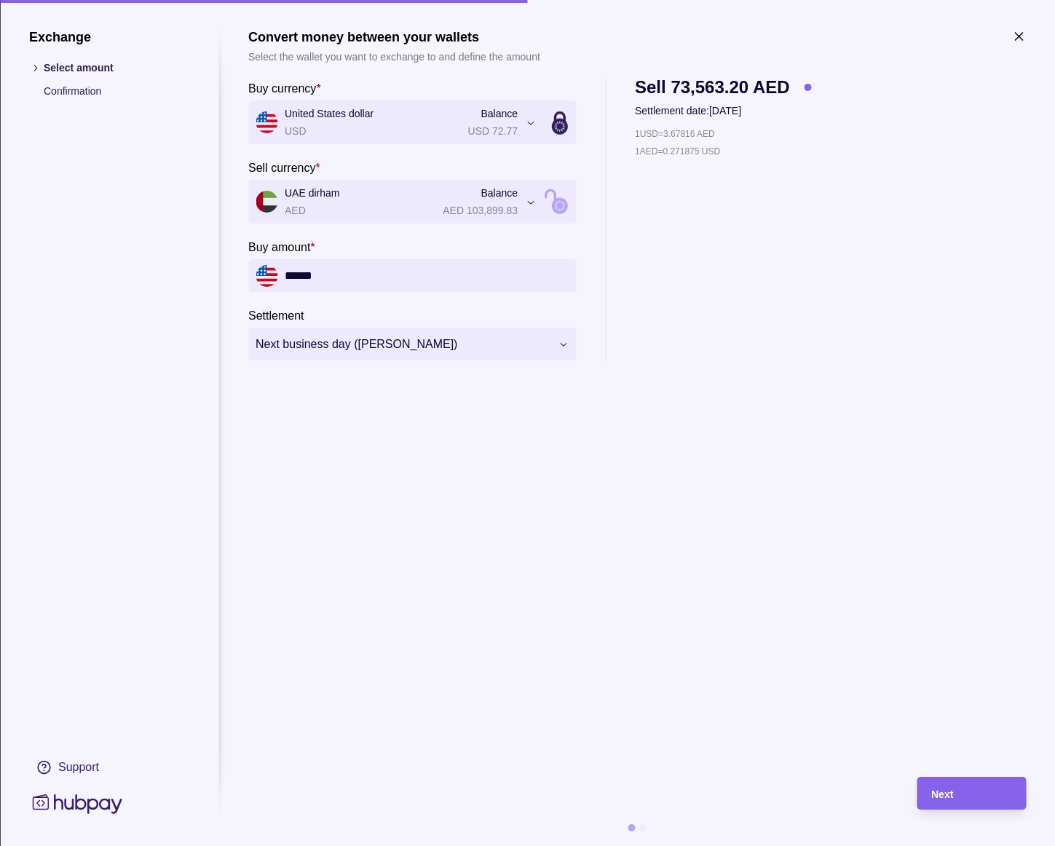
type input "******"
click at [957, 776] on section "**********" at bounding box center [637, 437] width 778 height 817
click at [950, 791] on span "Next" at bounding box center [942, 794] width 22 height 12
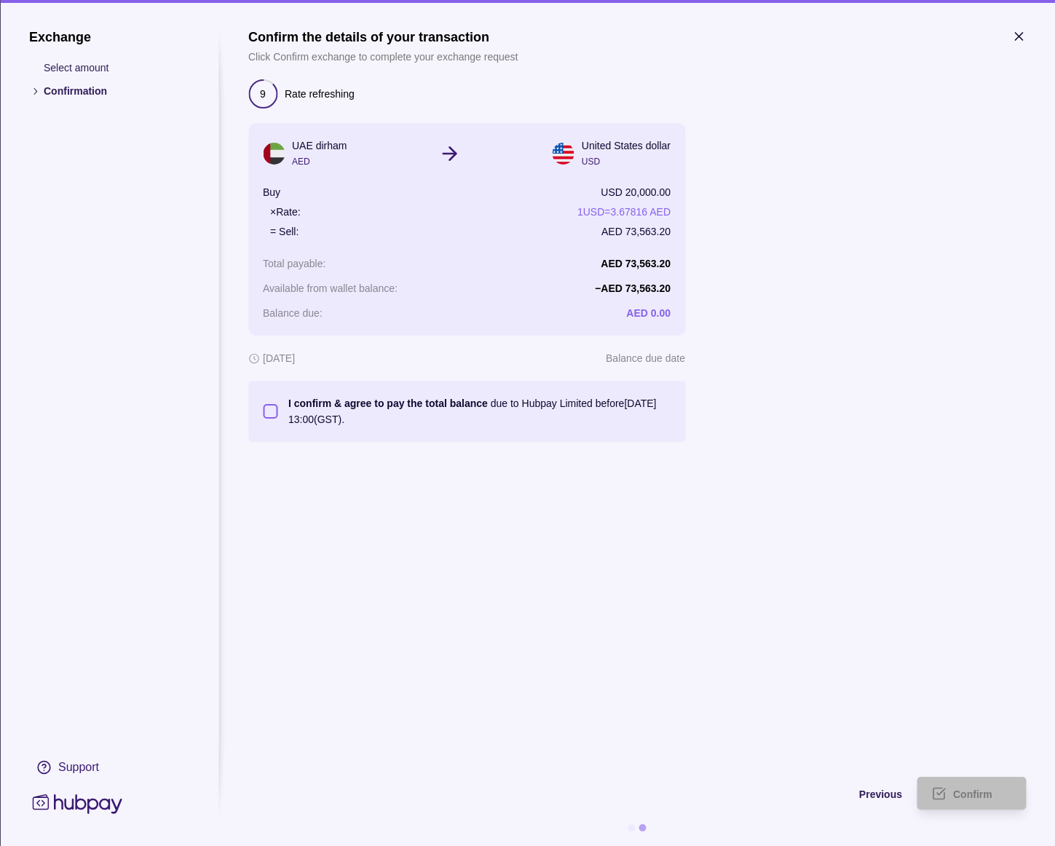
click at [325, 400] on p "I confirm & agree to pay the total balance" at bounding box center [387, 404] width 199 height 12
click at [277, 404] on button "I confirm & agree to pay the total balance due to Hubpay Limited before [DATE] …" at bounding box center [270, 411] width 15 height 15
click at [960, 794] on span "Confirm" at bounding box center [972, 794] width 39 height 12
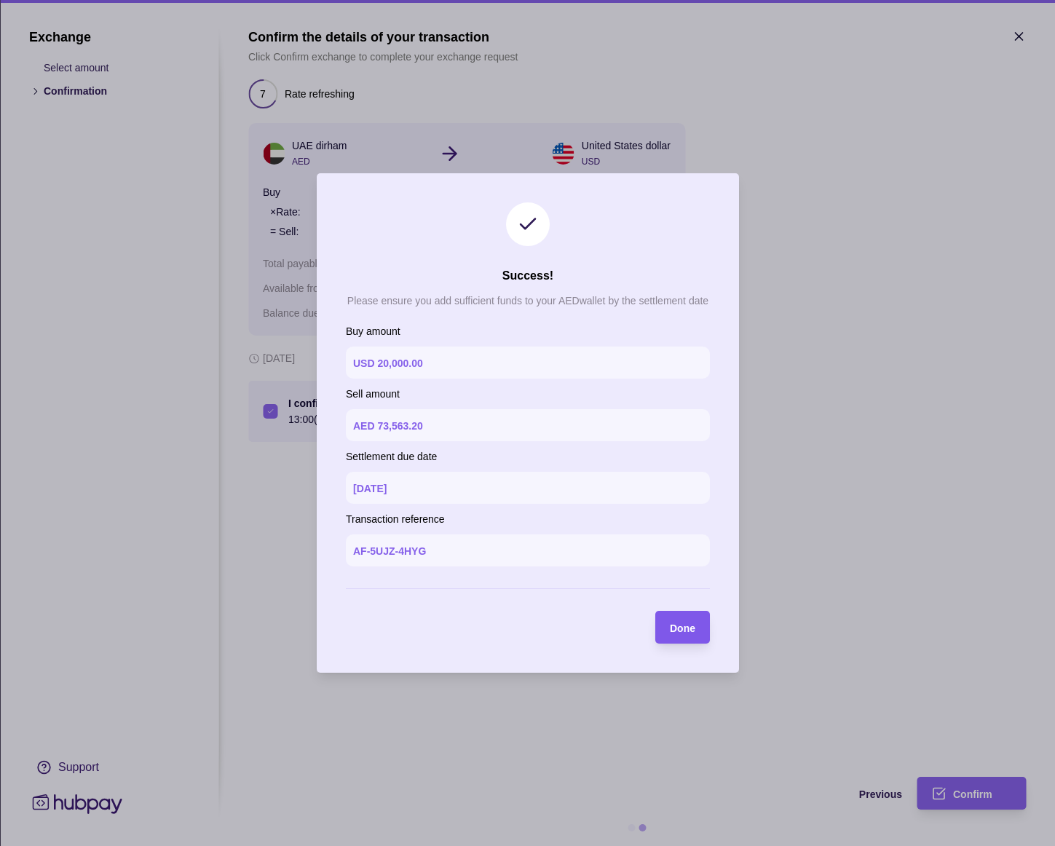
click at [689, 634] on div "Done" at bounding box center [682, 627] width 25 height 17
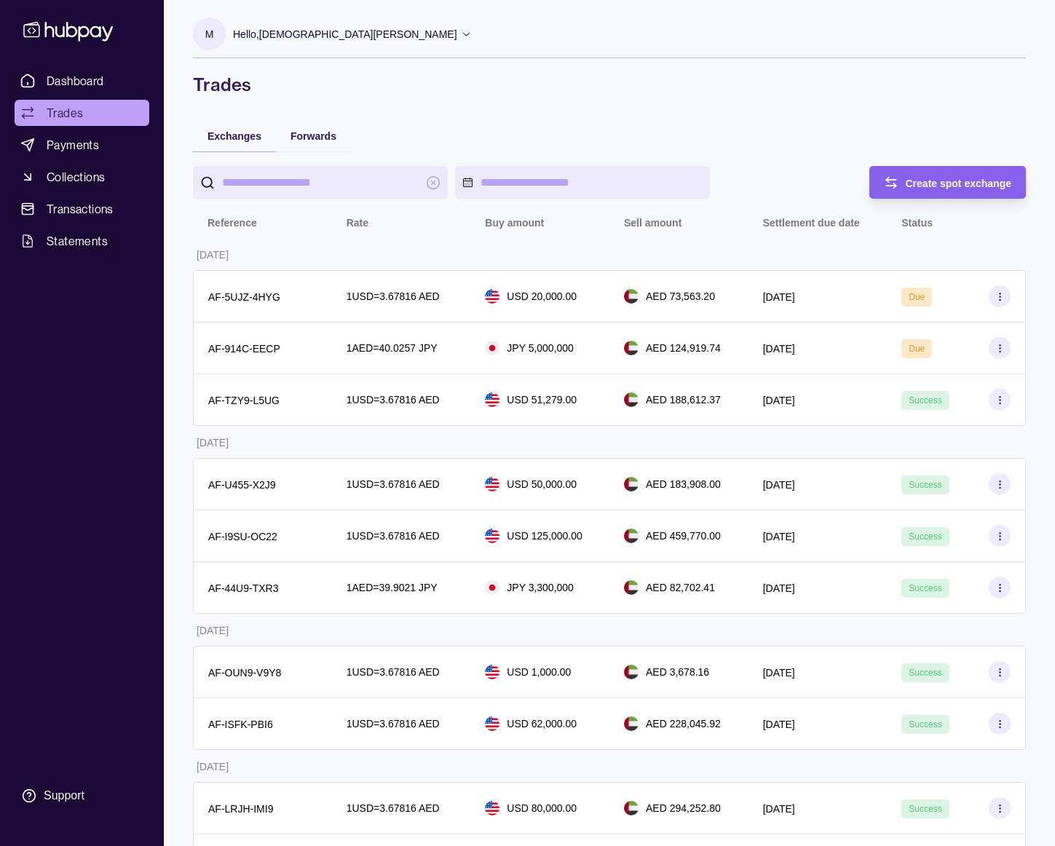
click at [83, 66] on div "Dashboard Trades Payments Collections Transactions Statements Support" at bounding box center [82, 423] width 164 height 846
click at [84, 79] on span "Dashboard" at bounding box center [76, 80] width 58 height 17
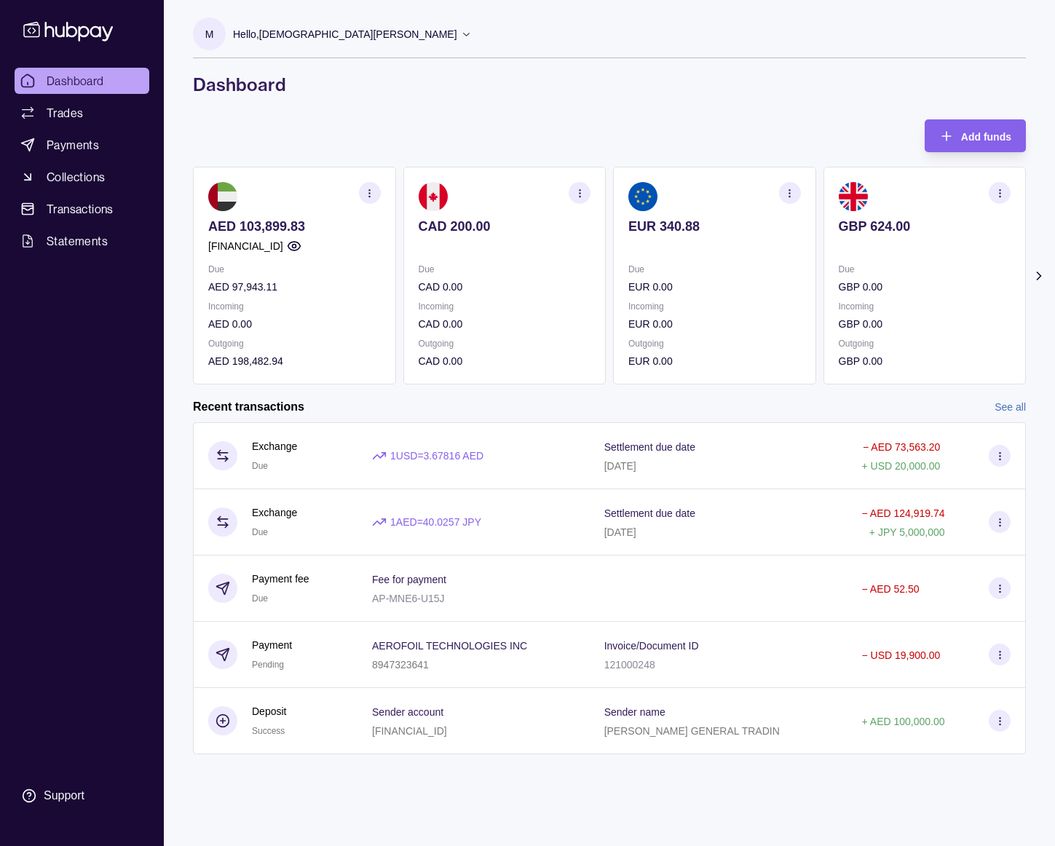
click at [1042, 280] on icon at bounding box center [1039, 276] width 15 height 15
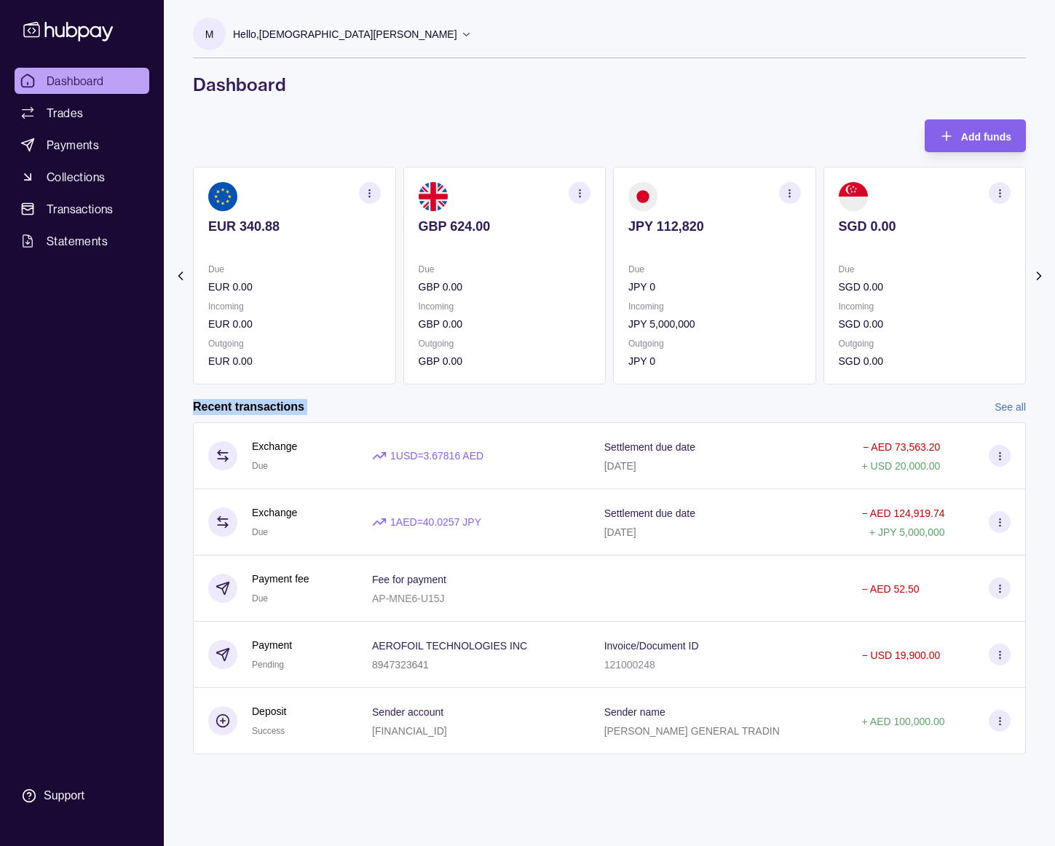
click at [1042, 280] on icon at bounding box center [1039, 276] width 15 height 15
